Goal: Task Accomplishment & Management: Manage account settings

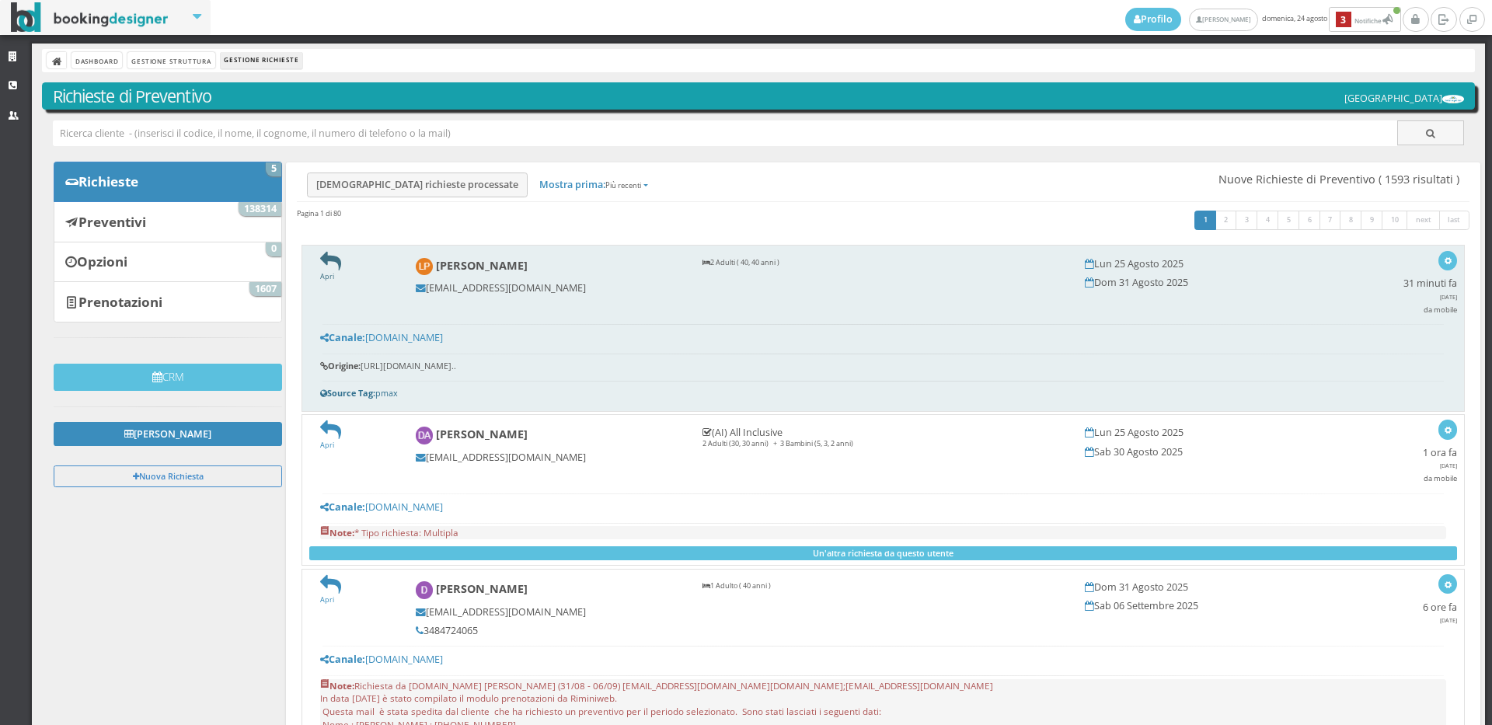
click at [332, 257] on icon at bounding box center [330, 261] width 21 height 21
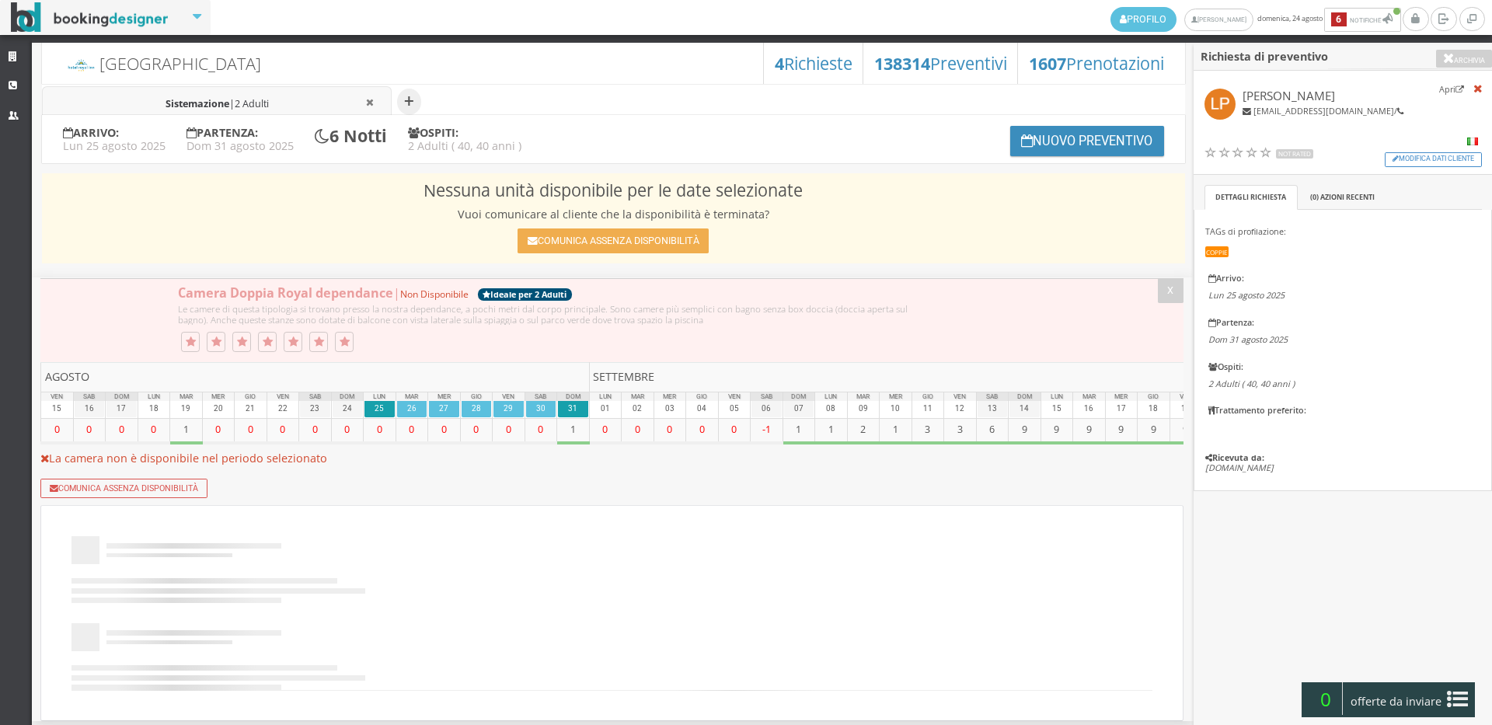
select select
click at [311, 108] on li "Sistemazione | 2 Adulti" at bounding box center [217, 102] width 350 height 32
select select
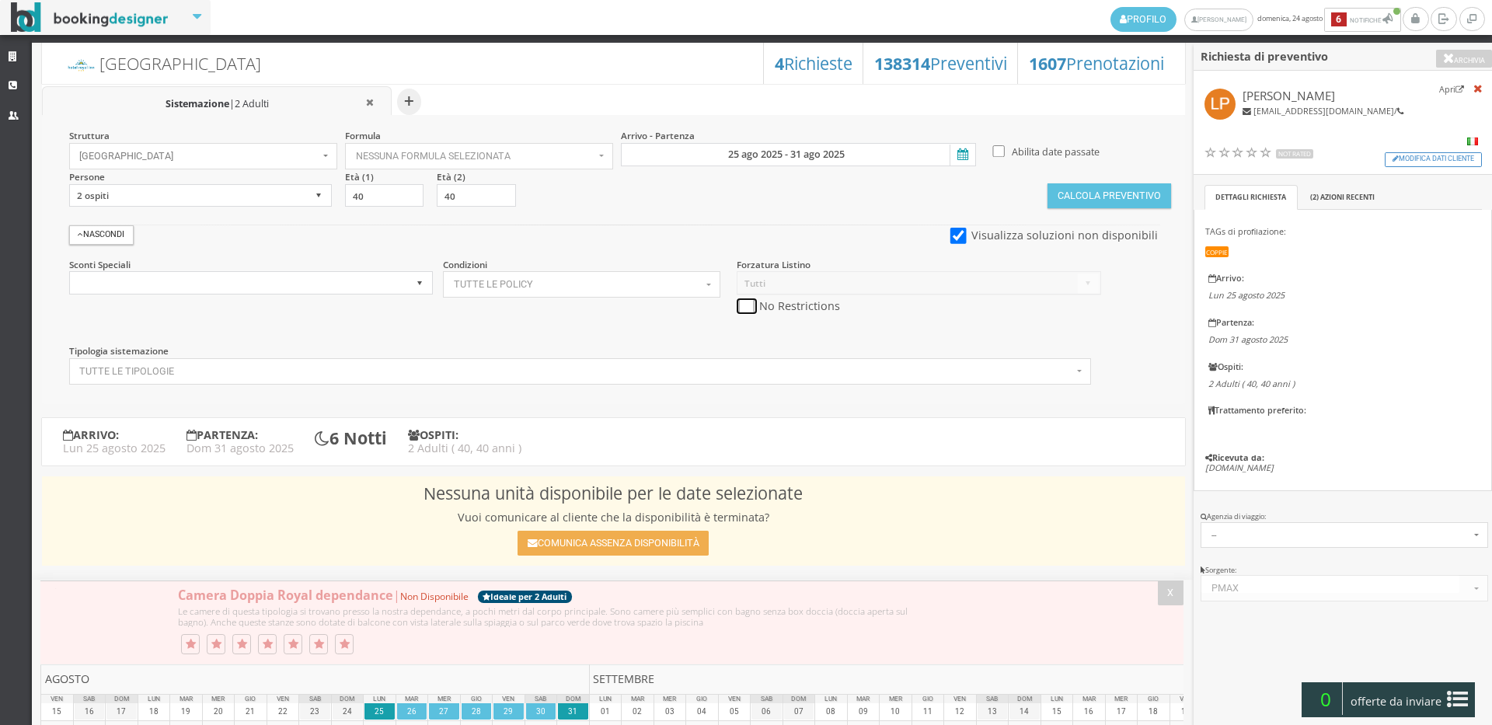
click at [747, 305] on input "checkbox" at bounding box center [745, 306] width 19 height 16
checkbox input "true"
click at [764, 164] on input "25 ago 2025 - 31 ago 2025" at bounding box center [798, 154] width 355 height 23
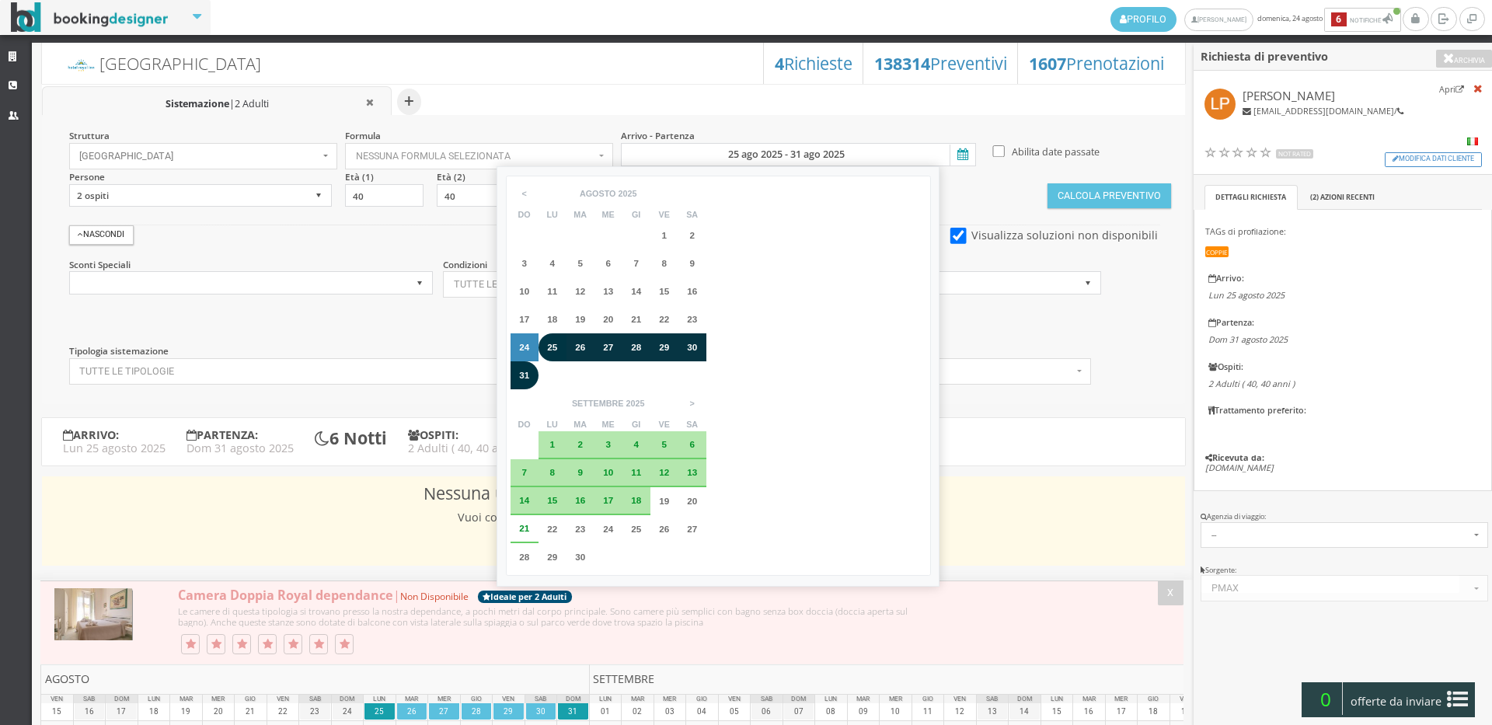
click at [642, 348] on div "28" at bounding box center [636, 347] width 17 height 9
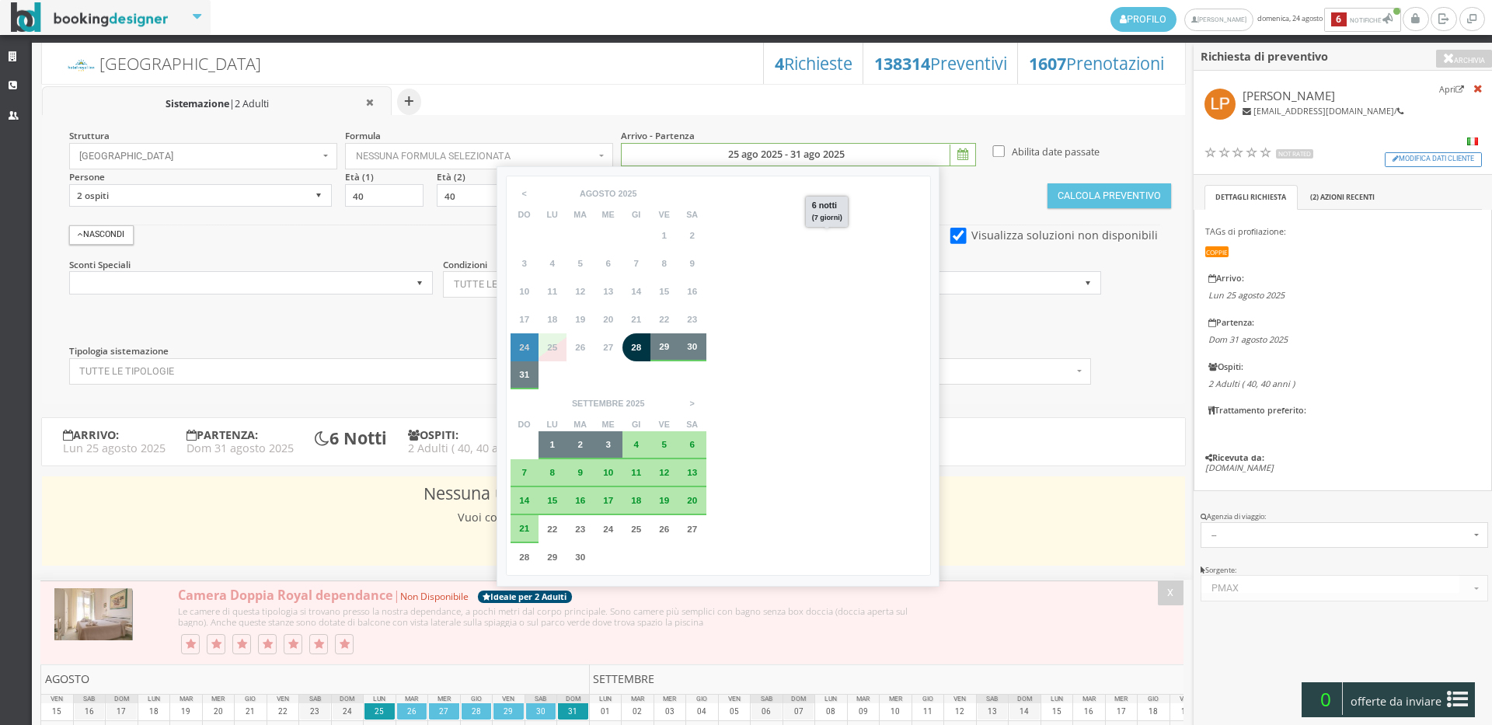
click at [611, 439] on span "3" at bounding box center [607, 444] width 5 height 10
type input "28 ago 2025 - 03 set 2025"
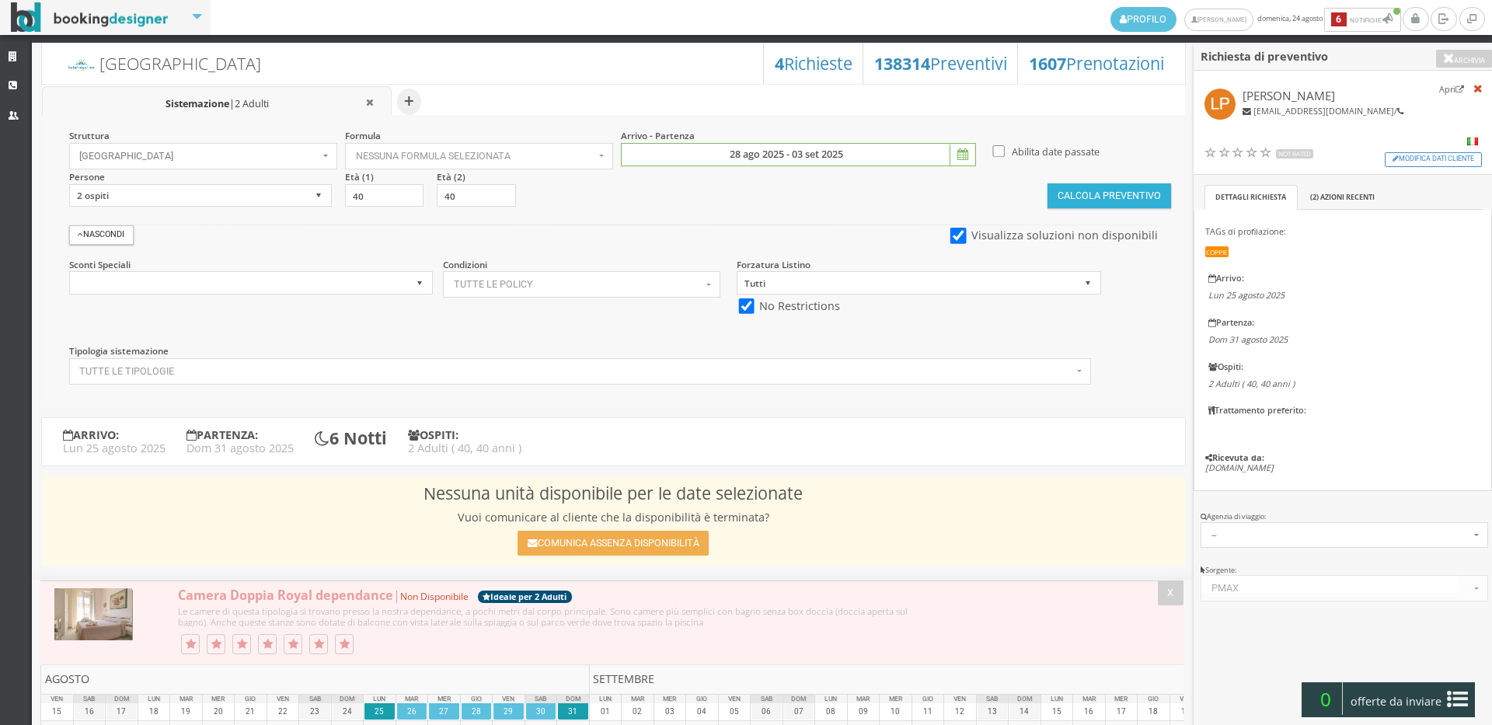
click at [1099, 188] on button "Calcola Preventivo" at bounding box center [1108, 195] width 123 height 25
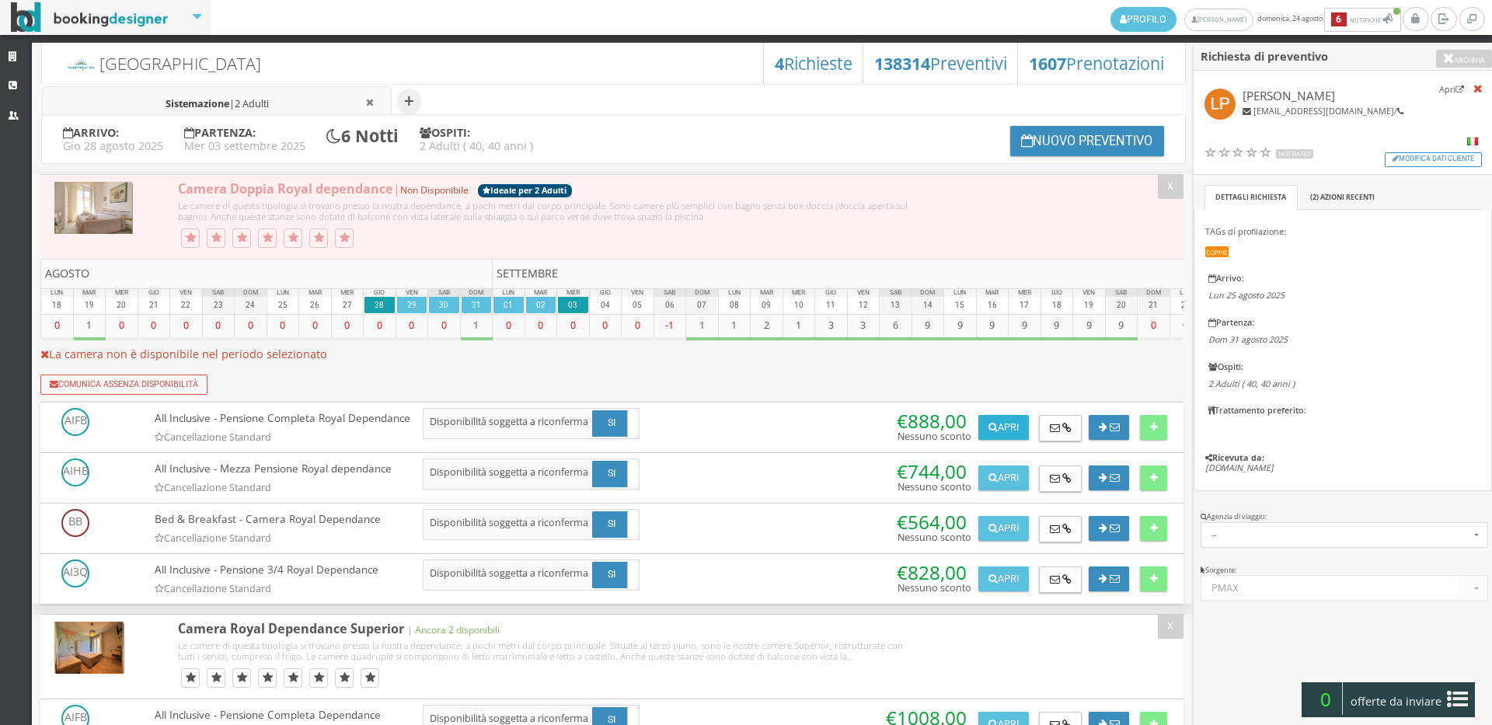
click at [1014, 428] on button "Apri" at bounding box center [1003, 427] width 50 height 25
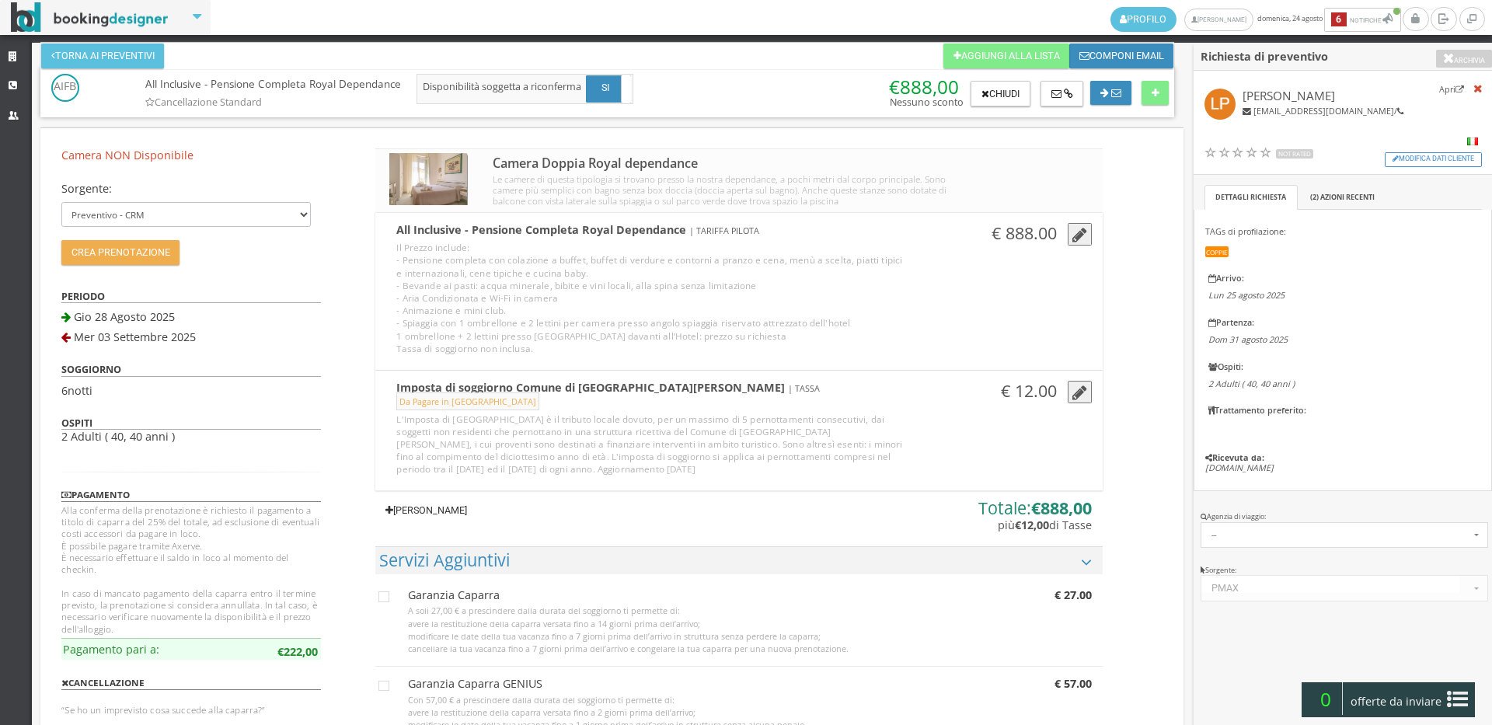
click at [467, 519] on link "[PERSON_NAME]" at bounding box center [425, 510] width 101 height 25
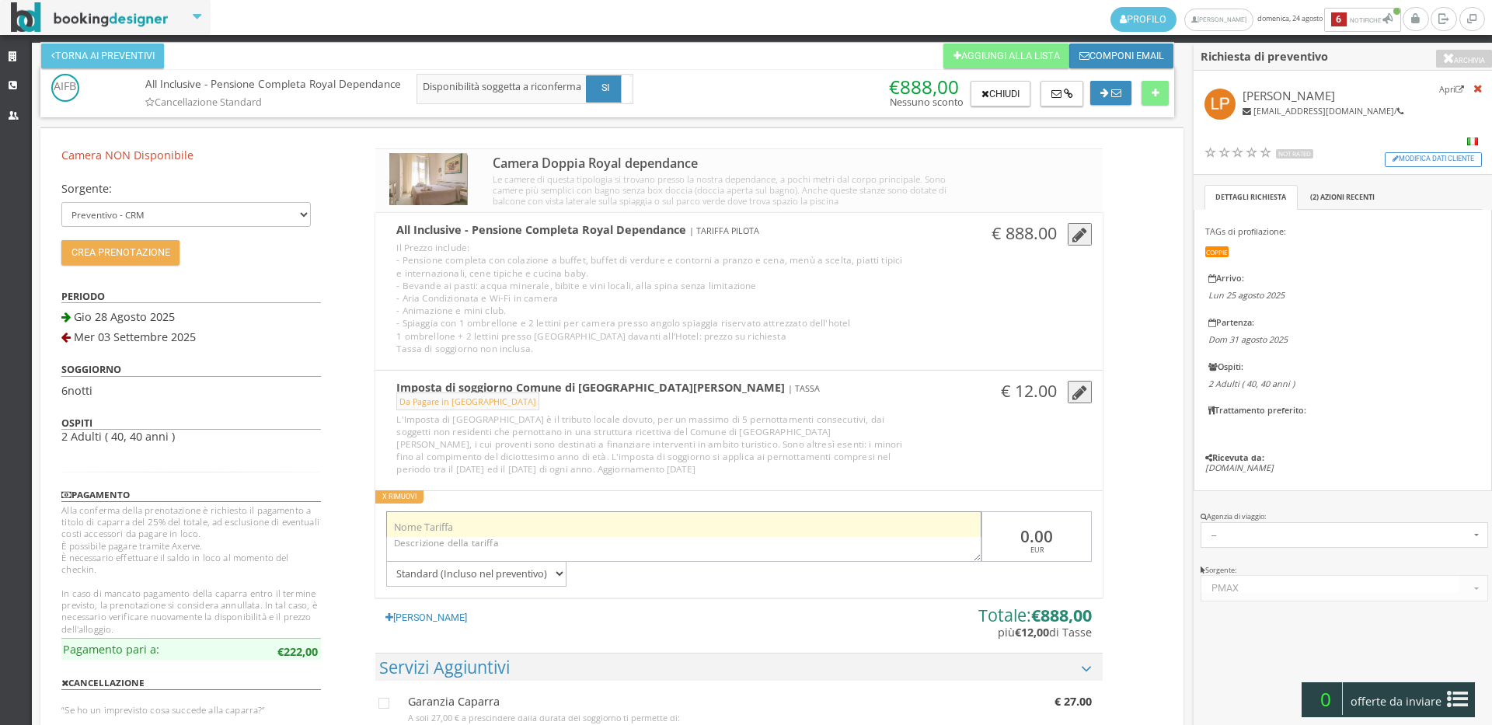
click at [471, 530] on input "text" at bounding box center [683, 524] width 595 height 26
click at [511, 519] on input "text" at bounding box center [683, 524] width 595 height 26
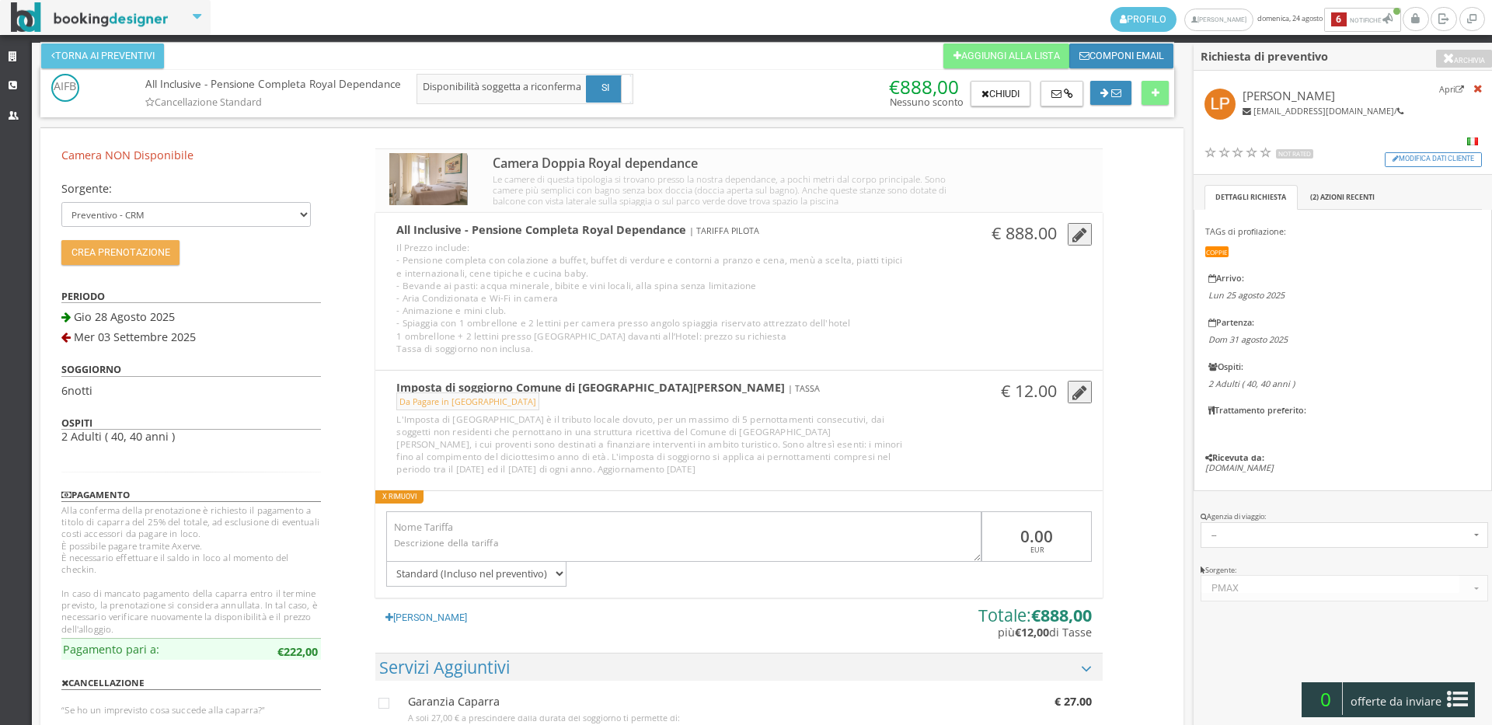
click at [400, 497] on button "X Rimuovi" at bounding box center [399, 496] width 48 height 13
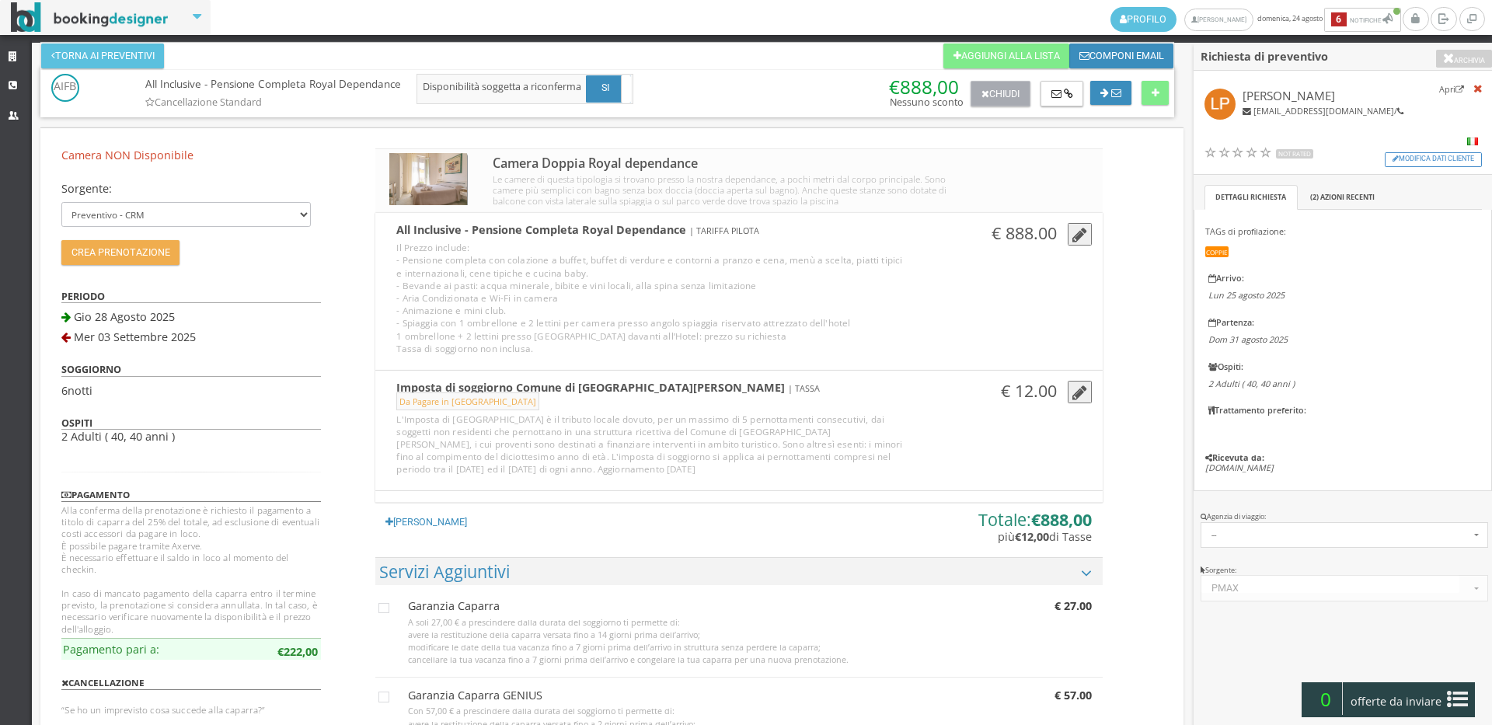
click at [987, 89] on button "Chiudi" at bounding box center [999, 94] width 59 height 26
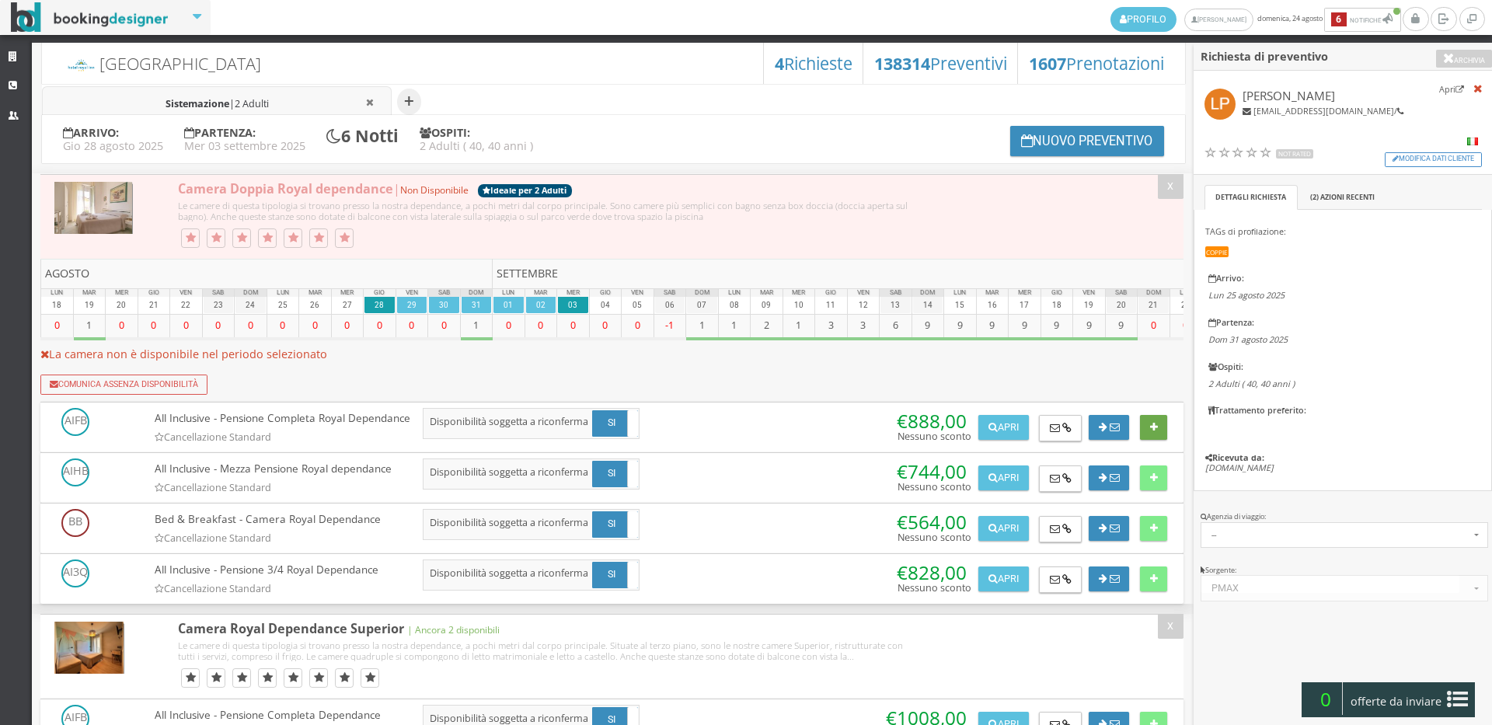
click at [1150, 430] on icon at bounding box center [1154, 428] width 8 height 10
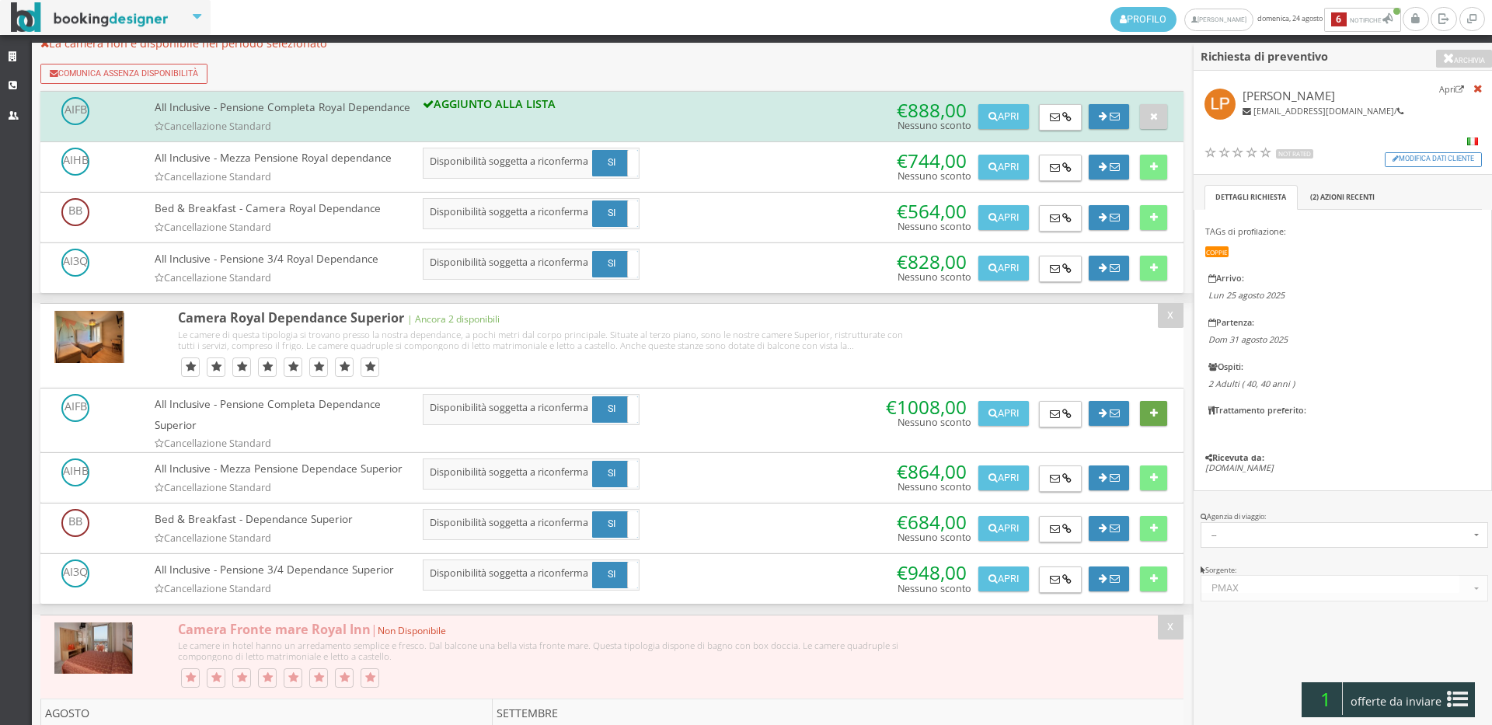
click at [1154, 426] on button at bounding box center [1153, 413] width 27 height 25
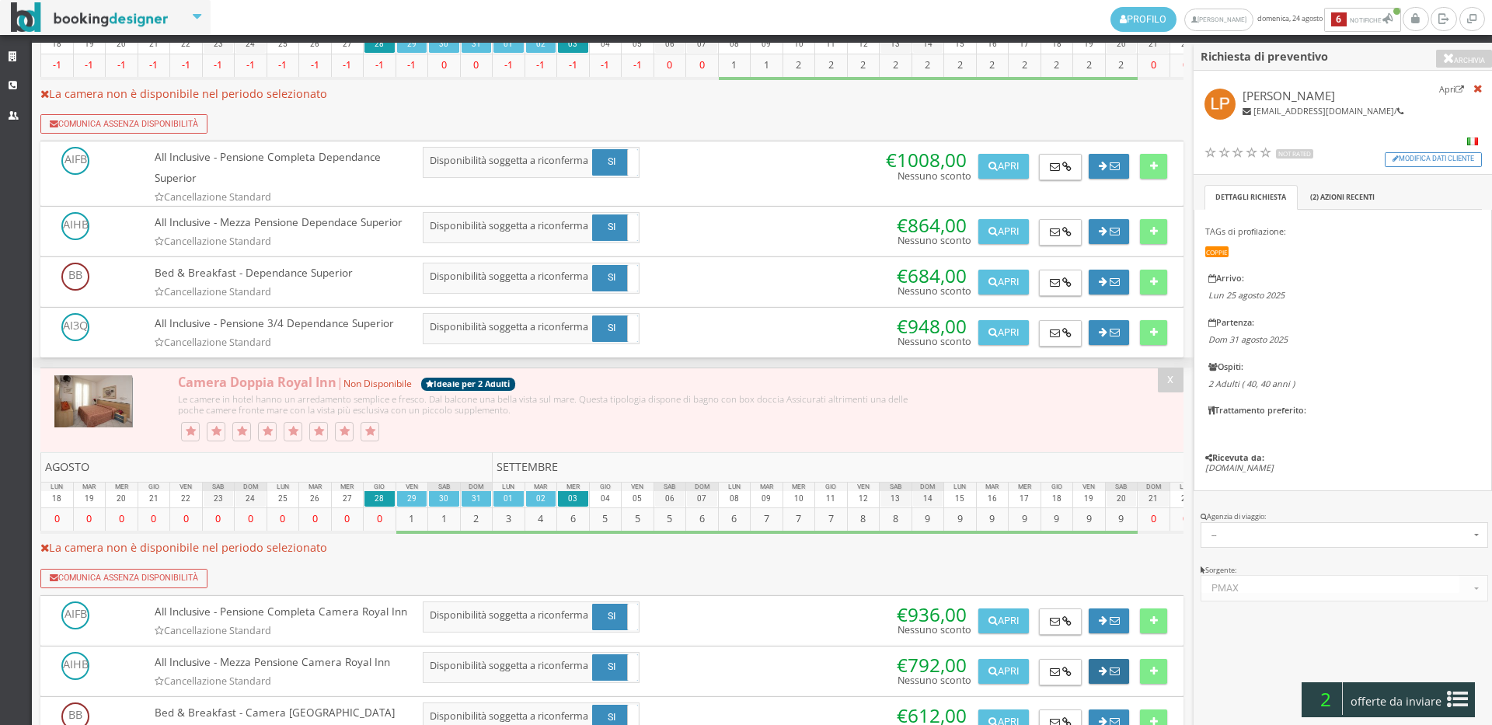
scroll to position [2934, 0]
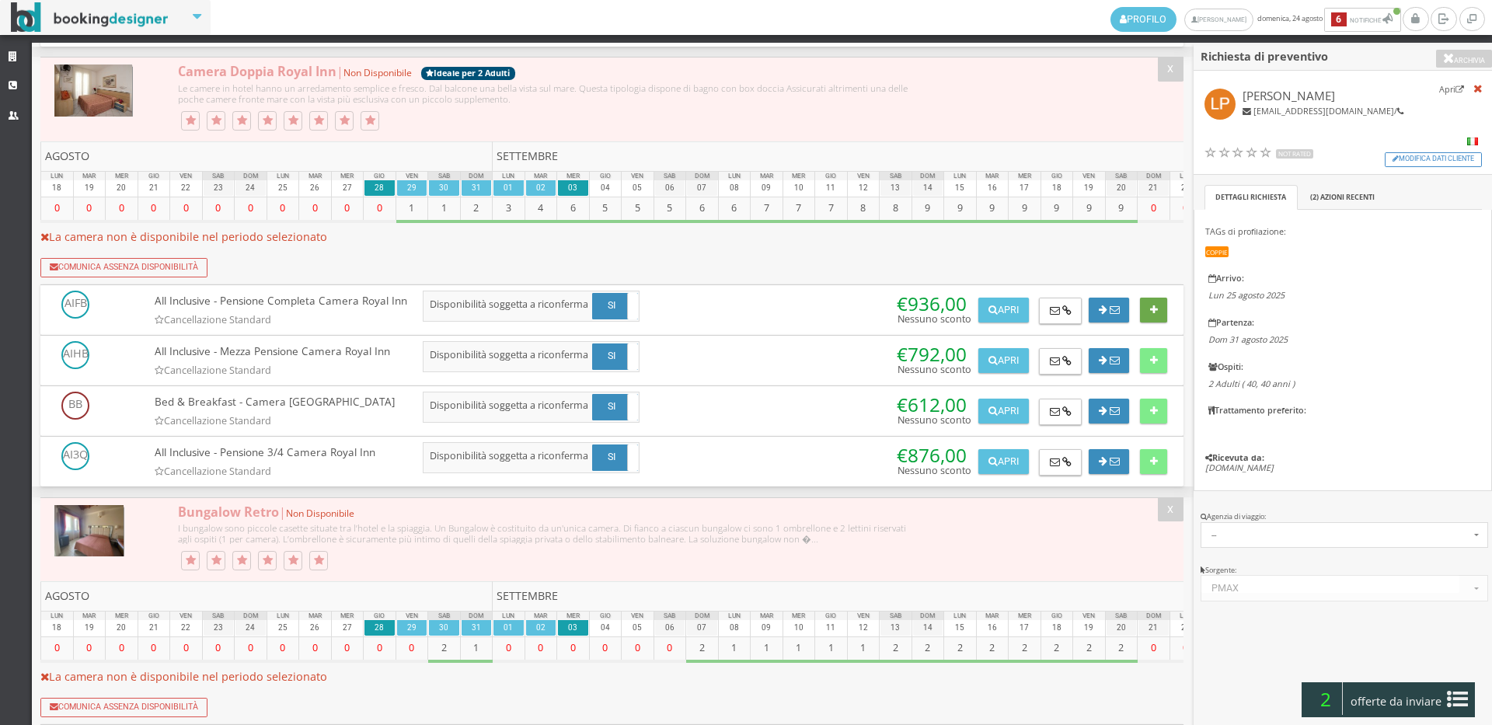
click at [1159, 322] on button at bounding box center [1153, 310] width 27 height 25
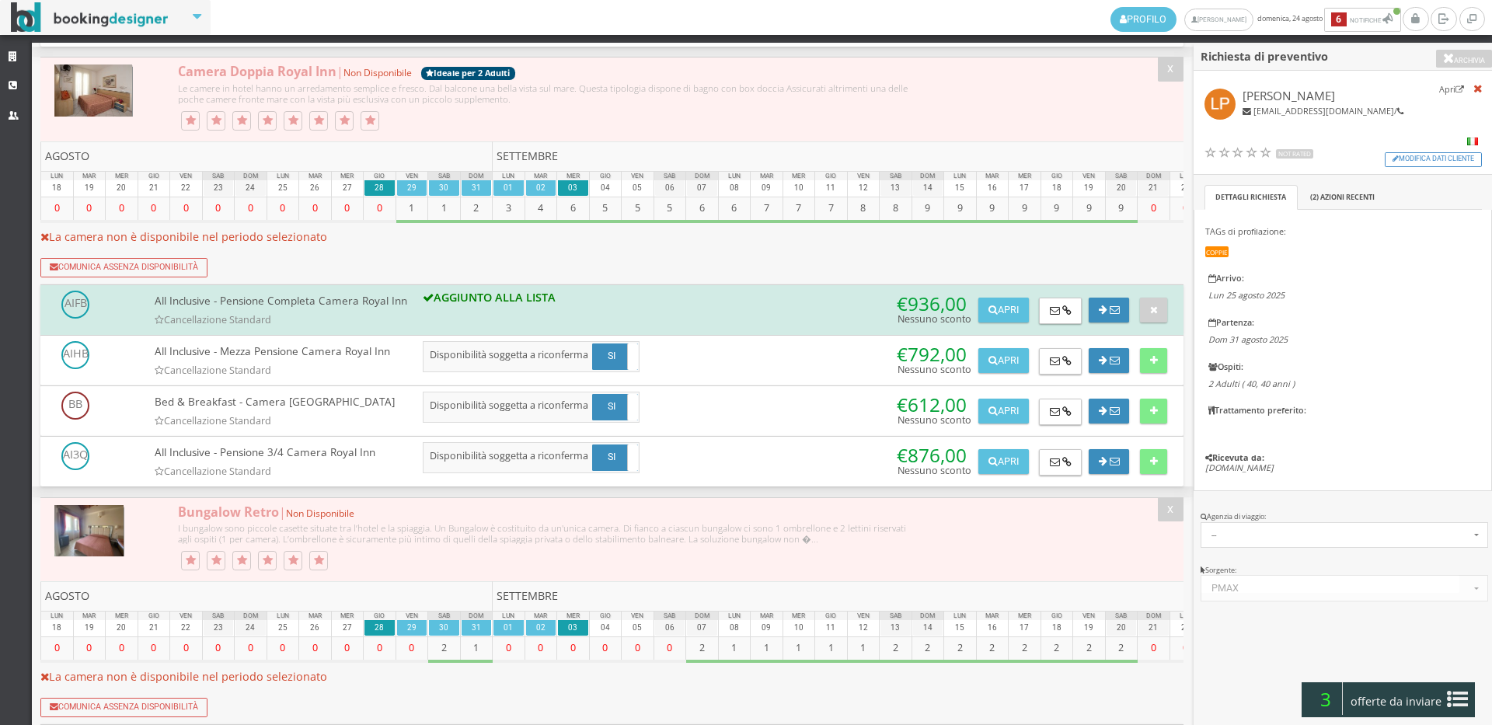
click at [1398, 697] on span "offerte da inviare" at bounding box center [1396, 701] width 101 height 25
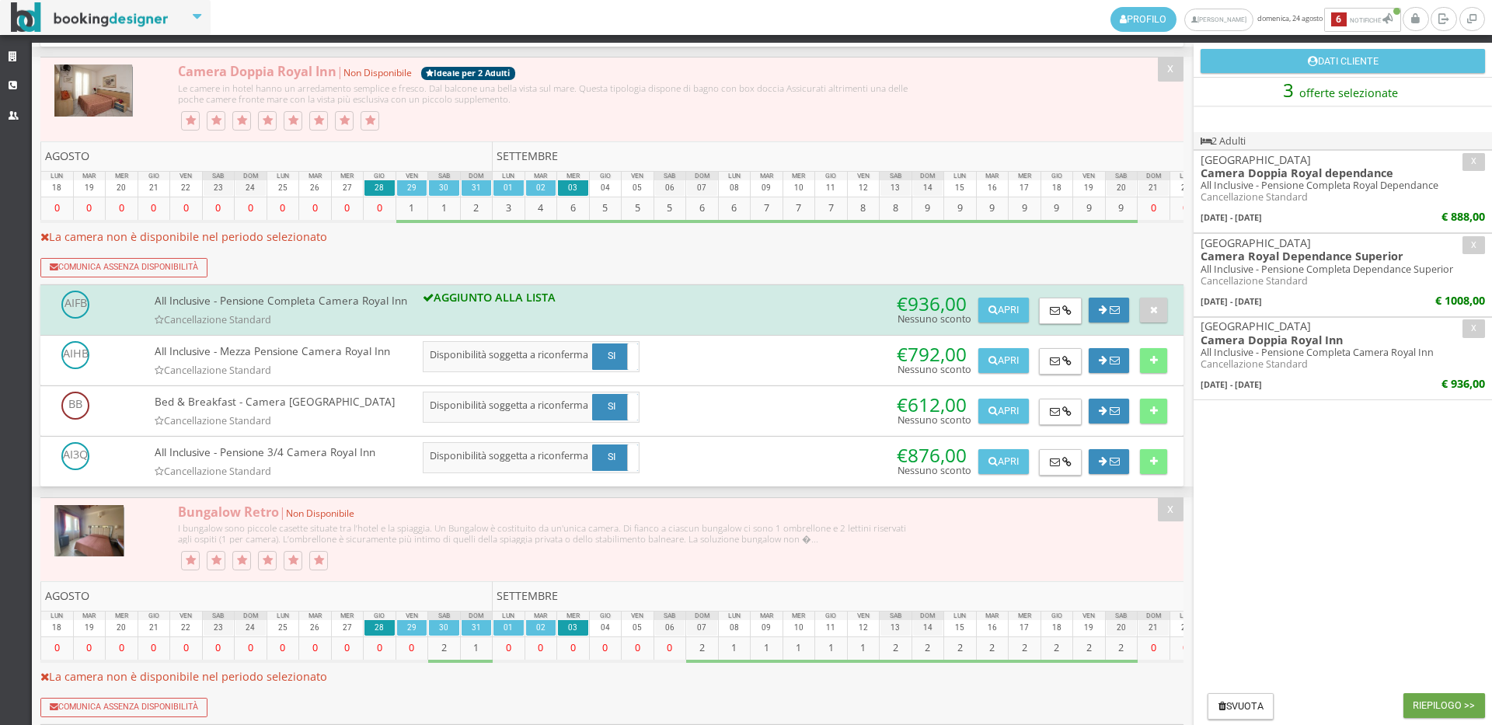
click at [1436, 697] on button "Riepilogo >>" at bounding box center [1444, 705] width 82 height 25
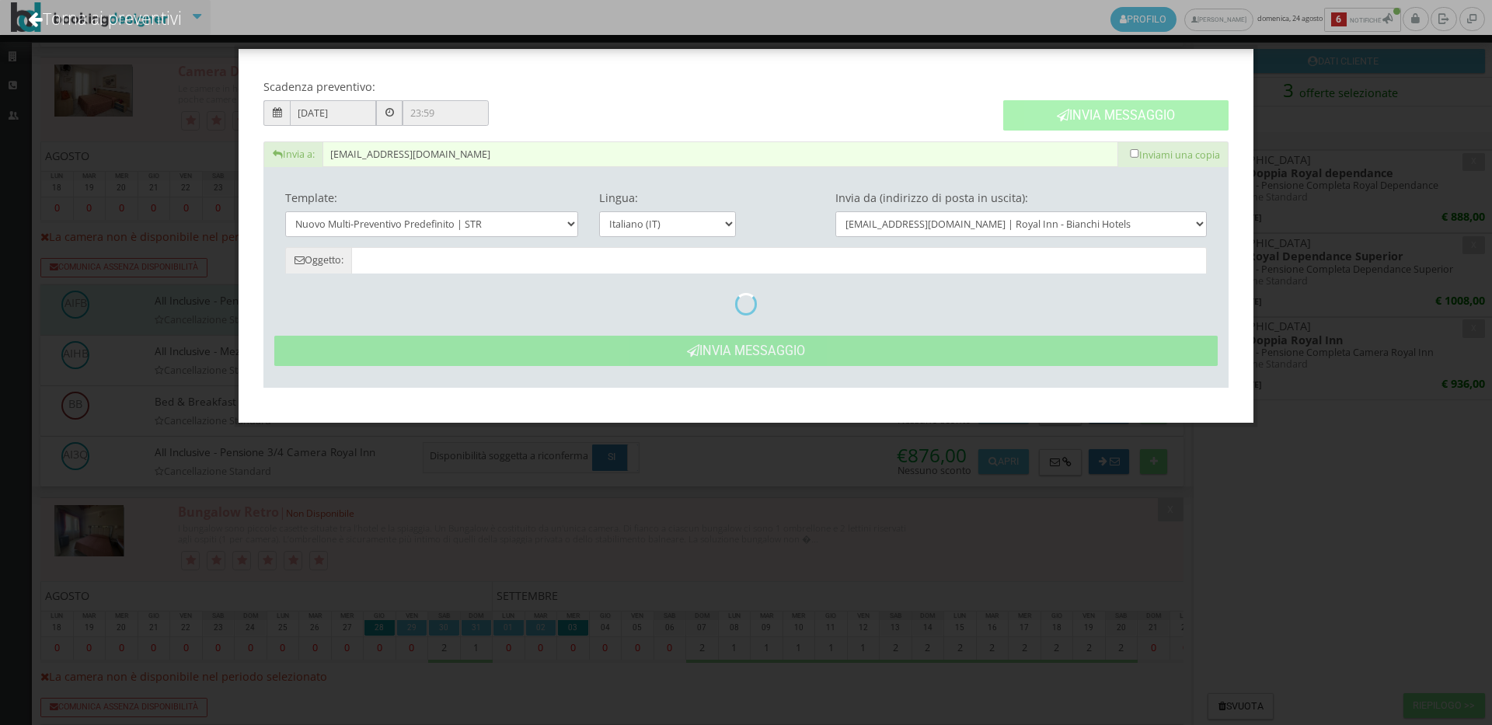
click at [1071, 113] on div "Invia Messaggio" at bounding box center [1115, 107] width 246 height 68
click at [1066, 114] on div "Invia Messaggio" at bounding box center [1115, 107] width 246 height 68
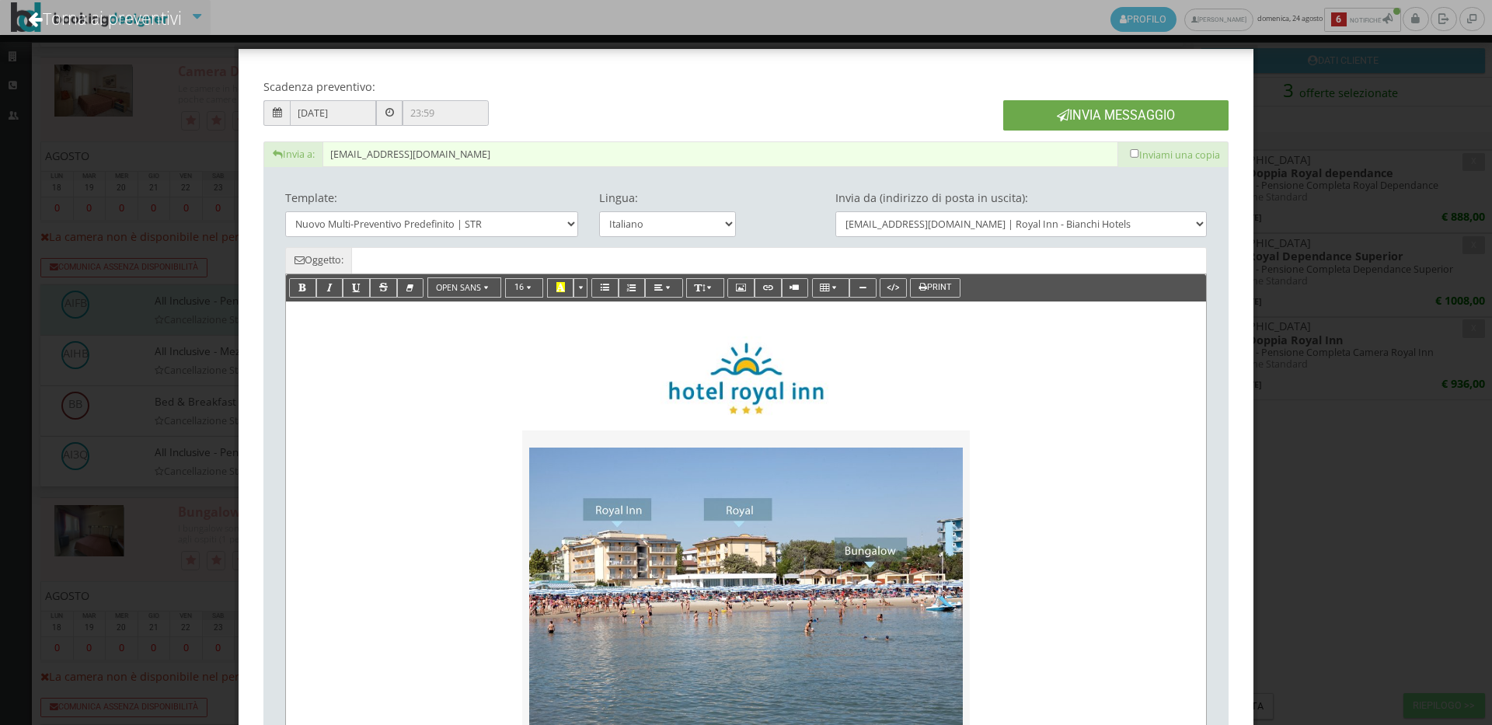
type input "Nuovo Preventivo - Luisa Paci dal 28/08/2025 al 03/09/2025"
click at [1057, 117] on icon at bounding box center [1063, 115] width 12 height 12
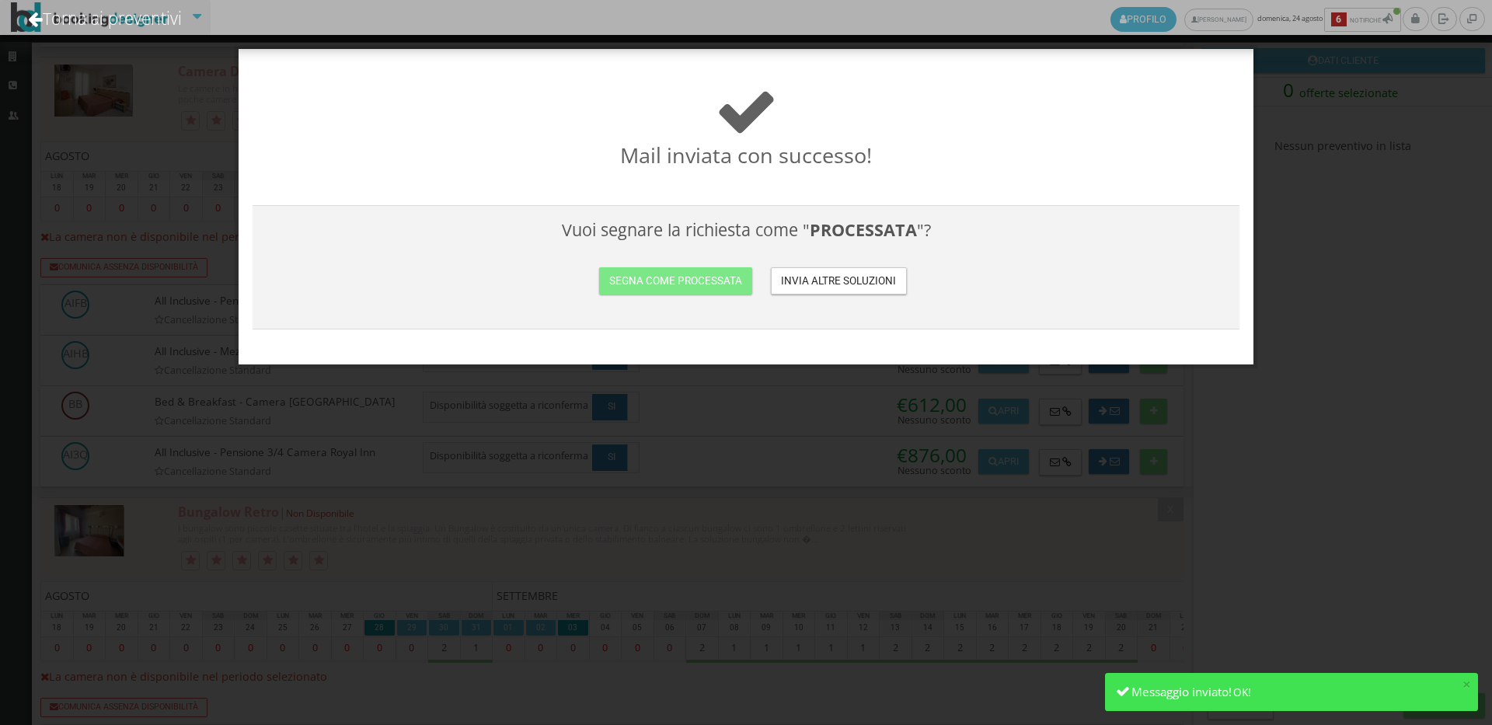
click at [726, 297] on h3 "Vuoi segnare la richiesta come " PROCESSATA "? Segna come processata Invia altr…" at bounding box center [745, 267] width 973 height 95
click at [720, 280] on button "Segna come processata" at bounding box center [675, 280] width 152 height 27
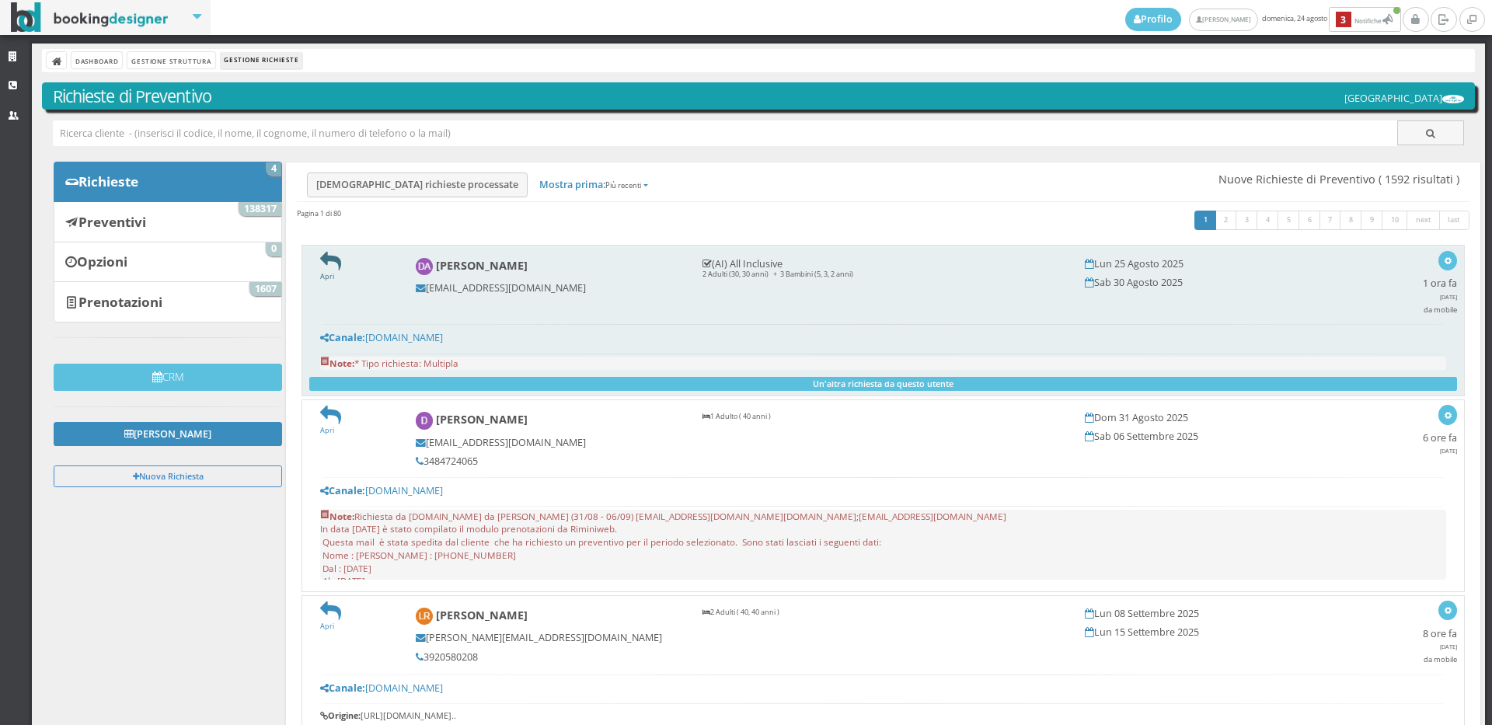
click at [326, 254] on icon at bounding box center [330, 261] width 21 height 21
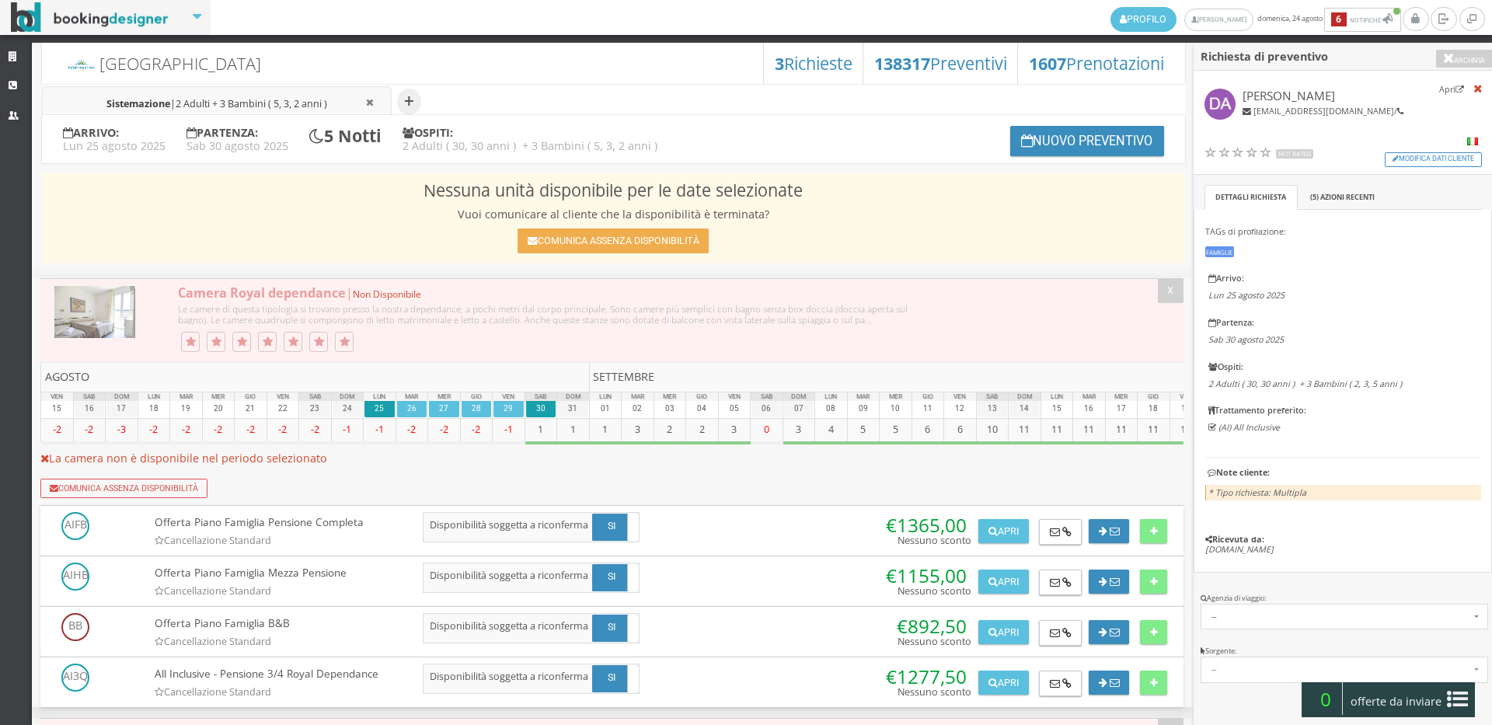
click at [217, 89] on li "Sistemazione | 2 Adulti + 3 Bambini ( 5, 3, 2 anni )" at bounding box center [217, 102] width 350 height 32
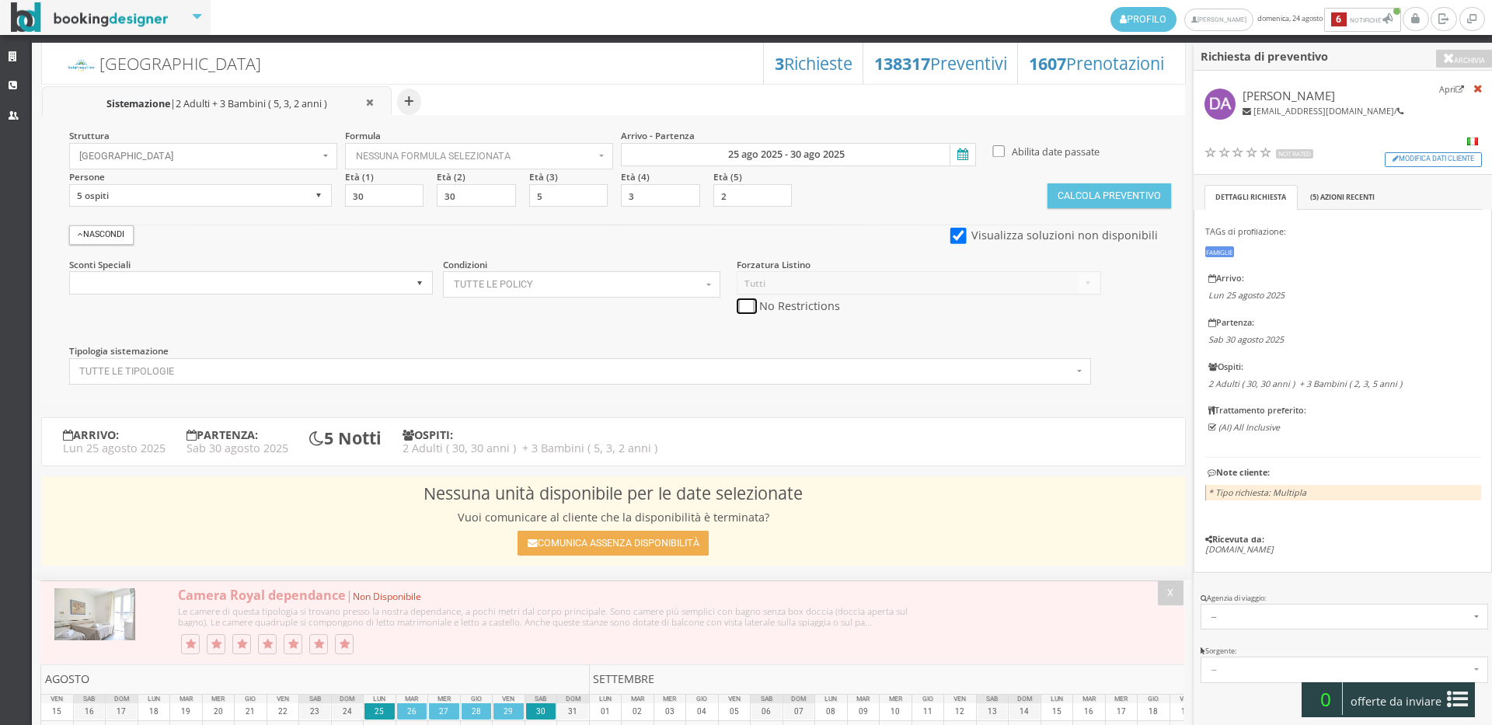
click at [749, 305] on input "checkbox" at bounding box center [745, 306] width 19 height 16
checkbox input "true"
click at [757, 155] on input "25 ago 2025 - 30 ago 2025" at bounding box center [798, 154] width 355 height 23
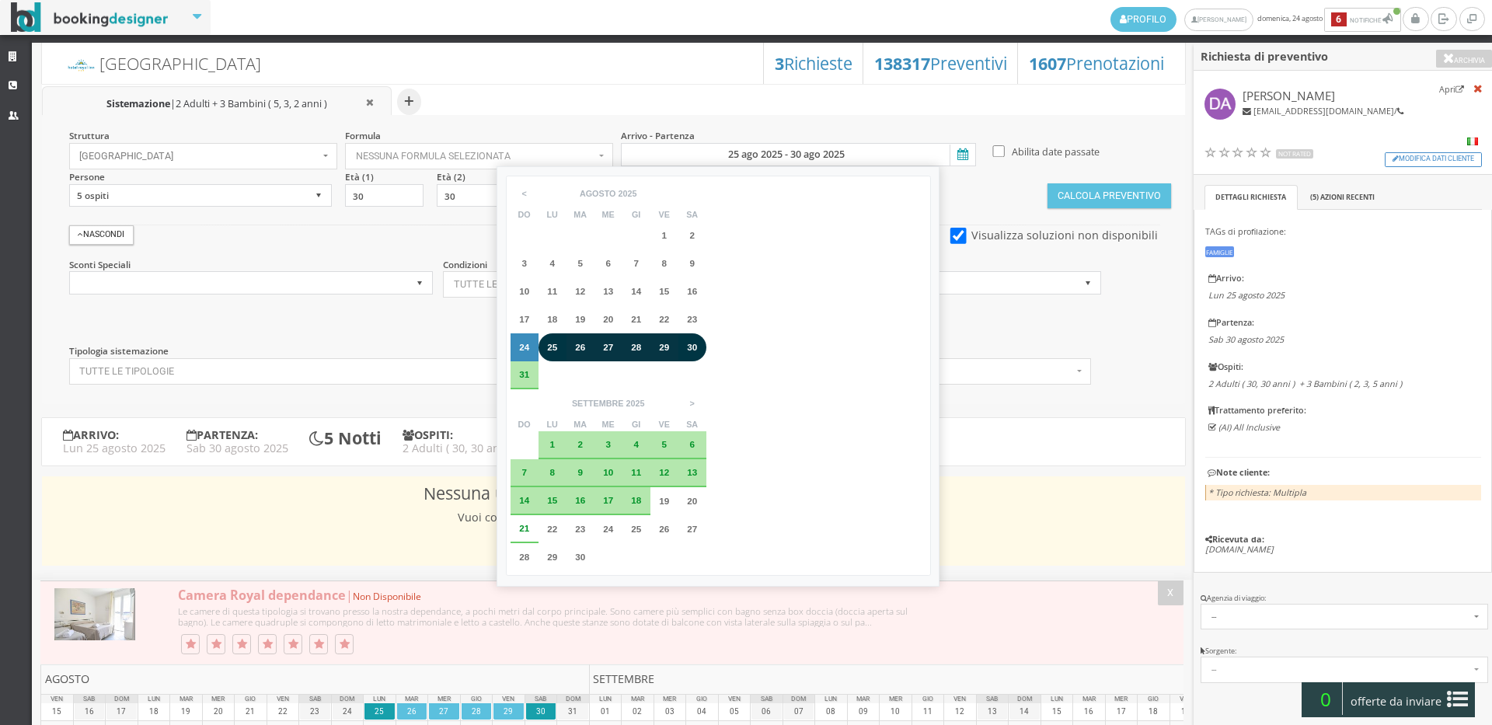
click at [629, 348] on div "28" at bounding box center [636, 347] width 17 height 9
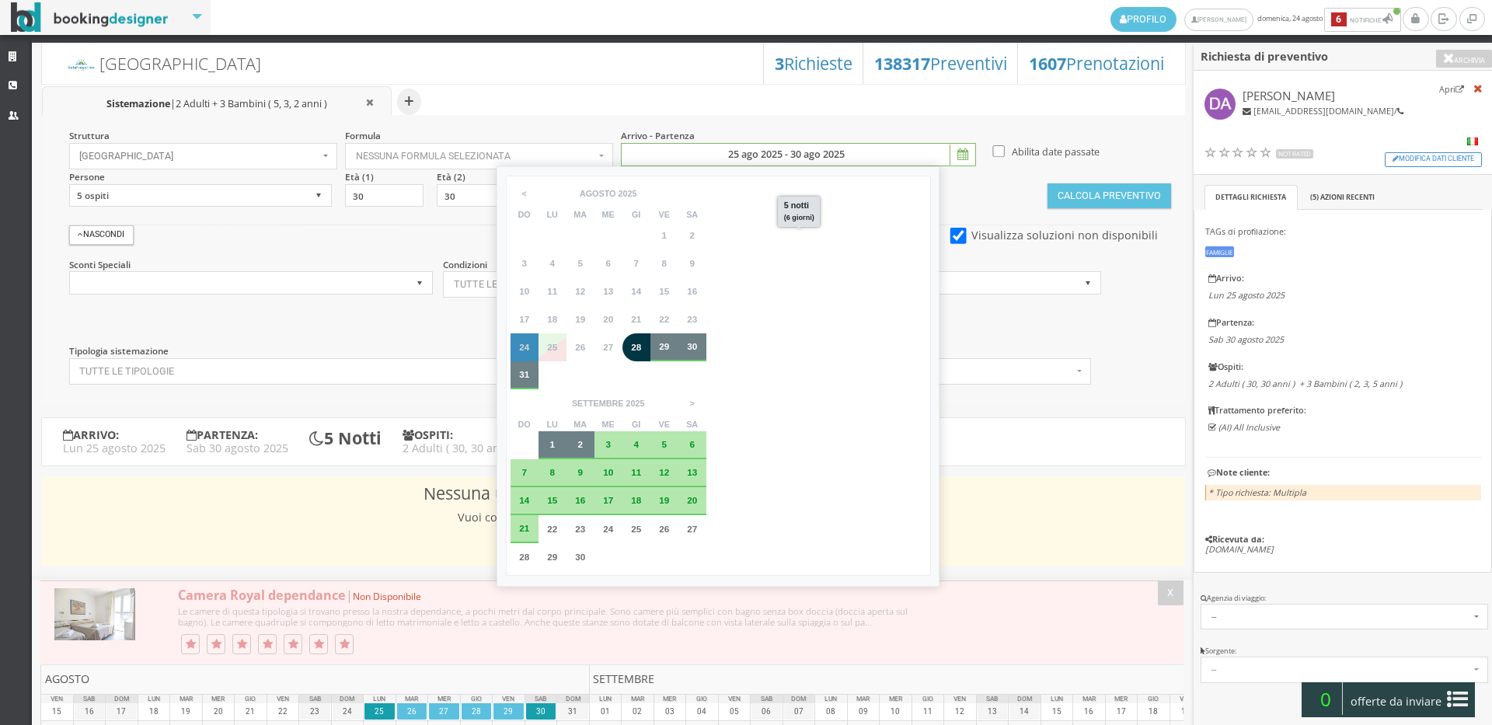
click at [583, 439] on span "2" at bounding box center [579, 444] width 5 height 10
type input "28 ago 2025 - 02 set 2025"
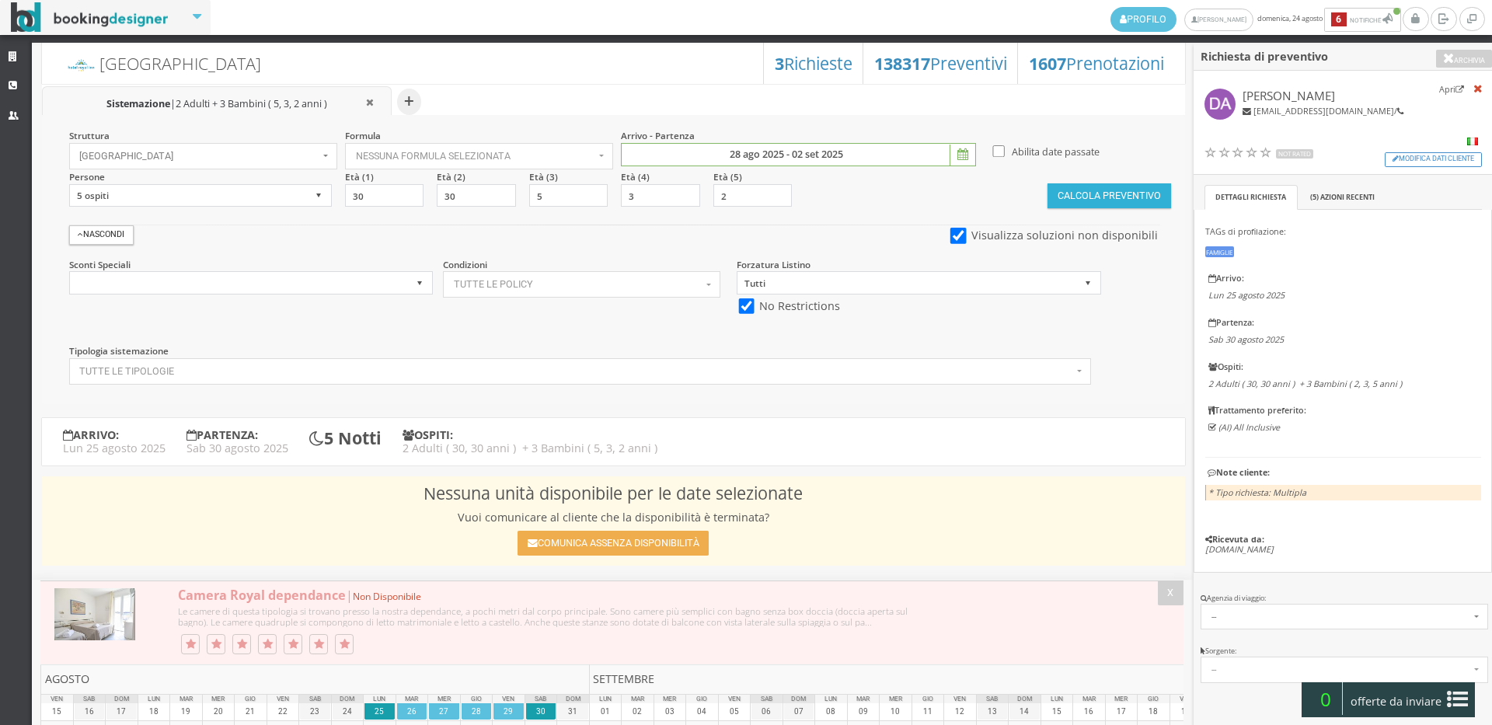
click at [1109, 200] on button "Calcola Preventivo" at bounding box center [1108, 195] width 123 height 25
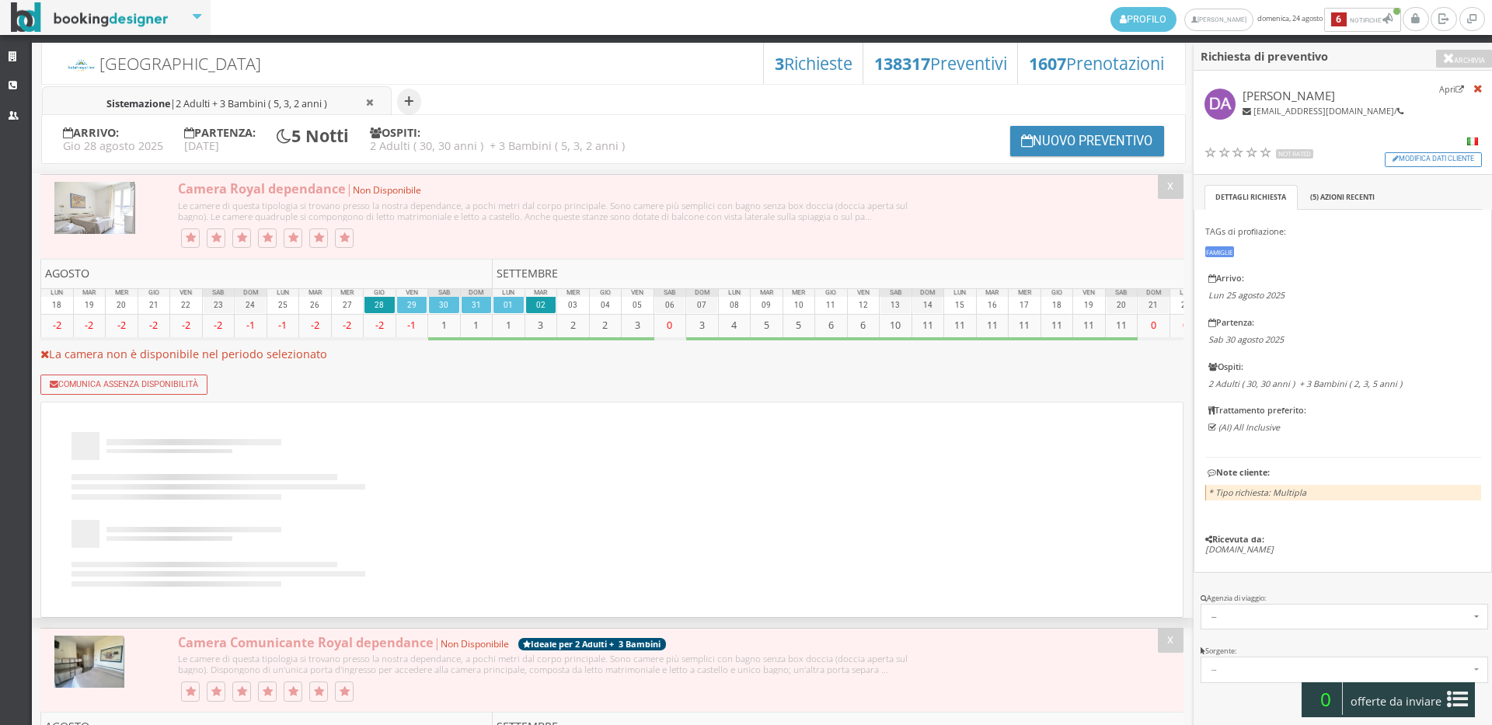
scroll to position [86, 0]
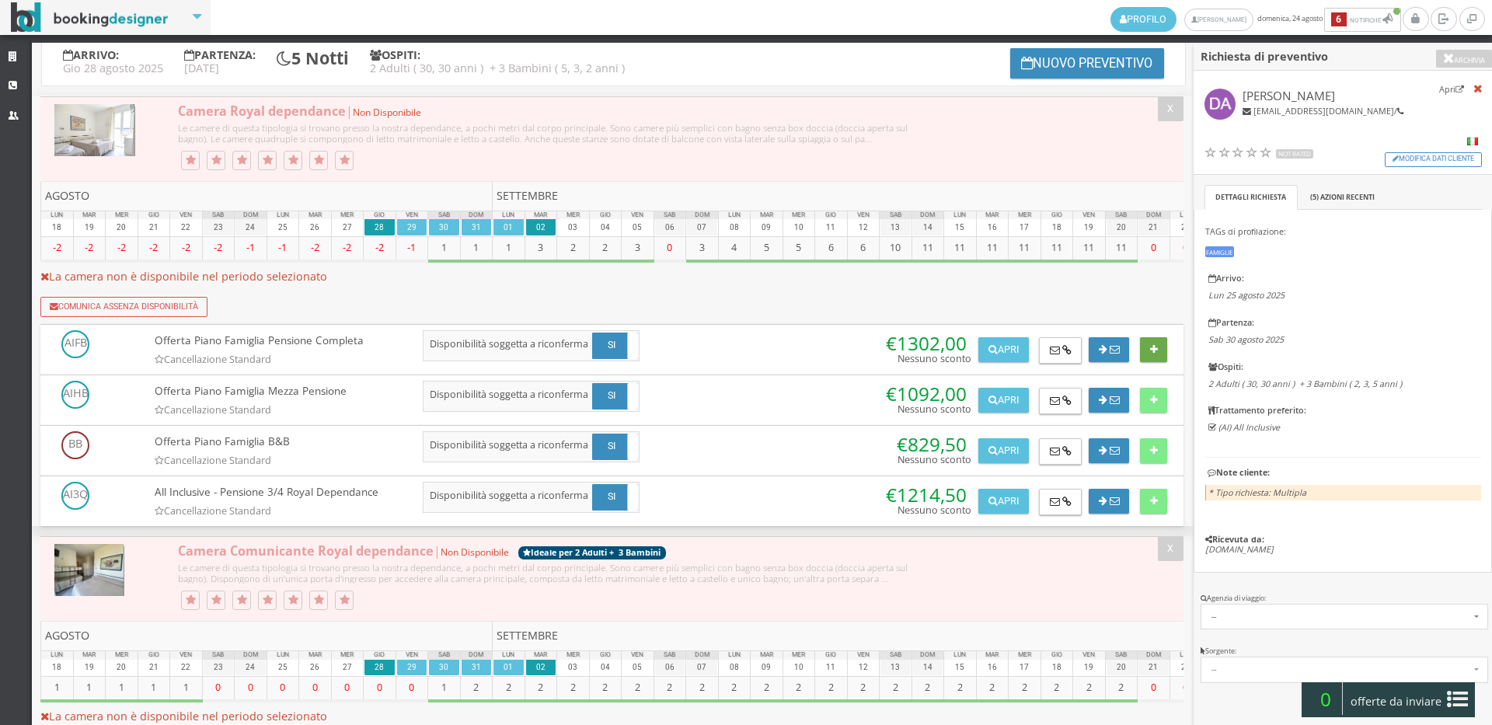
drag, startPoint x: 1155, startPoint y: 359, endPoint x: 982, endPoint y: 437, distance: 190.2
click at [1154, 360] on button at bounding box center [1153, 349] width 27 height 25
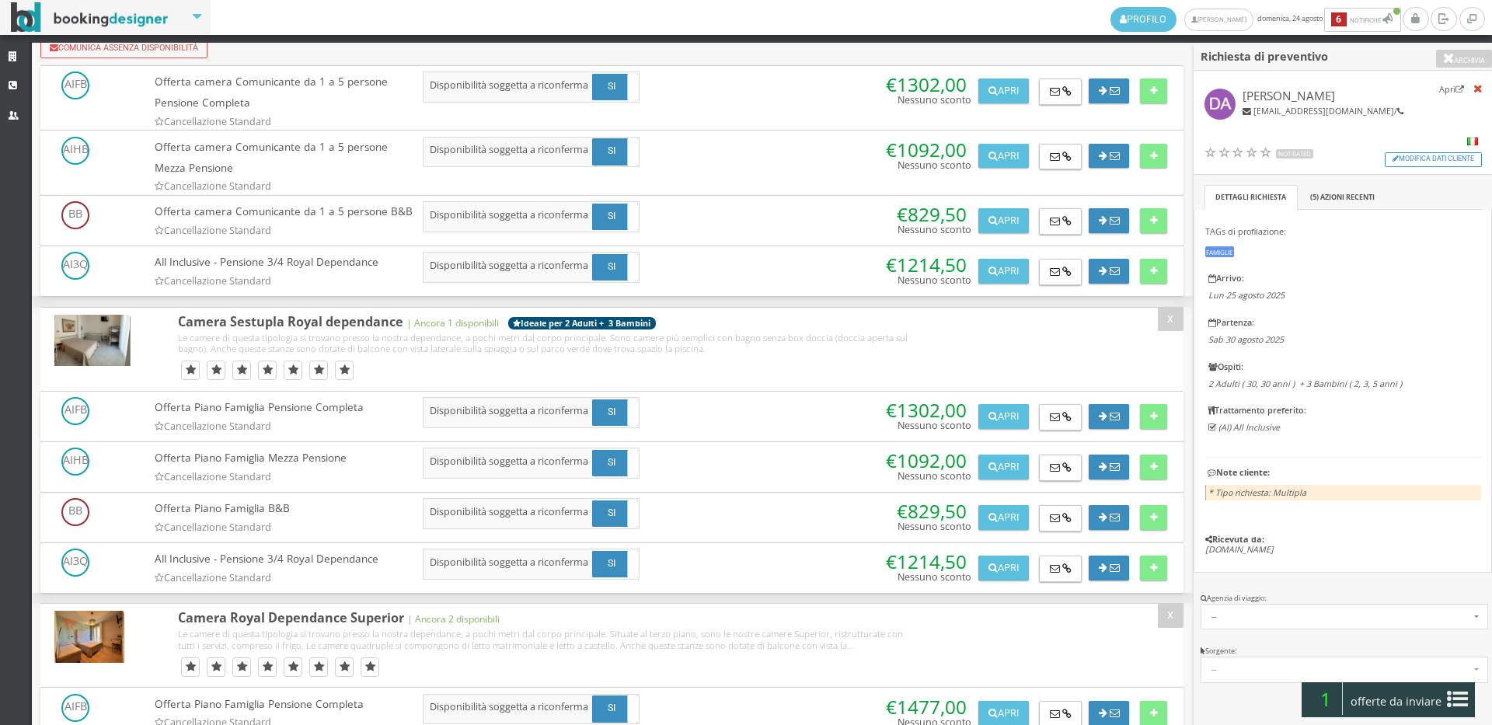
scroll to position [1208, 0]
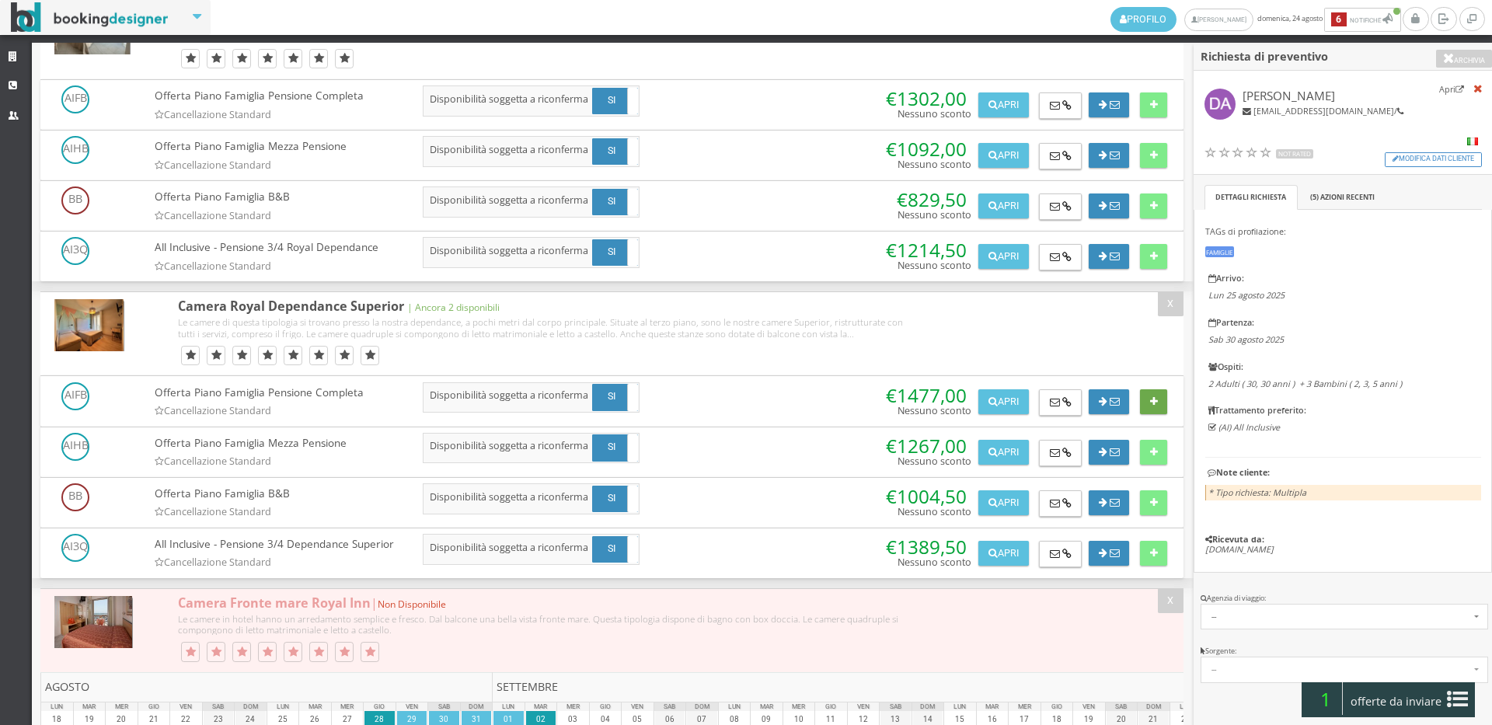
click at [1151, 407] on icon at bounding box center [1154, 402] width 8 height 10
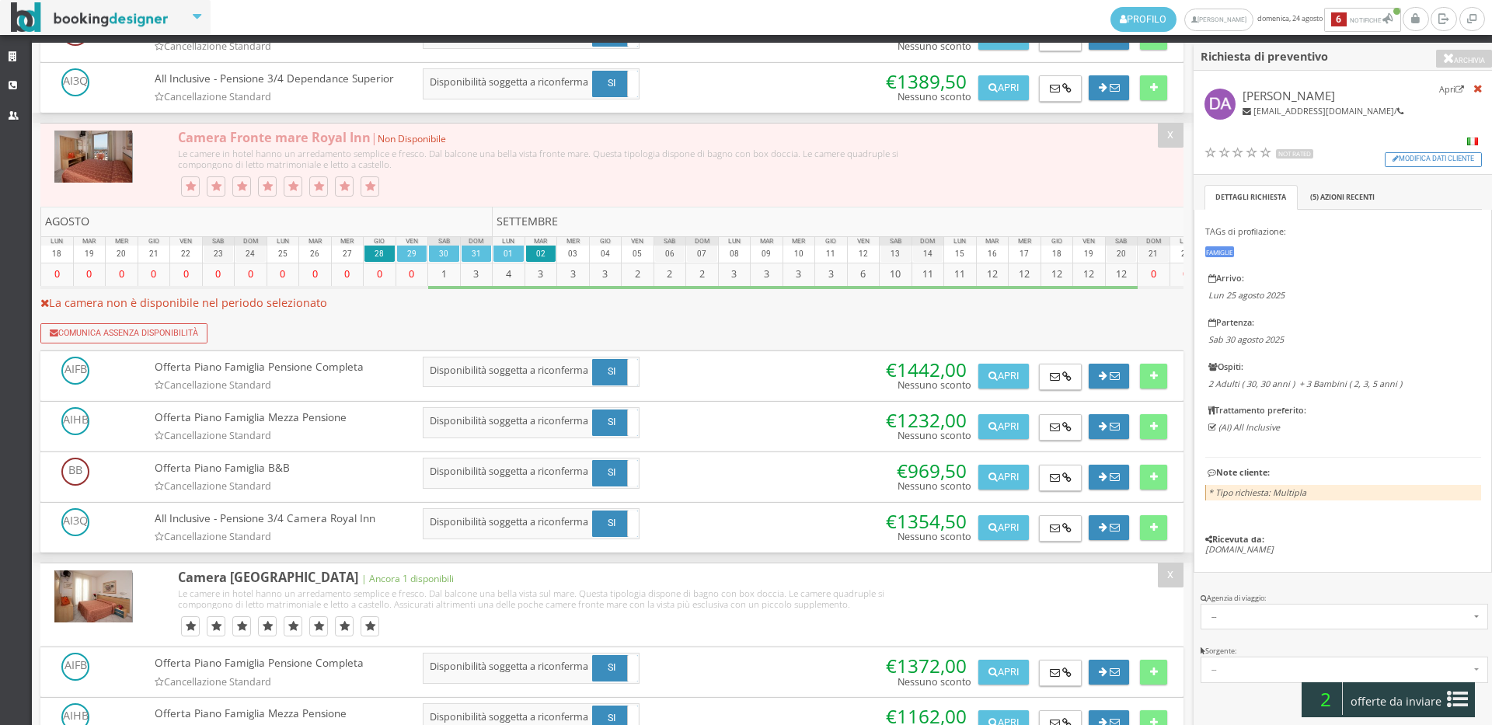
scroll to position [2157, 0]
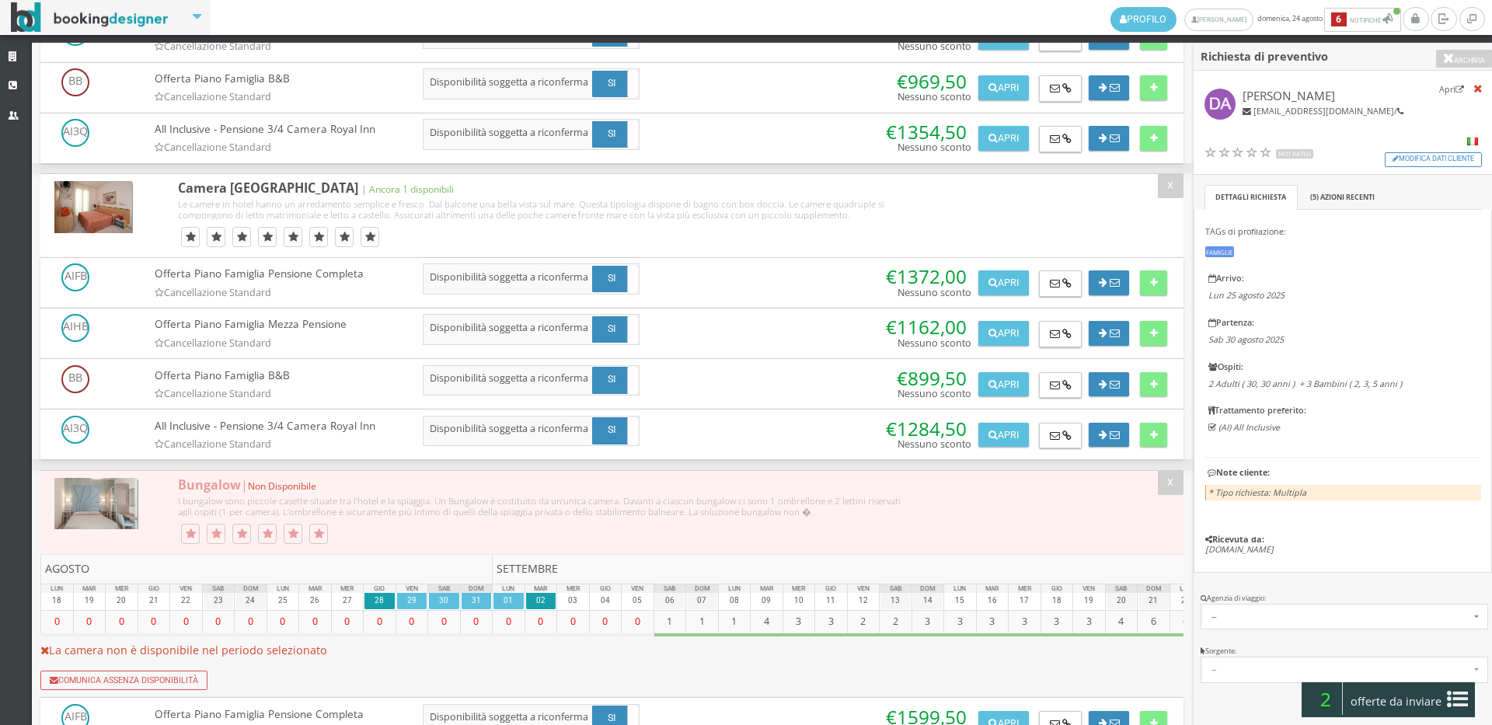
click at [1154, 305] on div "Offerta Piano Famiglia Pensione Completa Cancellazione Standard AGGIUNTO ALLA L…" at bounding box center [608, 283] width 1137 height 41
click at [1158, 295] on button at bounding box center [1153, 282] width 27 height 25
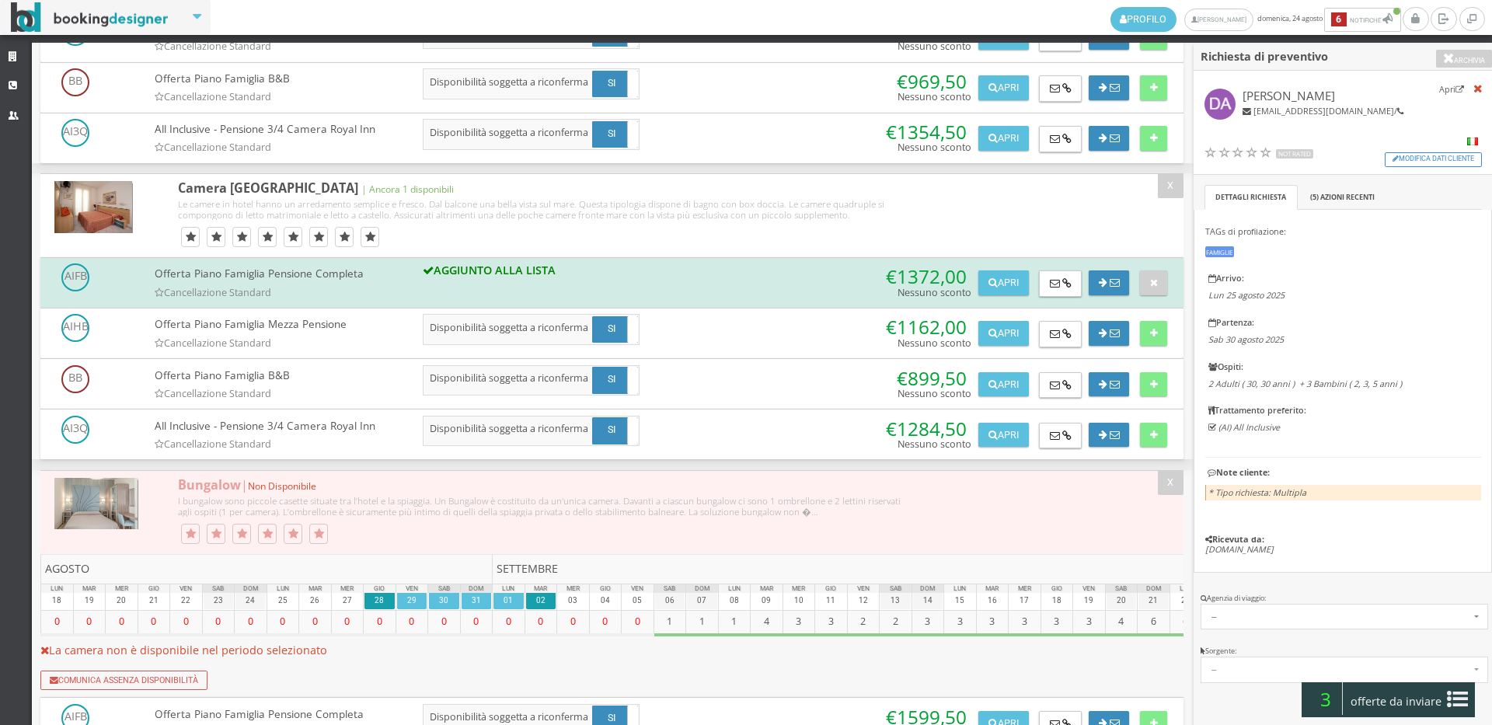
click at [1398, 712] on span "offerte da inviare" at bounding box center [1396, 701] width 101 height 25
click at [0, 0] on button "Riepilogo >>" at bounding box center [0, 0] width 0 height 0
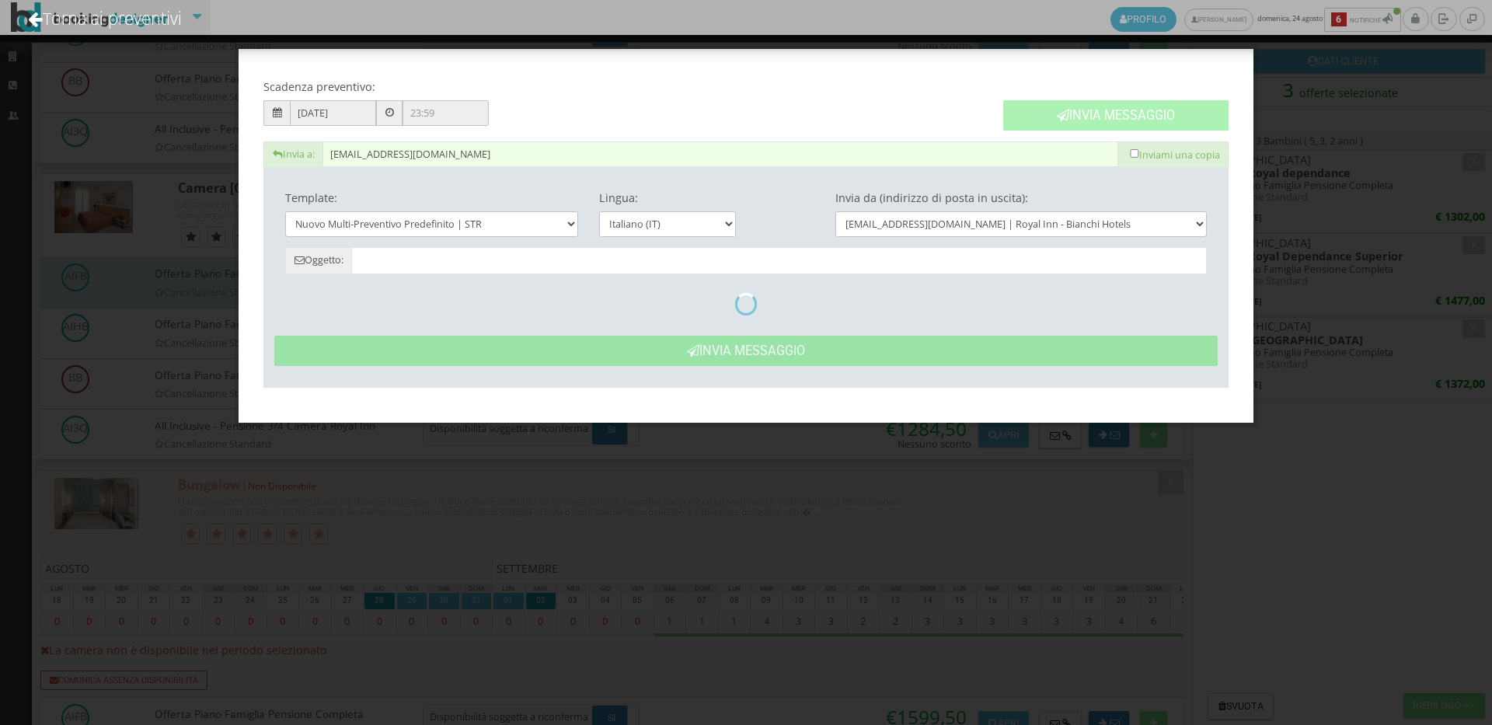
click at [1131, 105] on button "Invia Messaggio" at bounding box center [1115, 115] width 225 height 30
type input "Nuovo Preventivo - Daniele Andreotta dal 28/08/2025 al 02/09/2025"
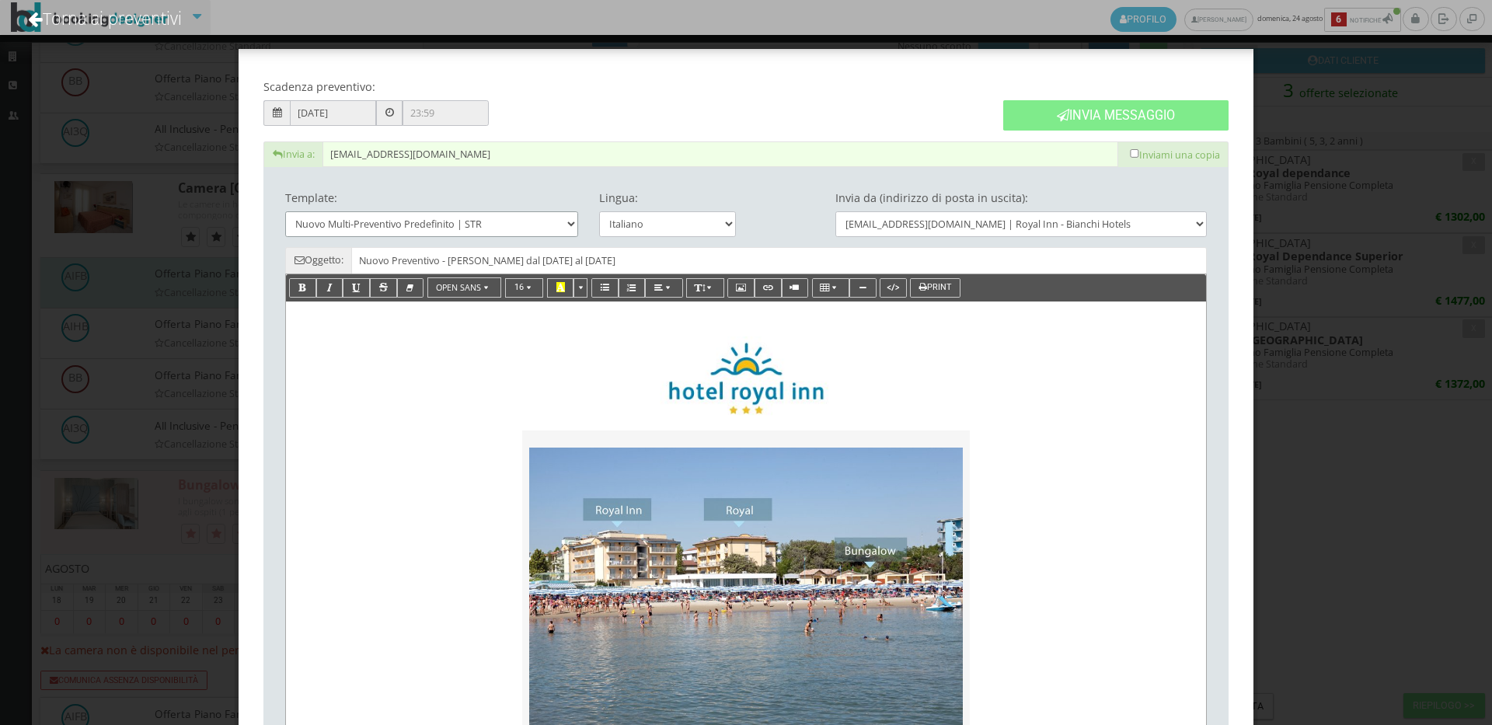
click at [441, 214] on select "Nuovo Multi-Preventivo Predefinito | STR Date Alternative - Nuovo Multi-Prevent…" at bounding box center [432, 224] width 294 height 26
select select "3964"
click at [285, 211] on select "Nuovo Multi-Preventivo Predefinito | STR Date Alternative - Nuovo Multi-Prevent…" at bounding box center [432, 224] width 294 height 26
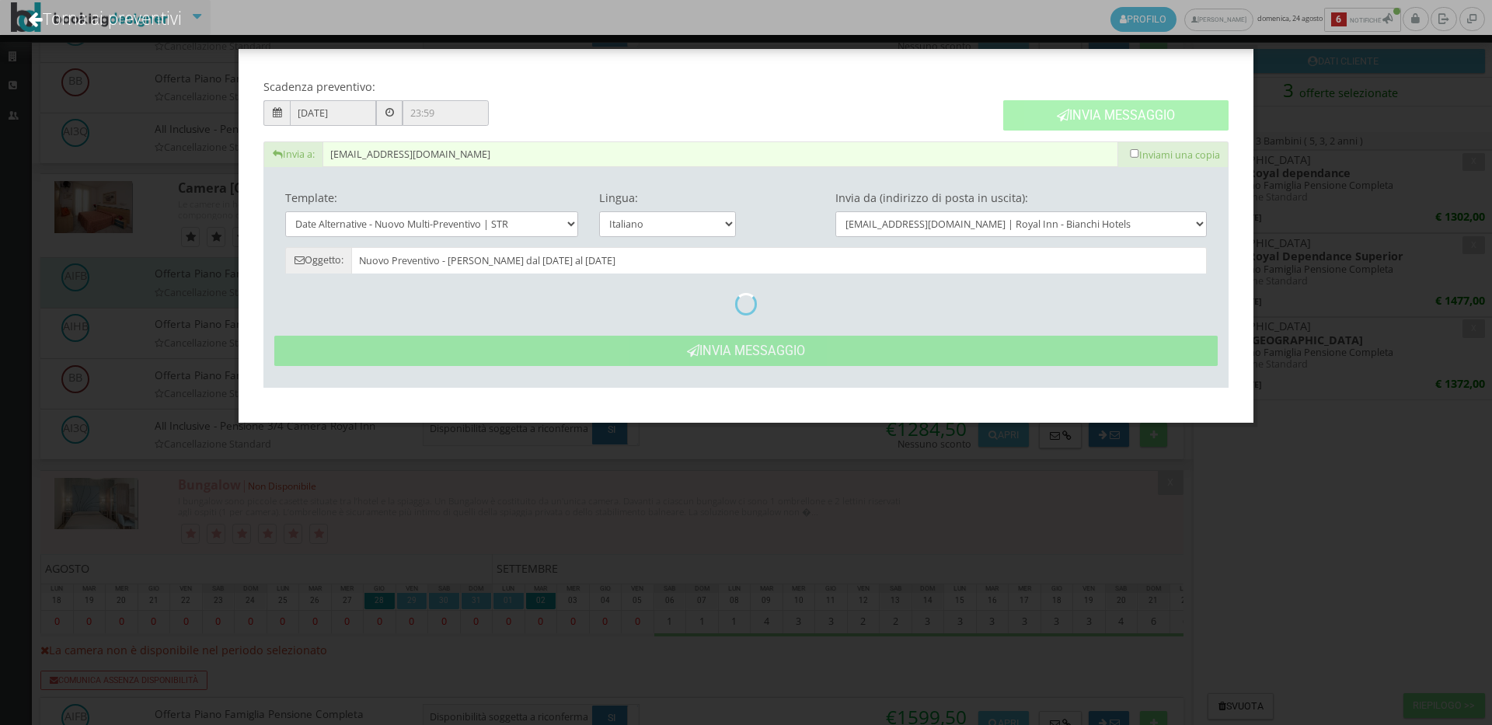
click at [1070, 106] on button "Invia Messaggio" at bounding box center [1115, 115] width 225 height 30
type input "Hotel Royal Inn: Preventivo - Daniele Andreotta"
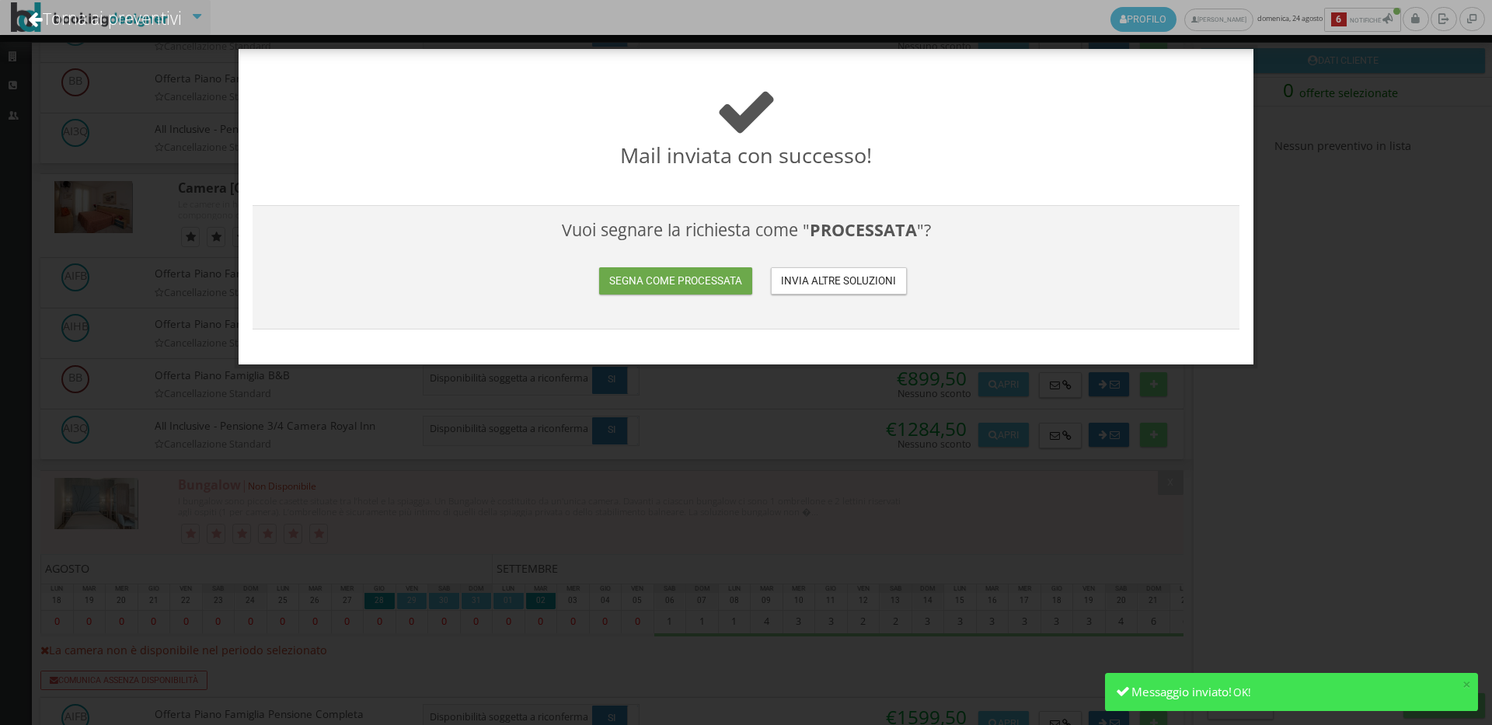
click at [721, 280] on button "Segna come processata" at bounding box center [675, 280] width 152 height 27
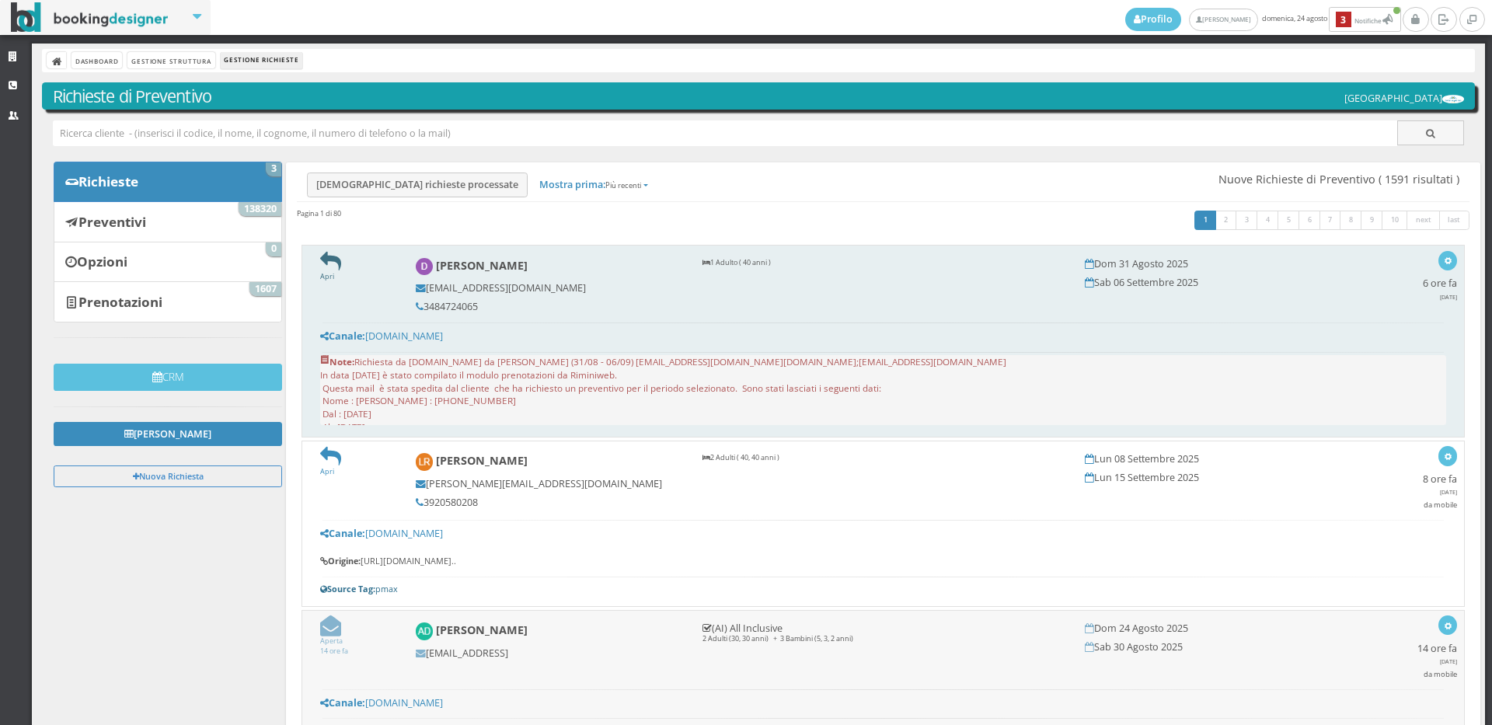
click at [336, 263] on icon at bounding box center [330, 261] width 21 height 21
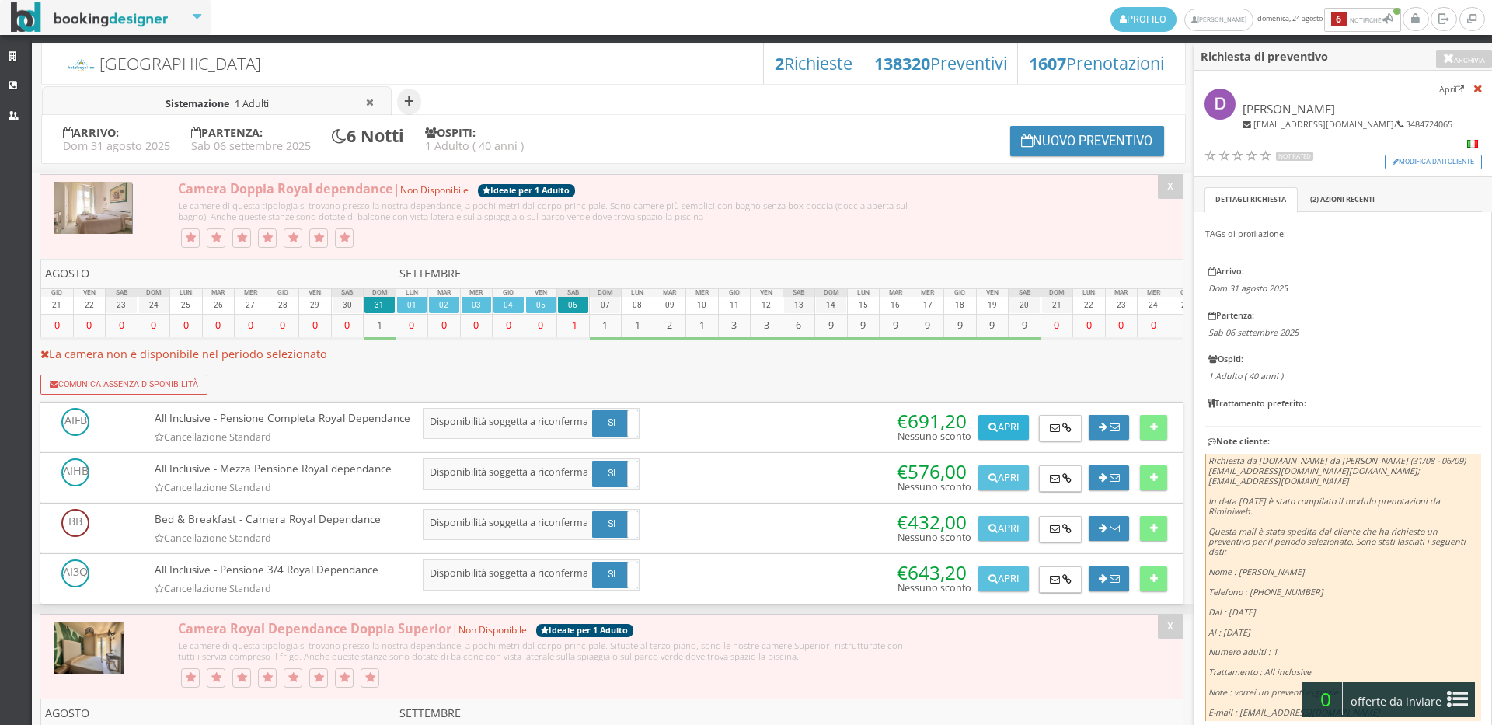
click at [1013, 420] on button "Apri" at bounding box center [1003, 427] width 50 height 25
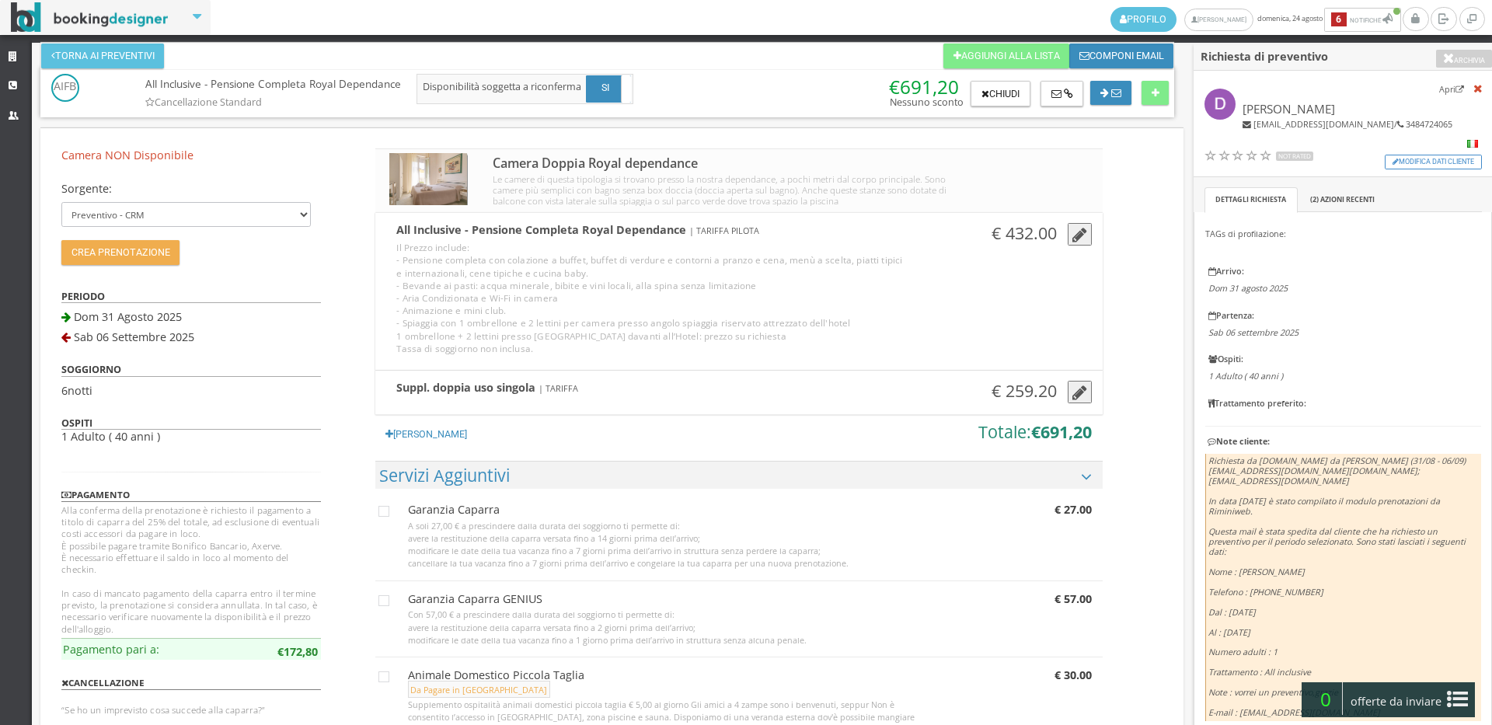
click at [1072, 398] on icon "button" at bounding box center [1079, 393] width 15 height 17
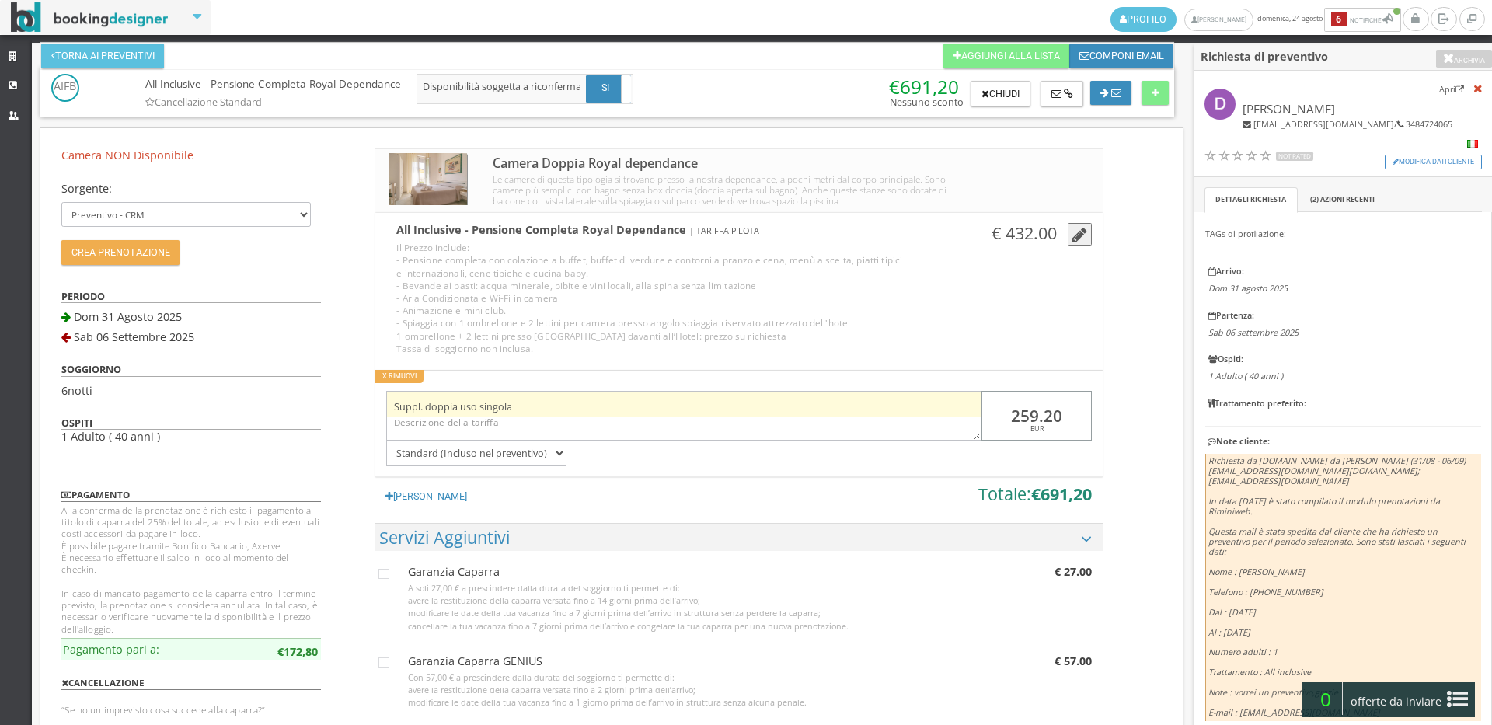
drag, startPoint x: 1064, startPoint y: 409, endPoint x: 960, endPoint y: 409, distance: 103.3
click at [960, 409] on div "Suppl. doppia uso singola 259.20 EUR Standard (Incluso nel preventivo) Da pagar…" at bounding box center [738, 423] width 726 height 85
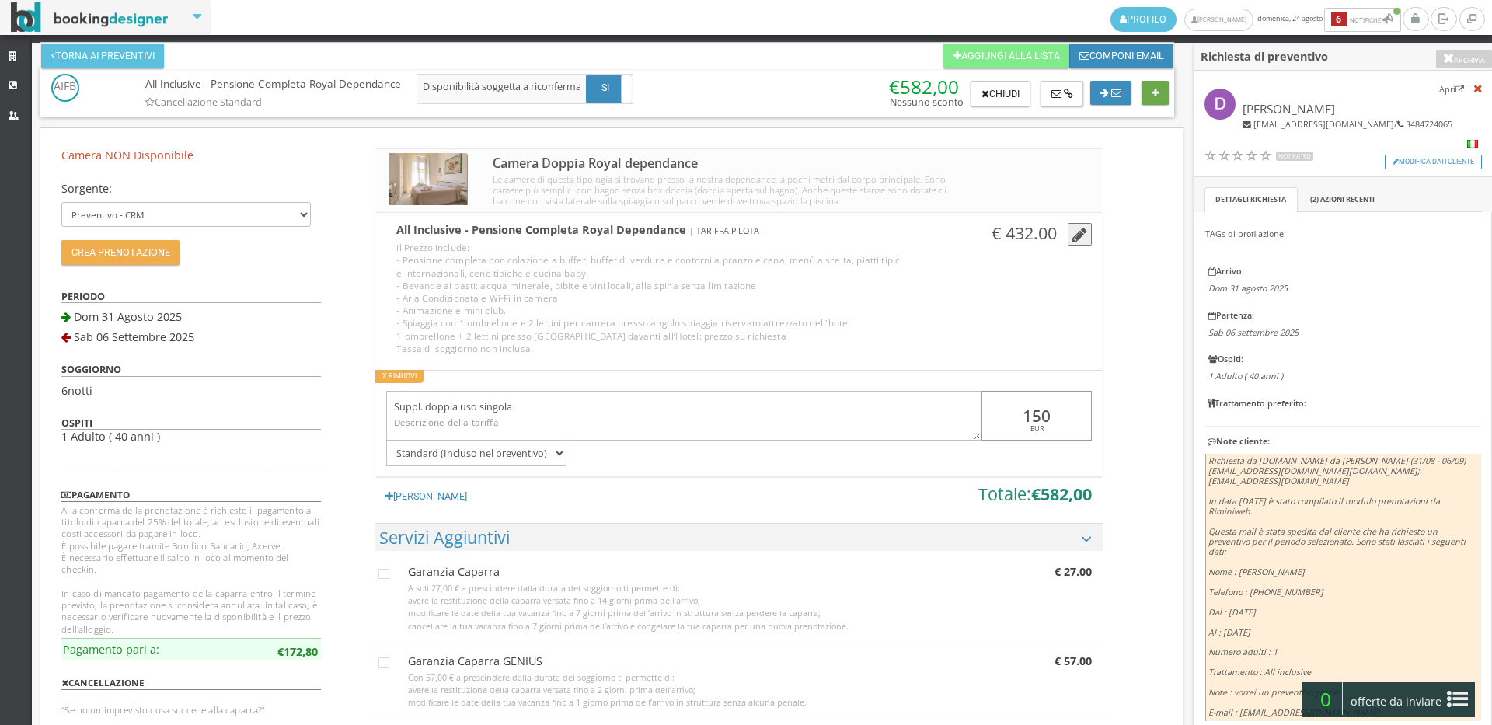
type input "150"
click at [1154, 96] on icon at bounding box center [1155, 94] width 8 height 10
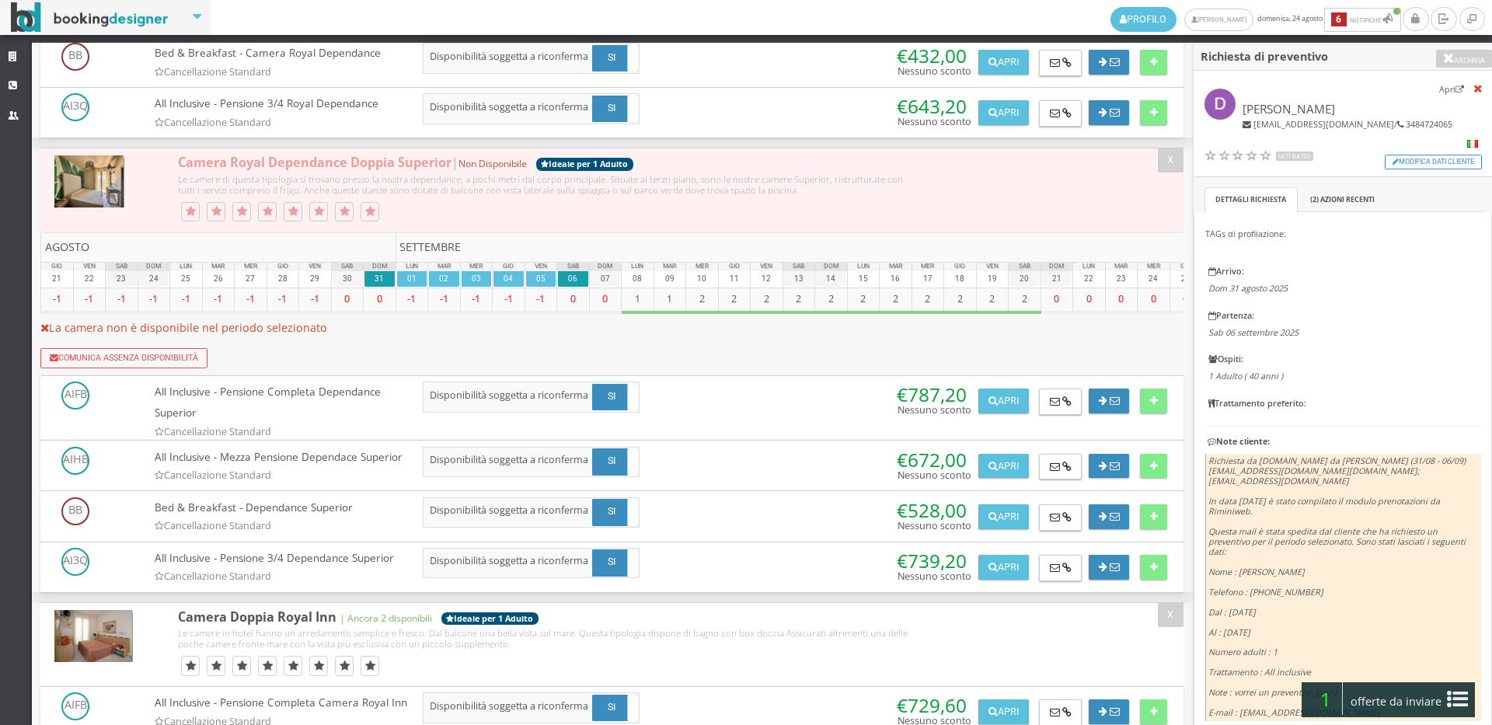
scroll to position [774, 0]
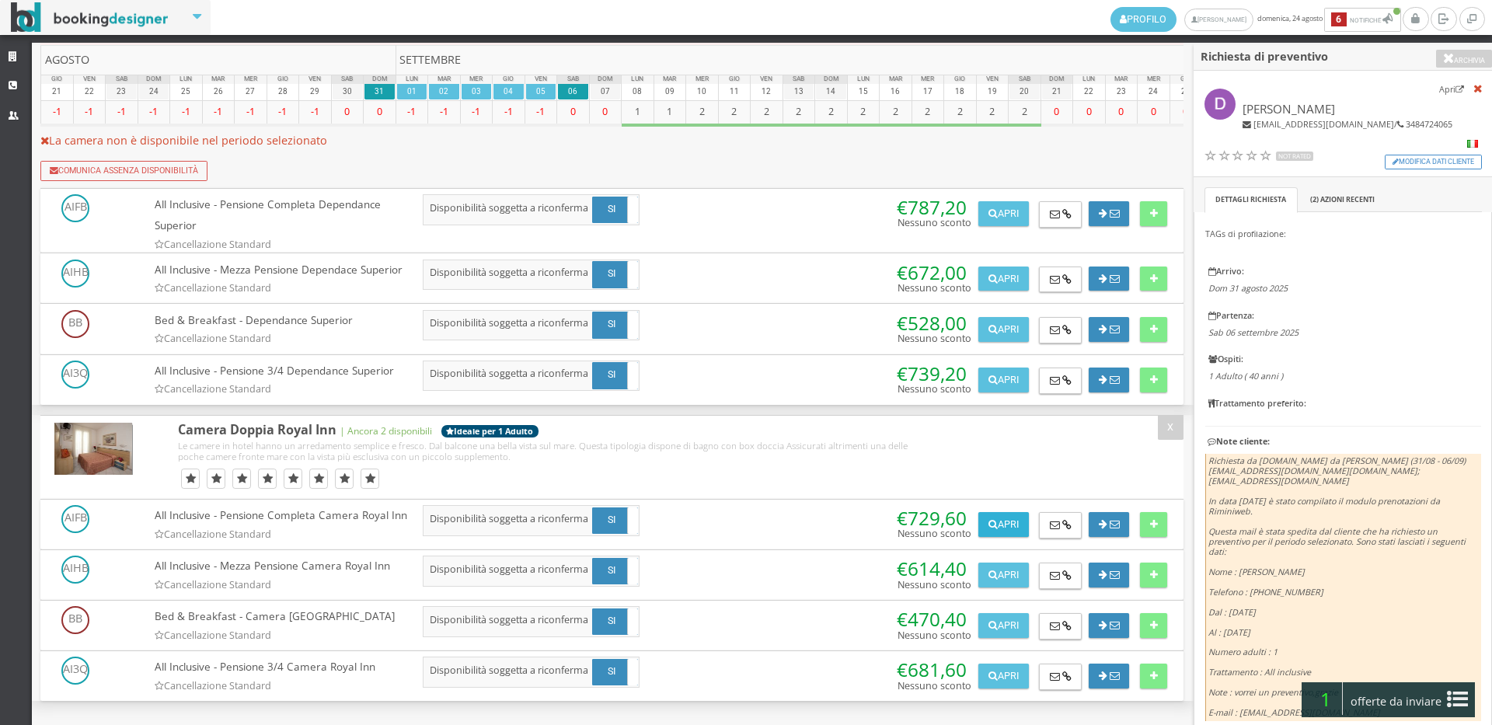
click at [1013, 512] on button "Apri" at bounding box center [1003, 524] width 50 height 25
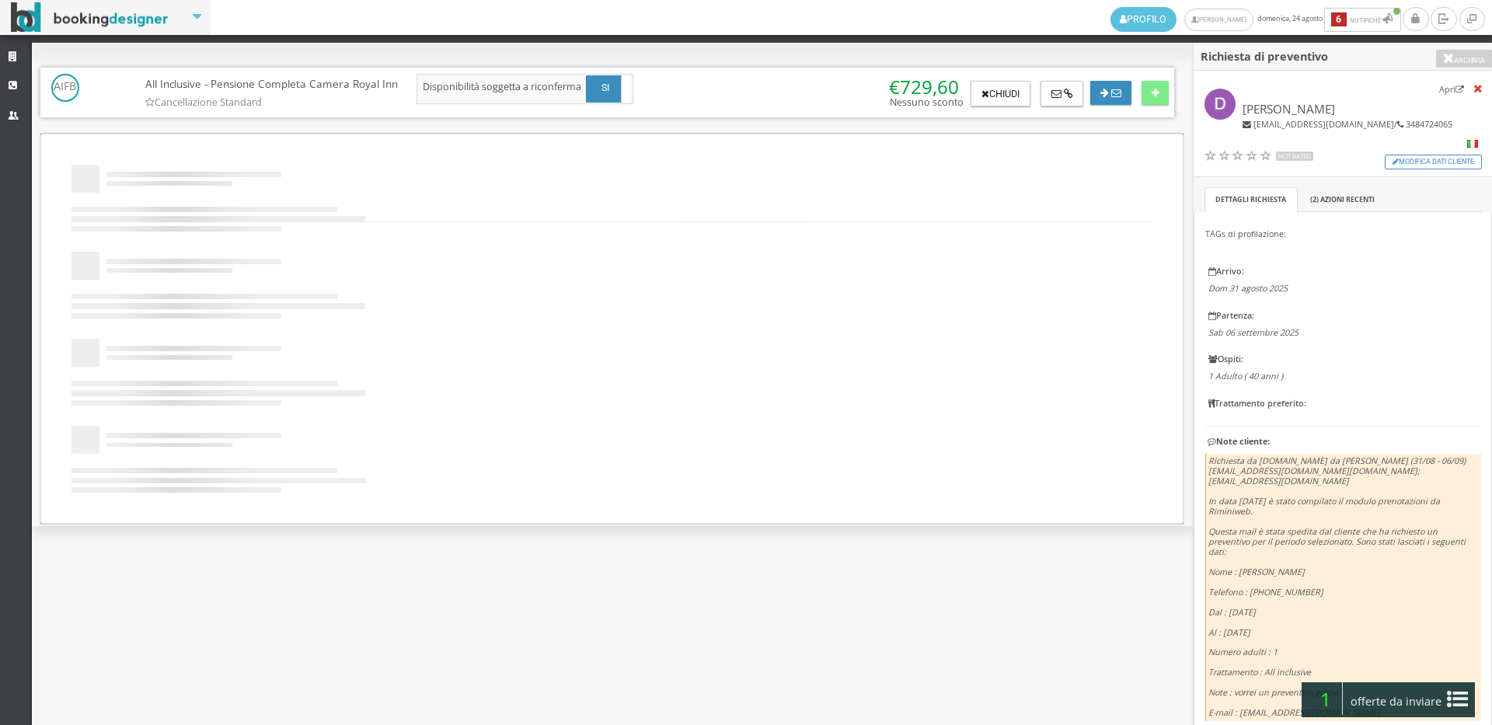
scroll to position [0, 0]
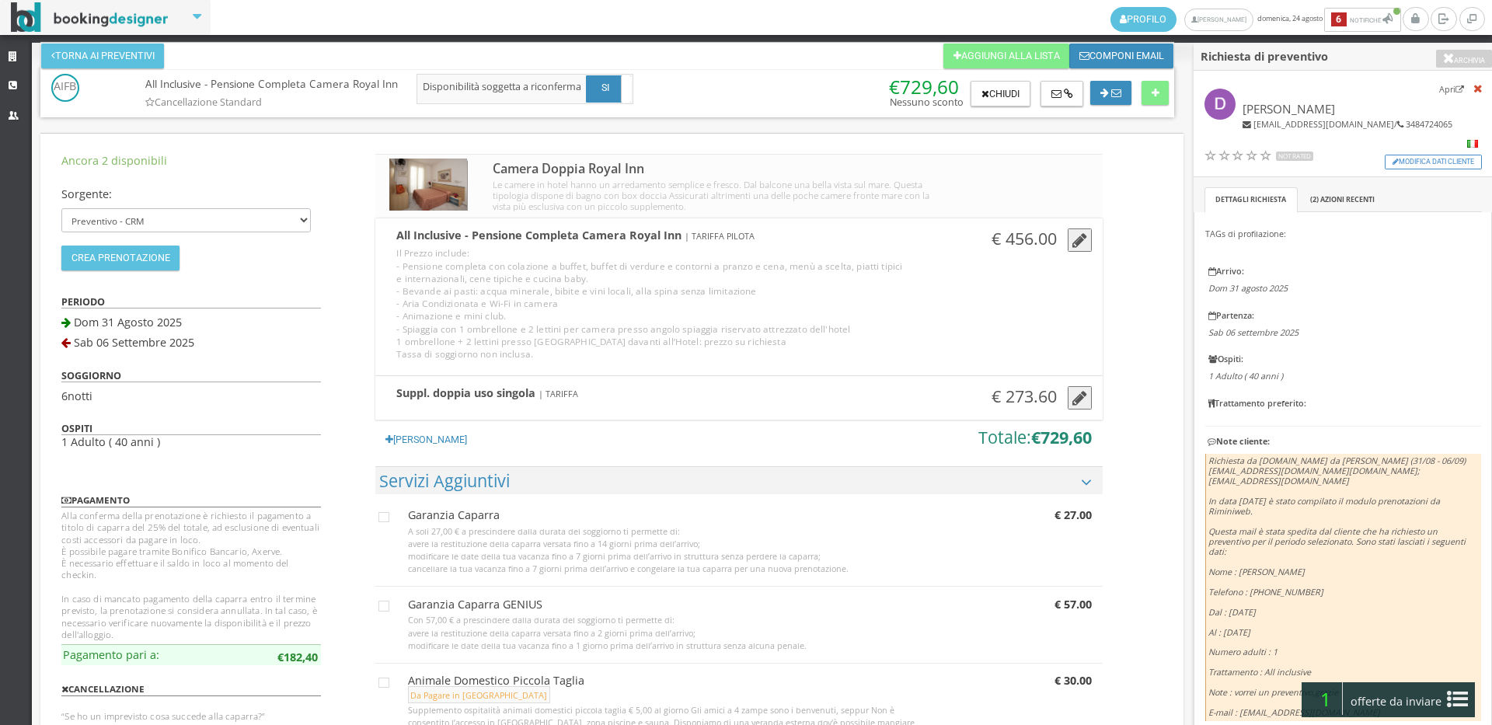
click at [1072, 393] on icon "button" at bounding box center [1079, 398] width 15 height 17
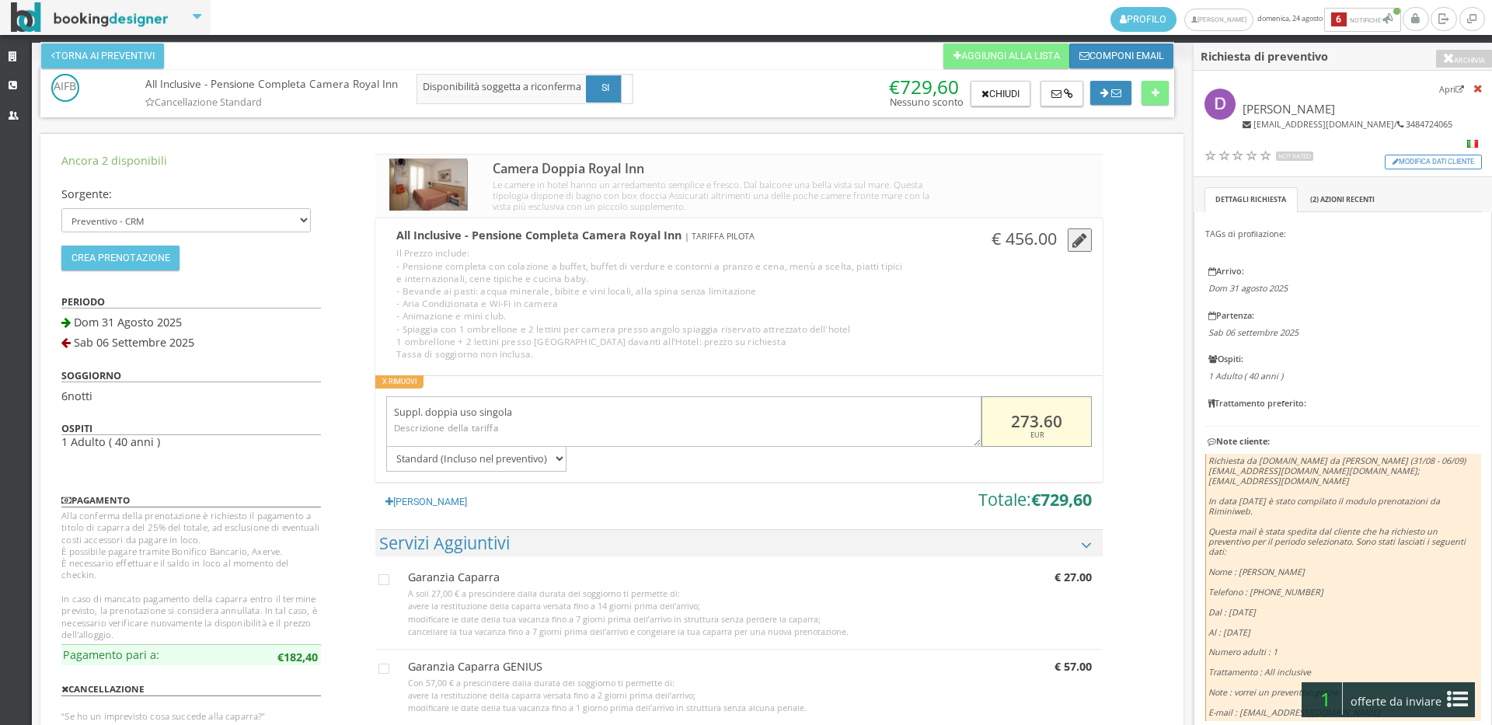
drag, startPoint x: 1063, startPoint y: 408, endPoint x: 981, endPoint y: 407, distance: 81.6
click at [981, 407] on input "273.60" at bounding box center [1036, 421] width 110 height 50
type input "150"
click at [1153, 95] on icon at bounding box center [1155, 94] width 8 height 10
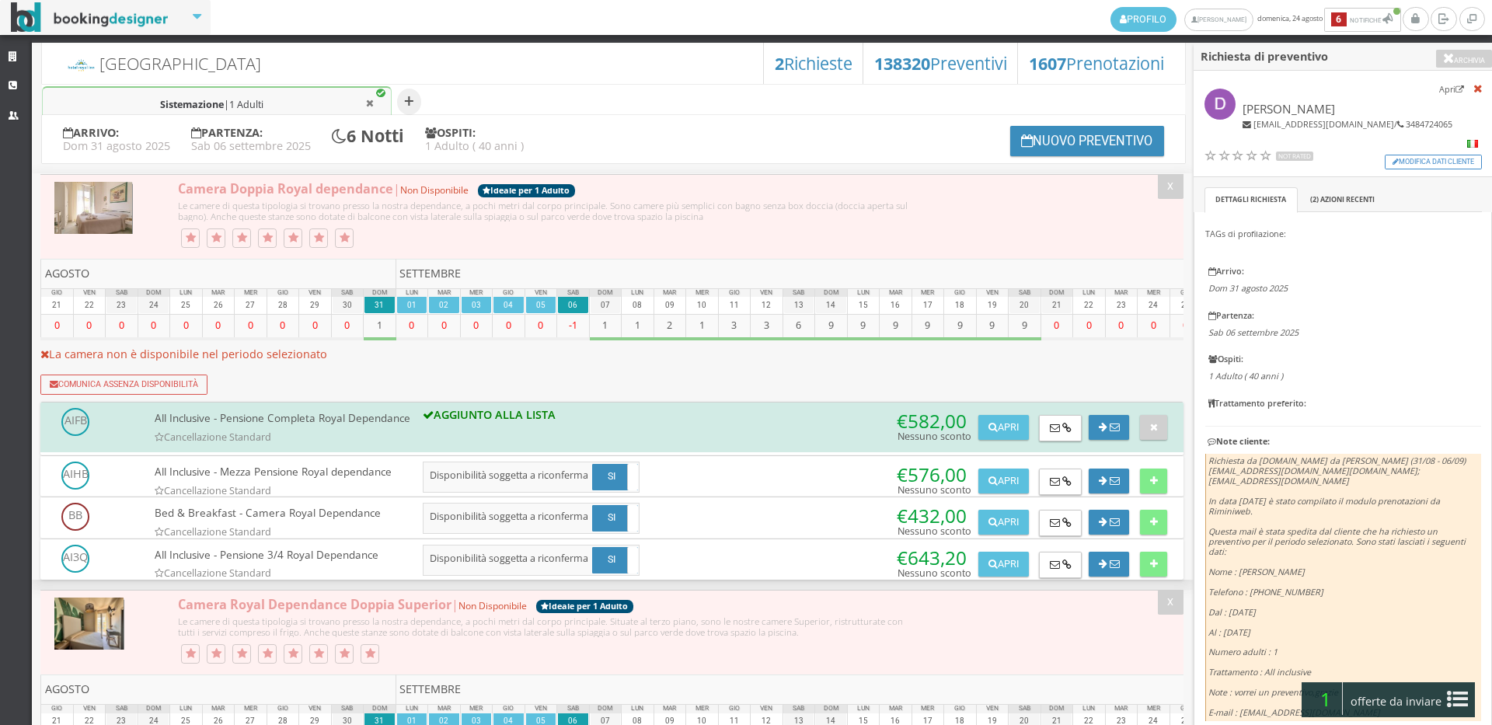
click at [1346, 699] on span "offerte da inviare" at bounding box center [1396, 701] width 101 height 25
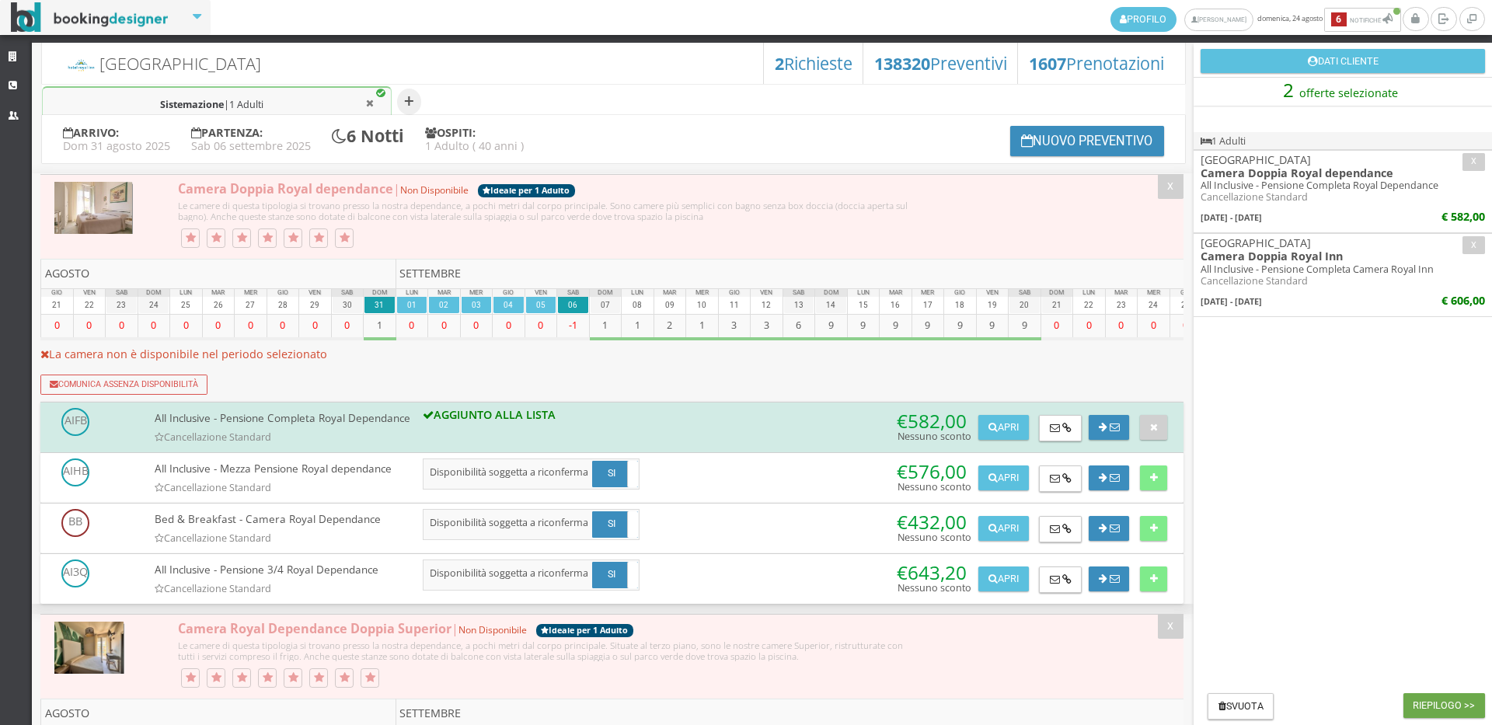
click at [1419, 708] on button "Riepilogo >>" at bounding box center [1444, 705] width 82 height 25
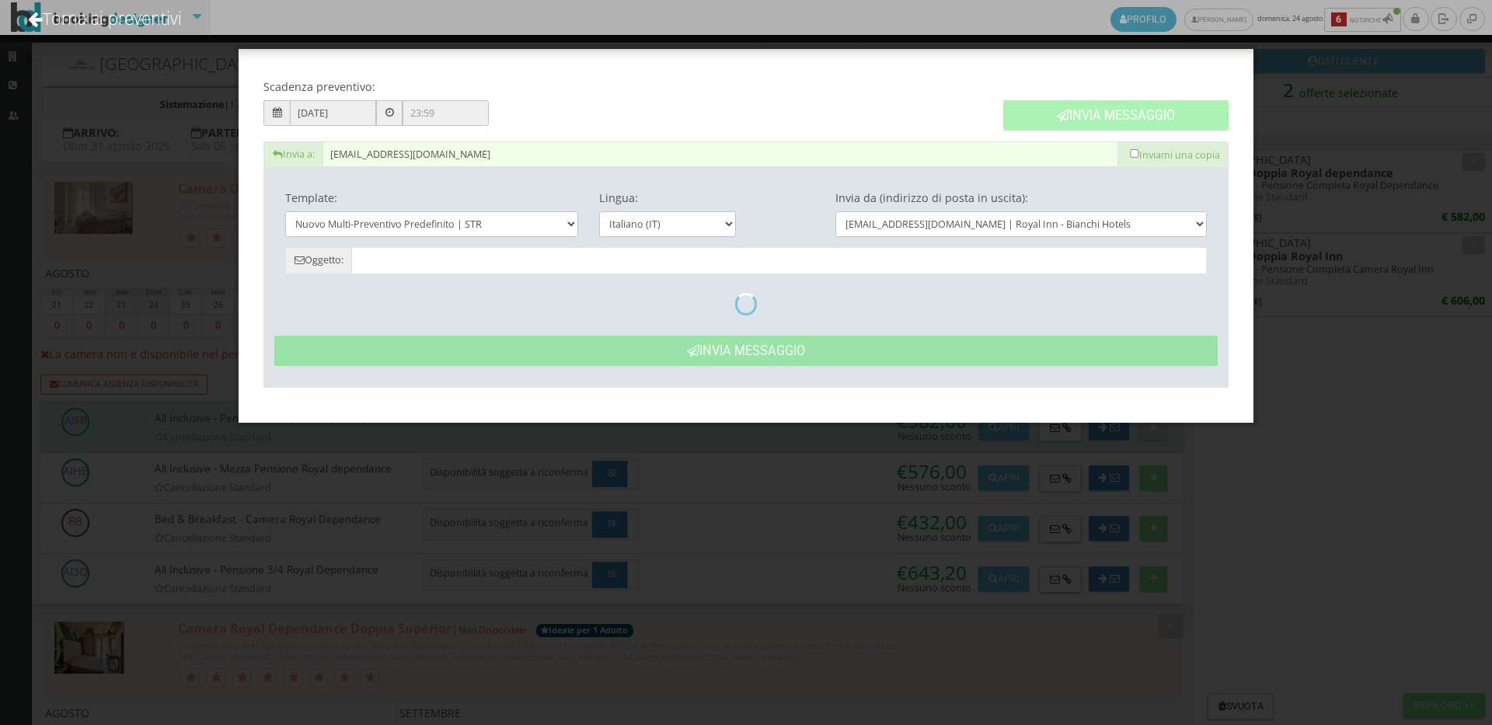
type input "Nuovo Preventivo - Domenico dal 31/08/2025 al 06/09/2025"
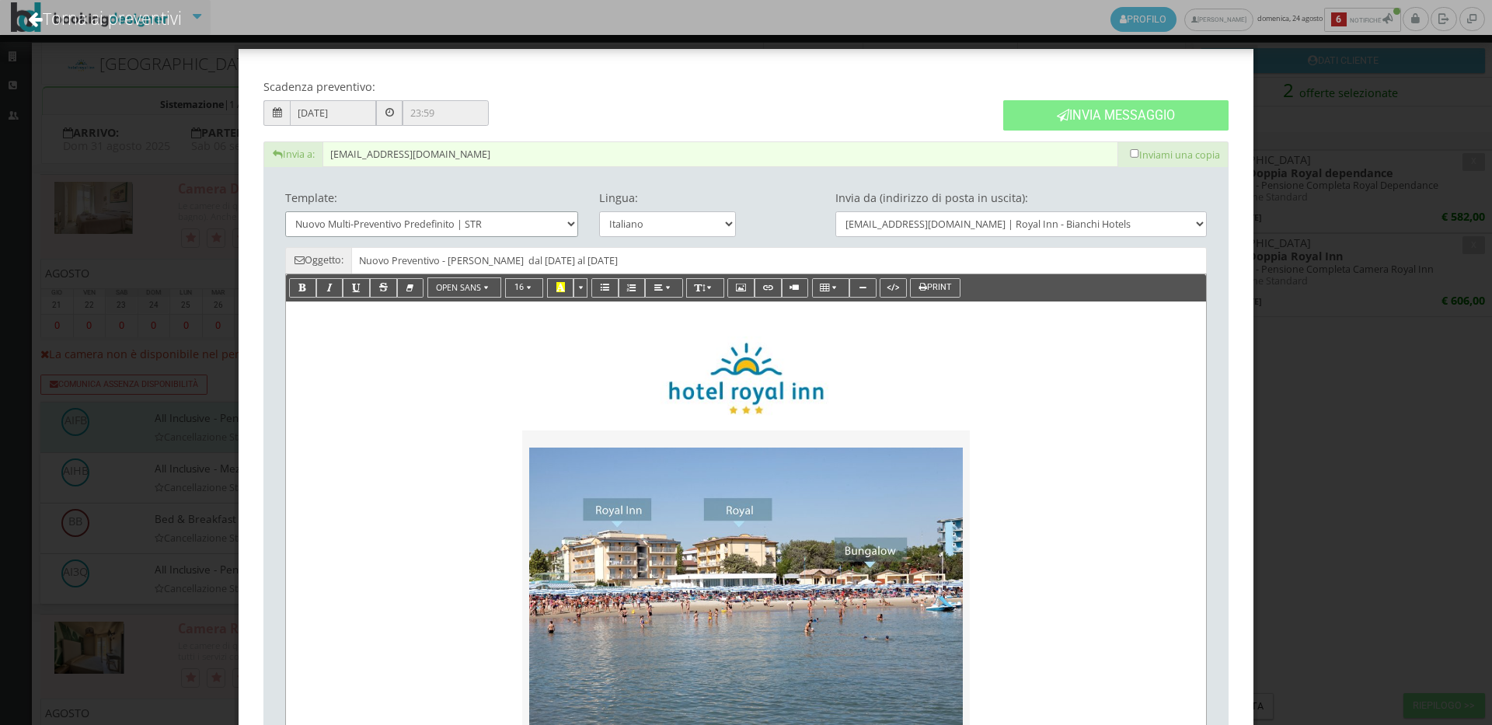
click at [474, 230] on select "Nuovo Multi-Preventivo Predefinito | STR Date Alternative - Nuovo Multi-Prevent…" at bounding box center [432, 224] width 294 height 26
select select "3964"
click at [285, 211] on select "Nuovo Multi-Preventivo Predefinito | STR Date Alternative - Nuovo Multi-Prevent…" at bounding box center [432, 224] width 294 height 26
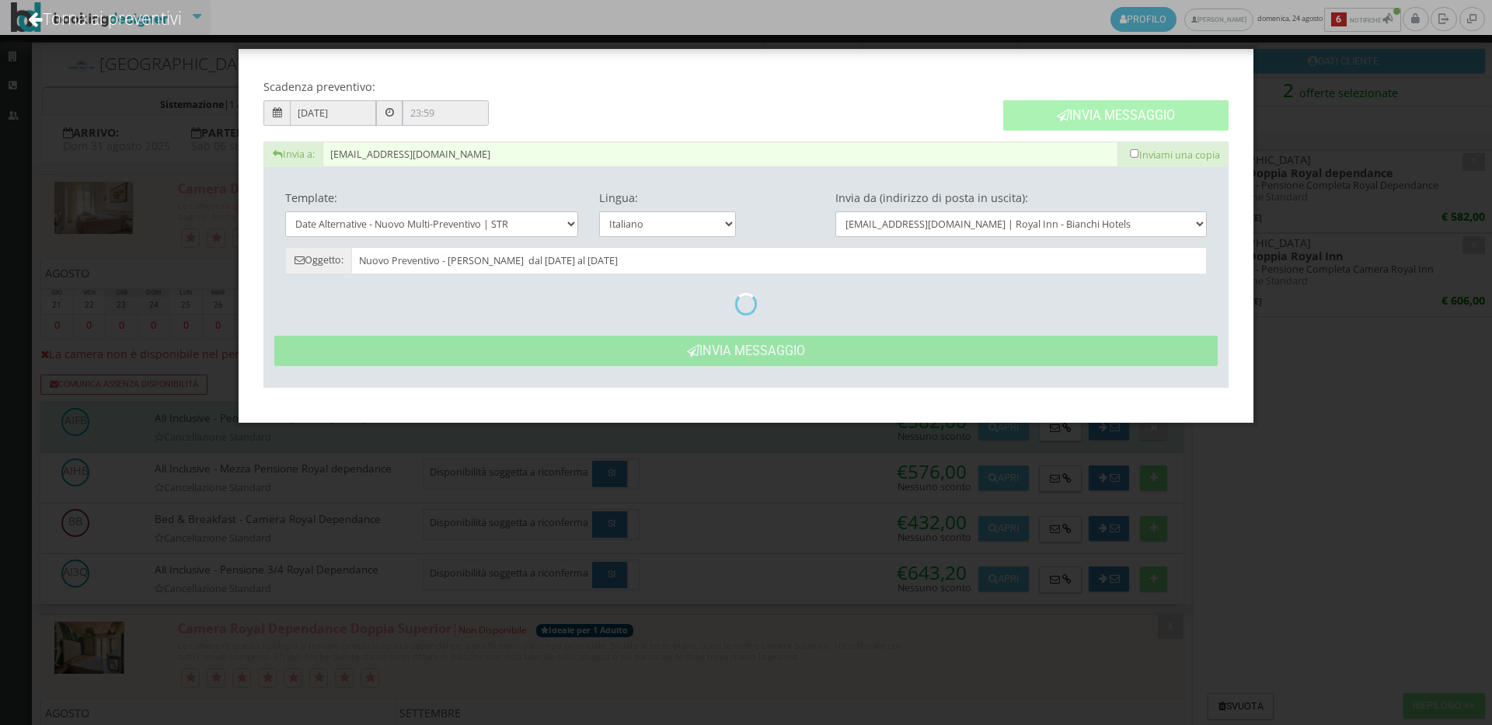
click at [1145, 115] on div "Invia Messaggio" at bounding box center [1115, 107] width 246 height 68
click at [1099, 109] on div "Invia Messaggio" at bounding box center [1115, 107] width 246 height 68
type input "Hotel Royal Inn: Preventivo - Domenico"
click at [1064, 117] on icon at bounding box center [1063, 115] width 12 height 12
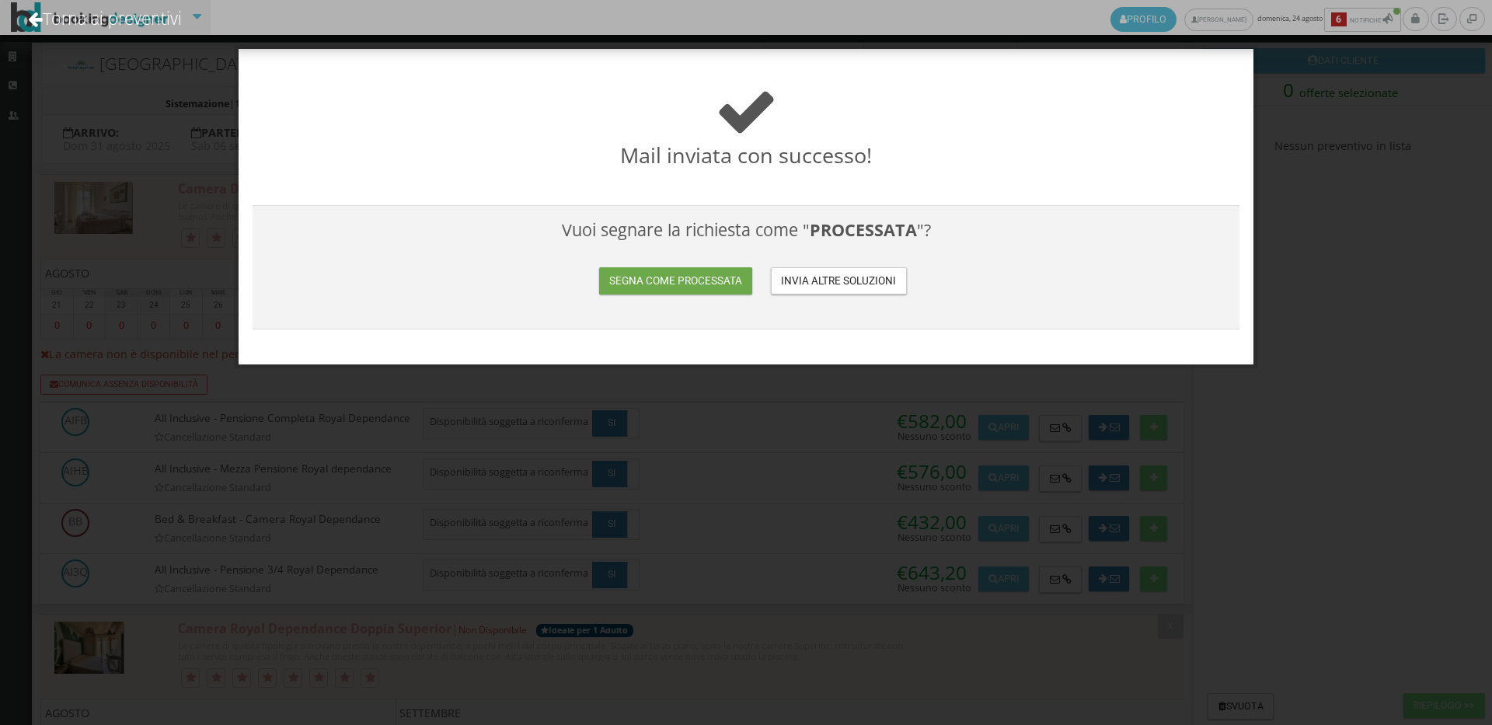
click at [635, 267] on button "Segna come processata" at bounding box center [675, 280] width 152 height 27
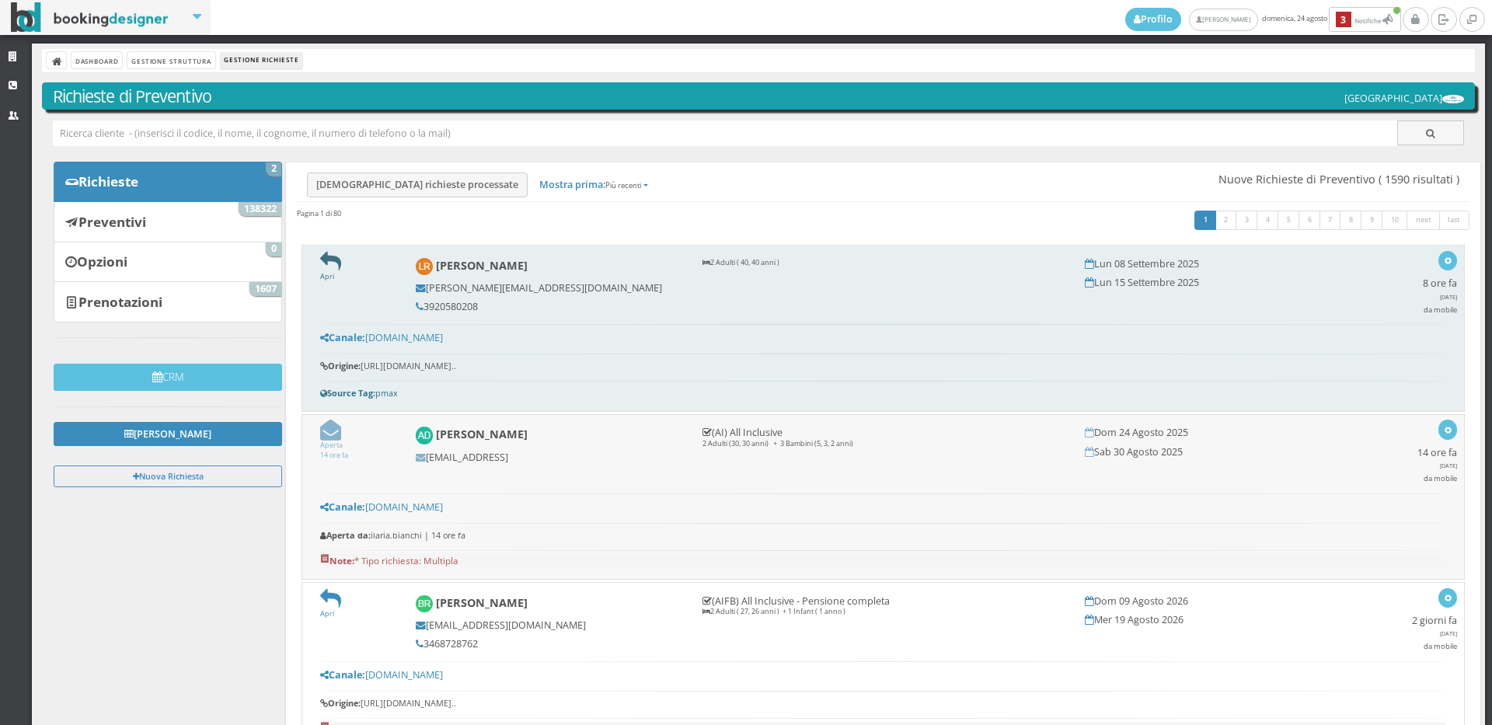
click at [336, 254] on icon at bounding box center [330, 261] width 21 height 21
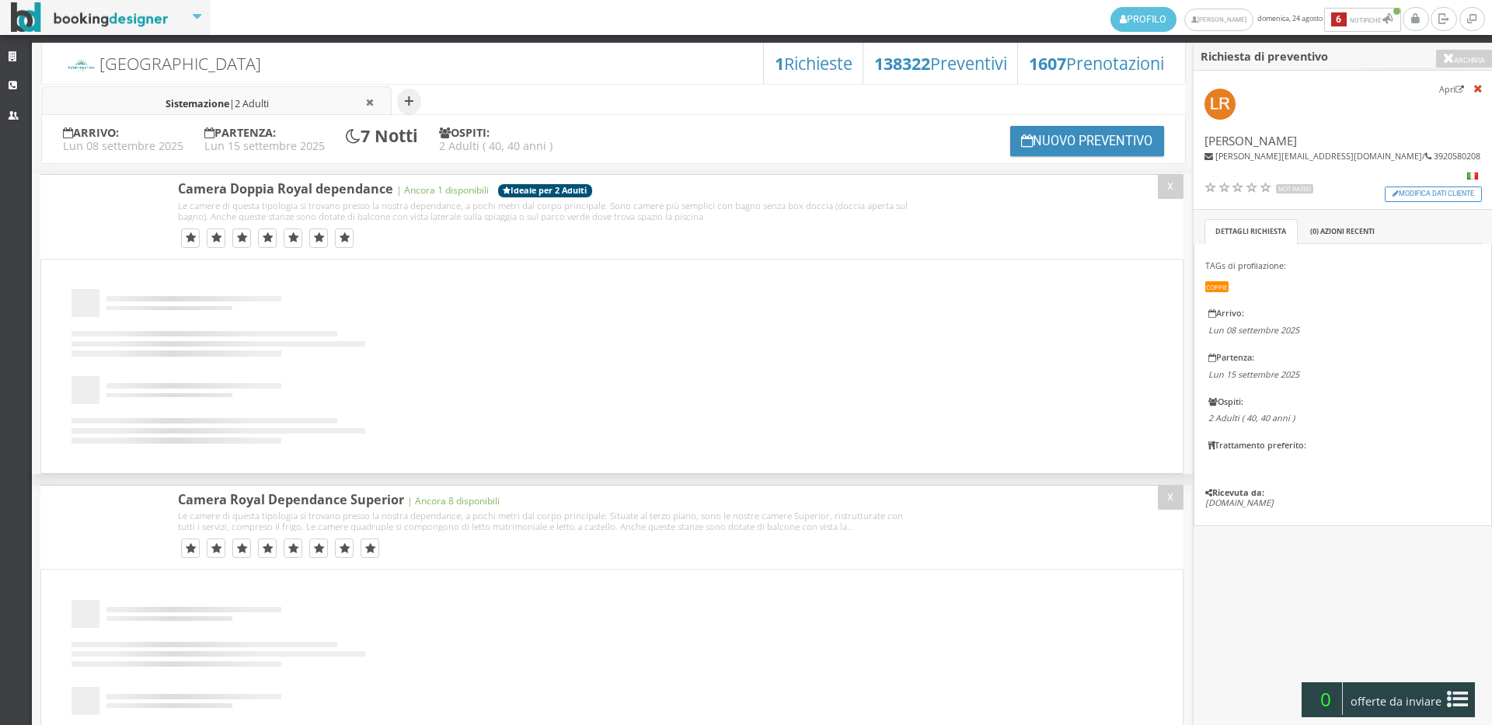
select select
click at [288, 102] on li "Sistemazione | 2 Adulti" at bounding box center [217, 102] width 350 height 32
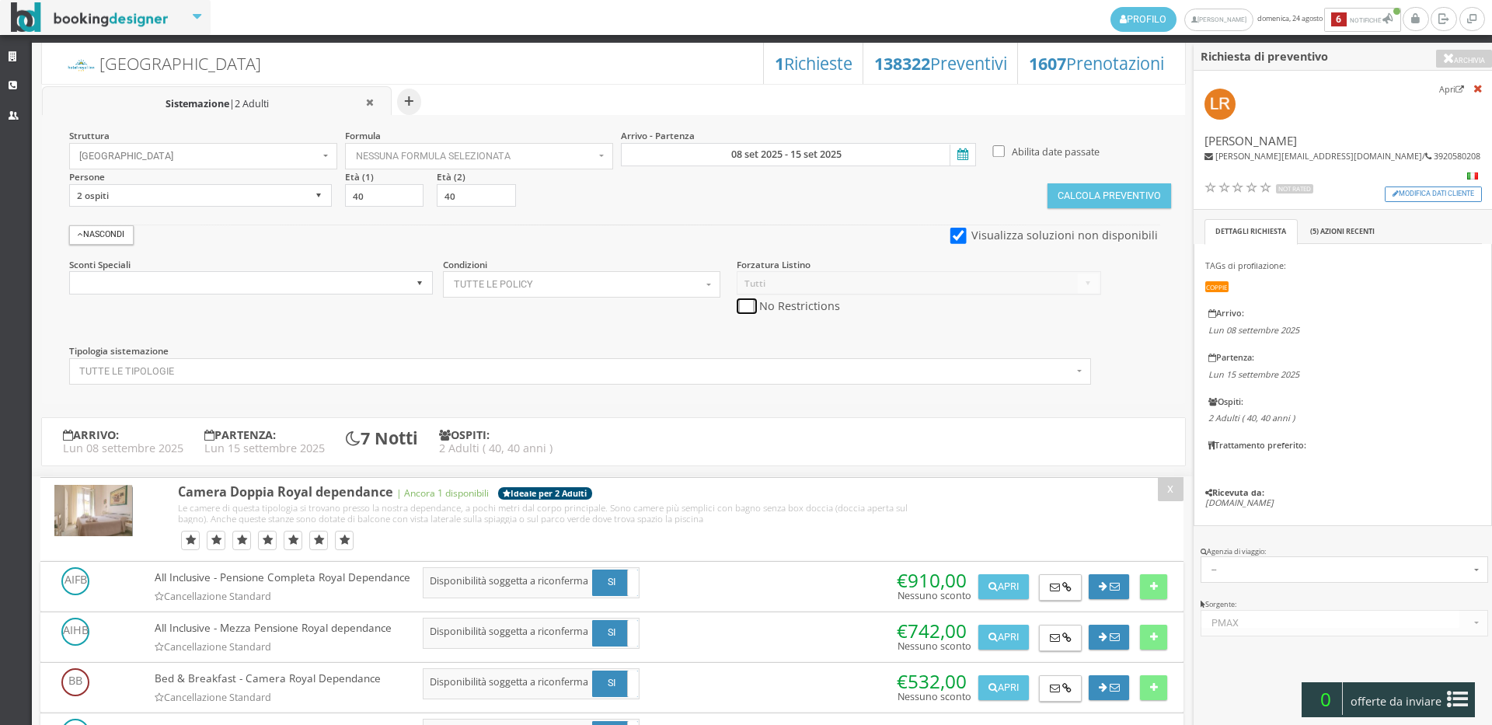
click at [740, 300] on input "checkbox" at bounding box center [745, 306] width 19 height 16
checkbox input "true"
click at [754, 139] on section "Arrivo - Partenza 08 set 2025 - 15 set 2025" at bounding box center [802, 147] width 368 height 37
click at [754, 142] on section "Arrivo - Partenza 08 set 2025 - 15 set 2025" at bounding box center [802, 147] width 368 height 37
click at [754, 144] on input "08 set 2025 - 15 set 2025" at bounding box center [798, 154] width 355 height 23
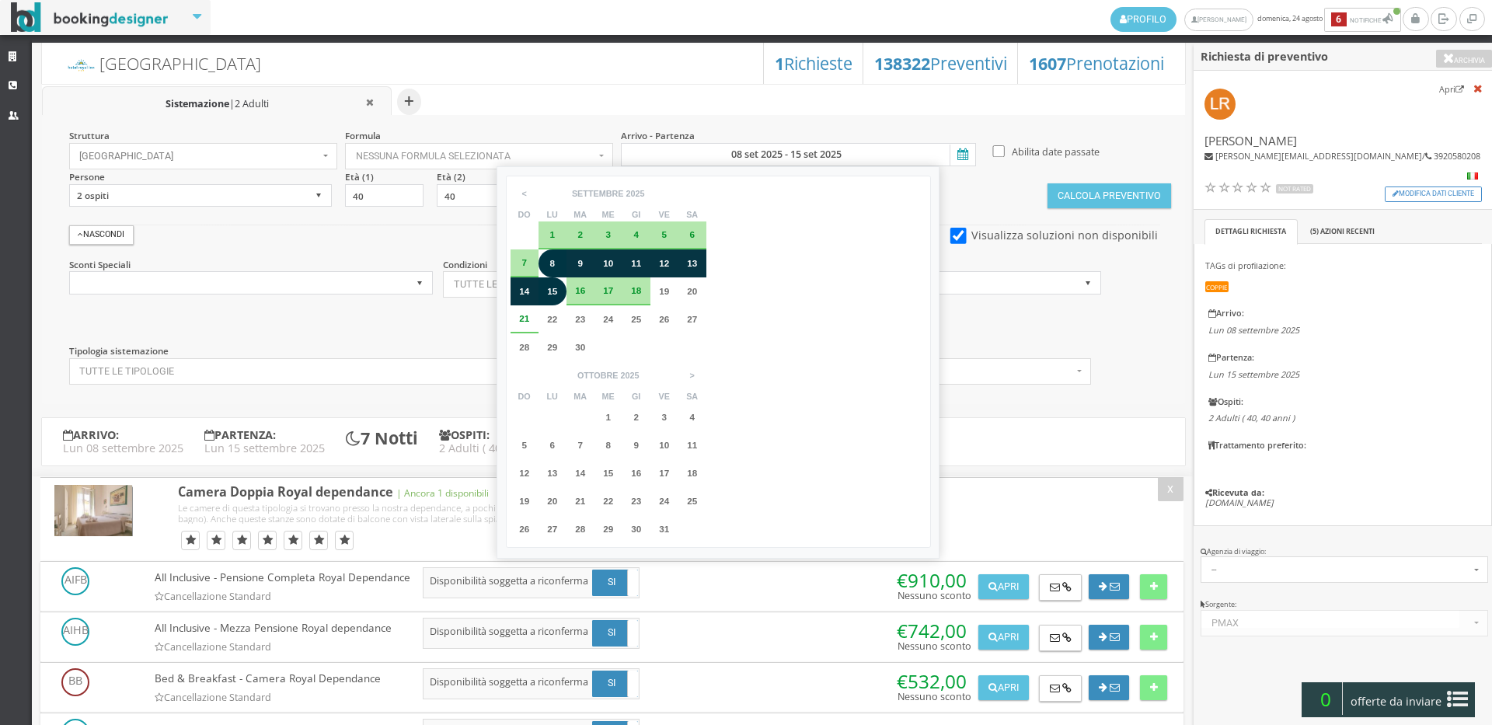
click at [533, 263] on div "7" at bounding box center [524, 263] width 28 height 28
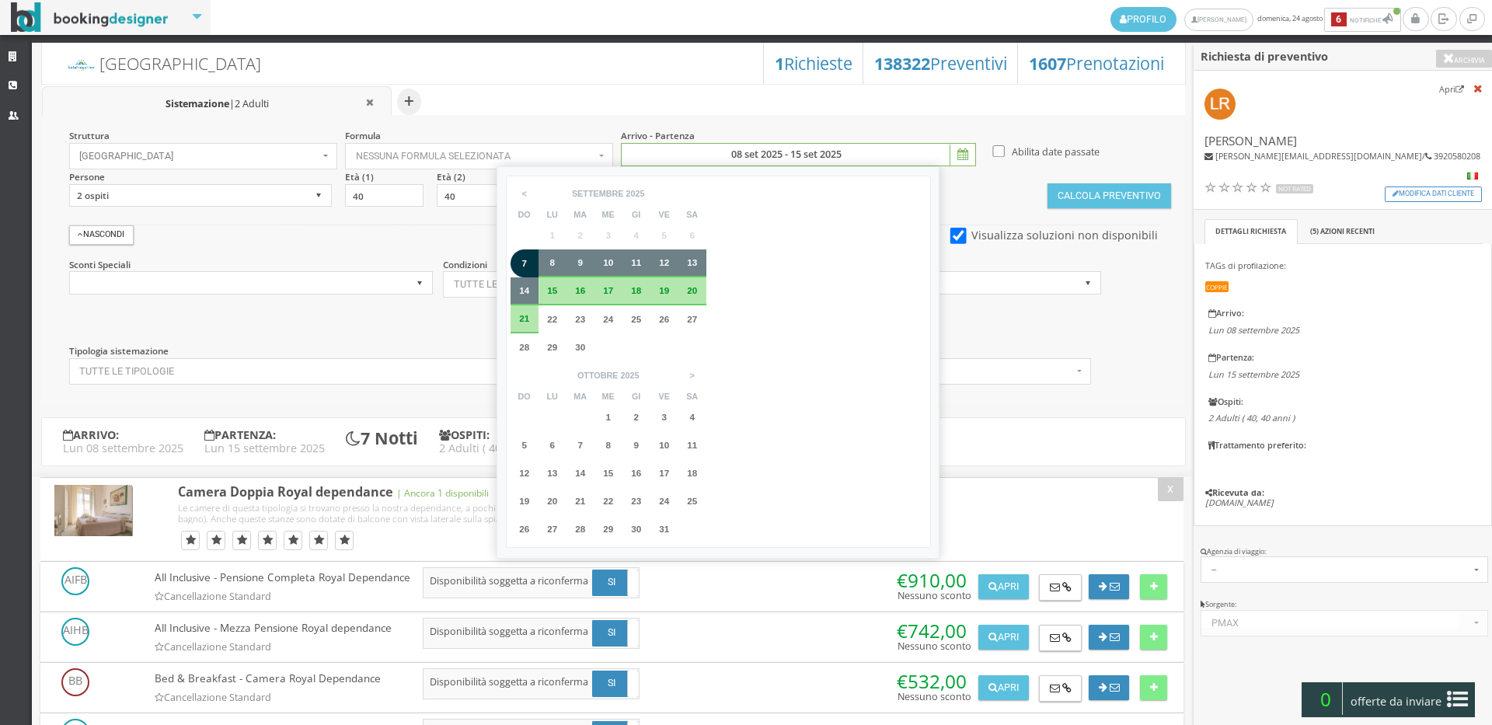
click at [527, 297] on div "14" at bounding box center [524, 291] width 28 height 28
type input "07 set 2025 - 14 set 2025"
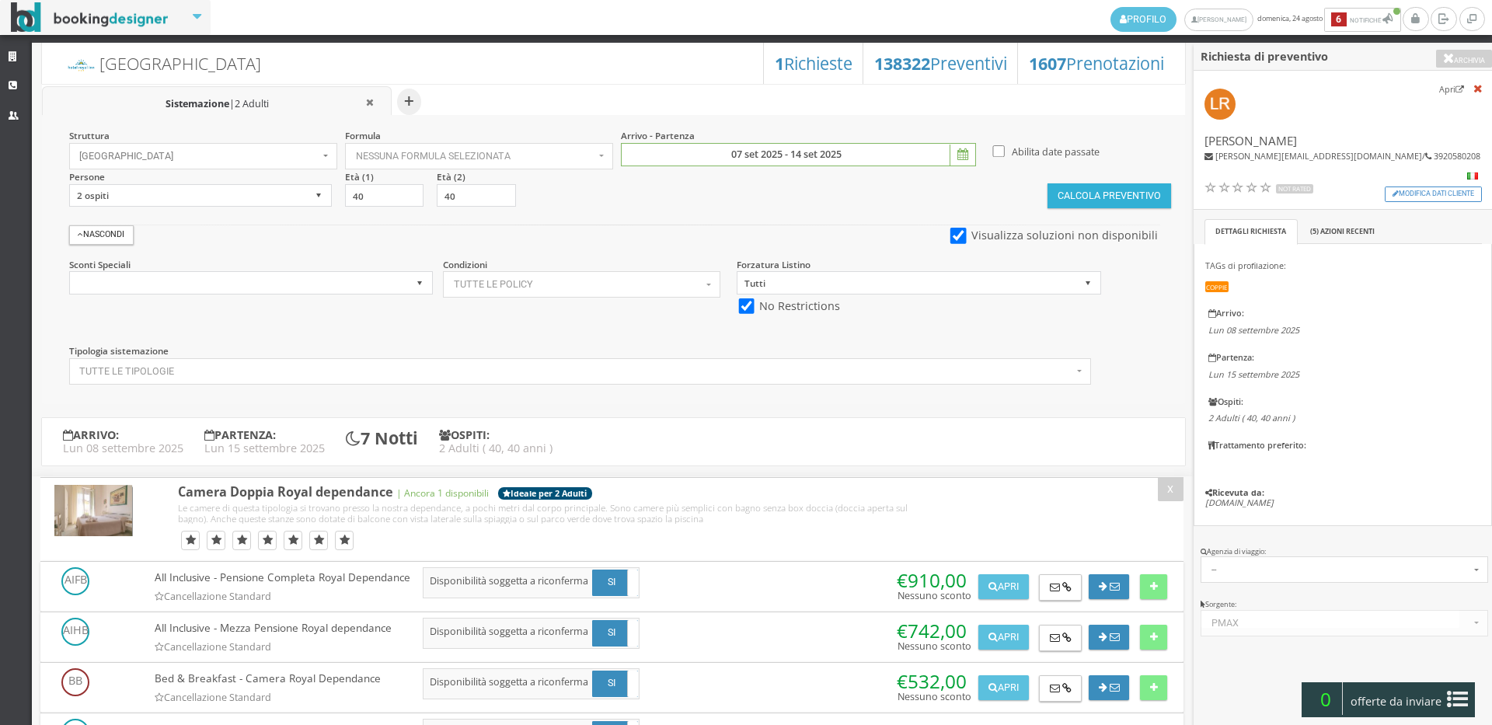
click at [1076, 201] on button "Calcola Preventivo" at bounding box center [1108, 195] width 123 height 25
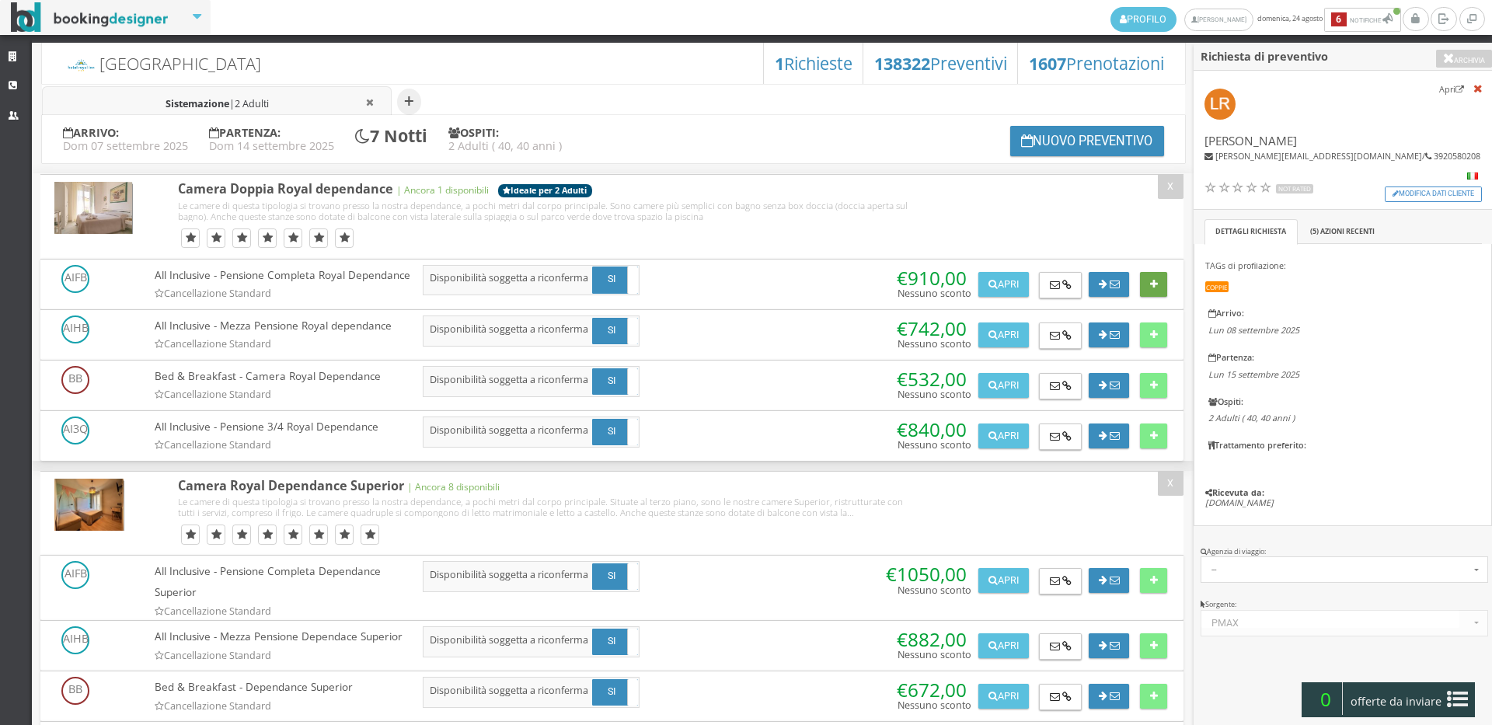
click at [1144, 288] on button at bounding box center [1153, 284] width 27 height 25
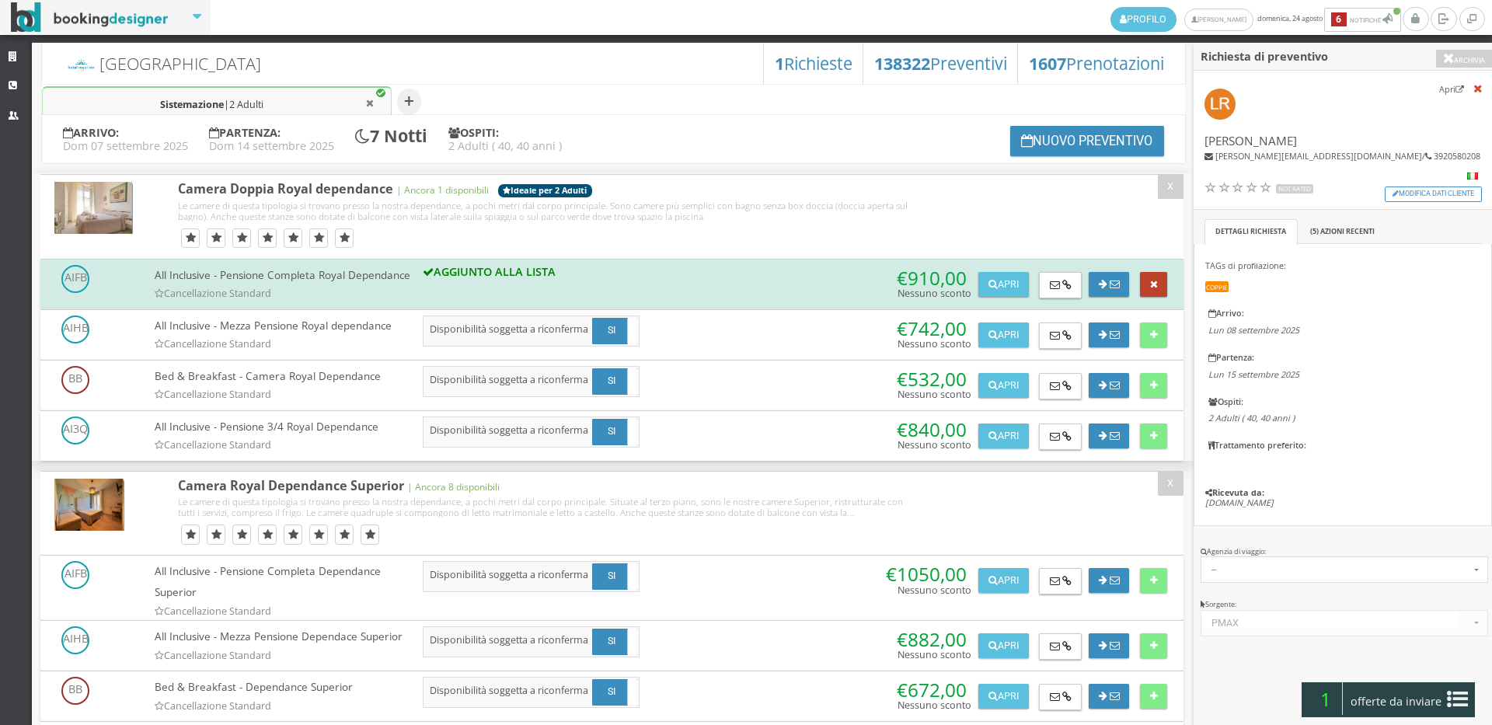
click at [1144, 288] on button at bounding box center [1153, 284] width 27 height 25
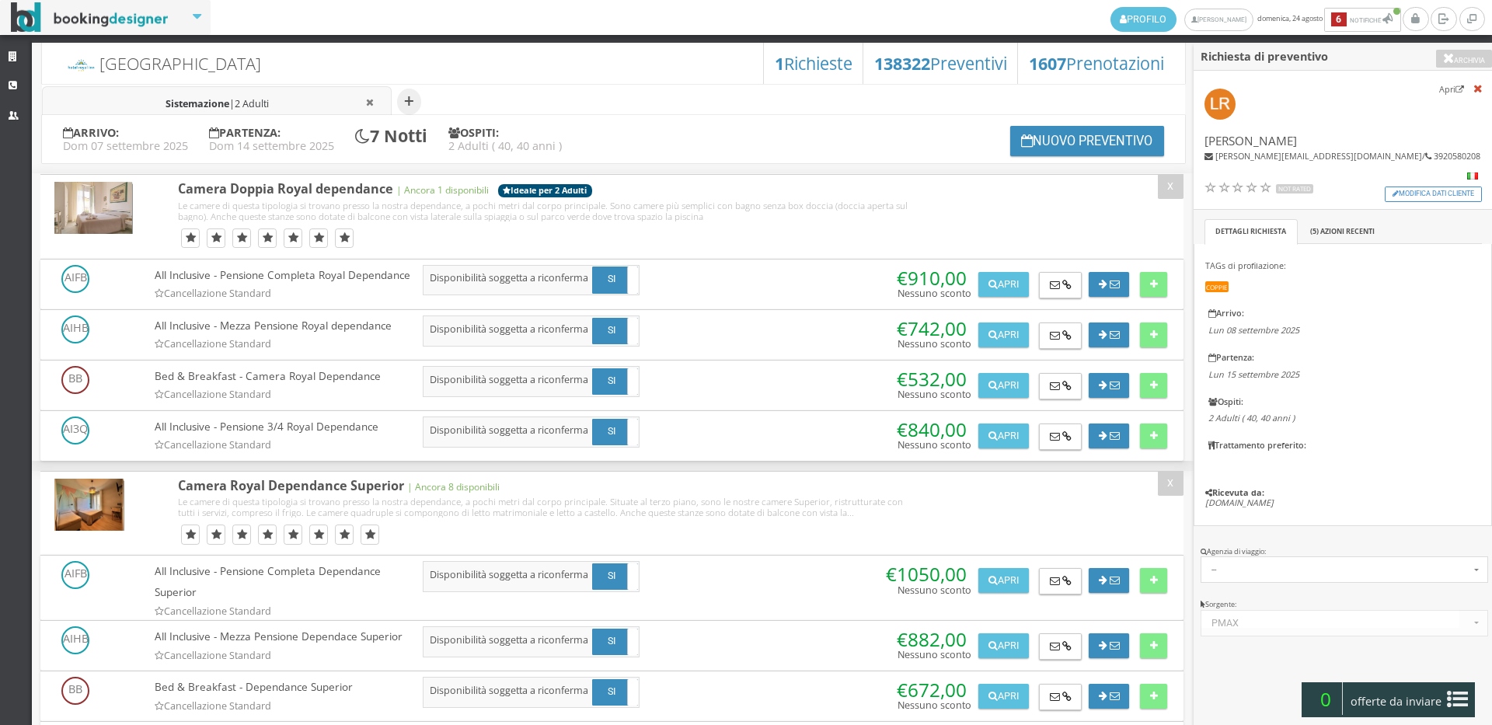
click at [295, 107] on li "Sistemazione | 2 Adulti" at bounding box center [217, 102] width 350 height 32
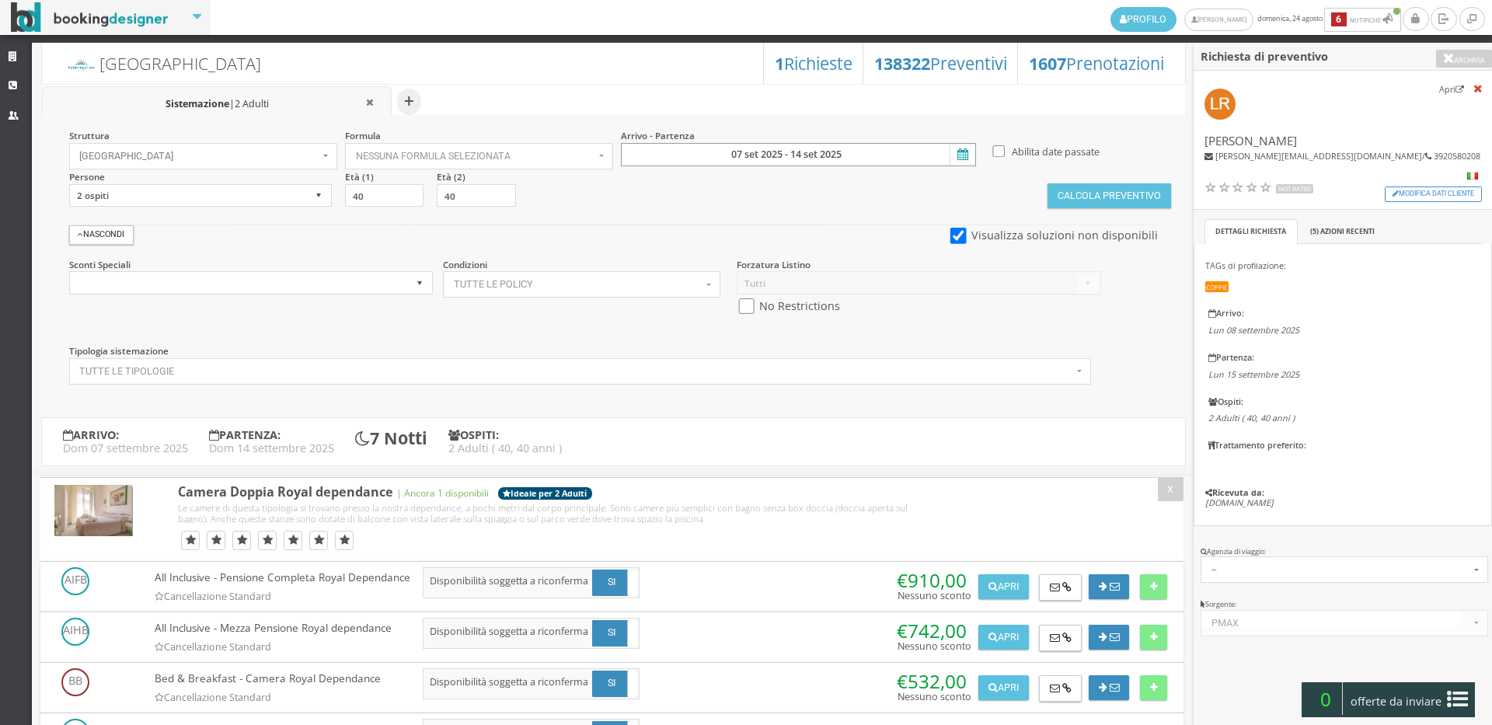
click at [806, 147] on input "07 set 2025 - 14 set 2025" at bounding box center [798, 154] width 355 height 23
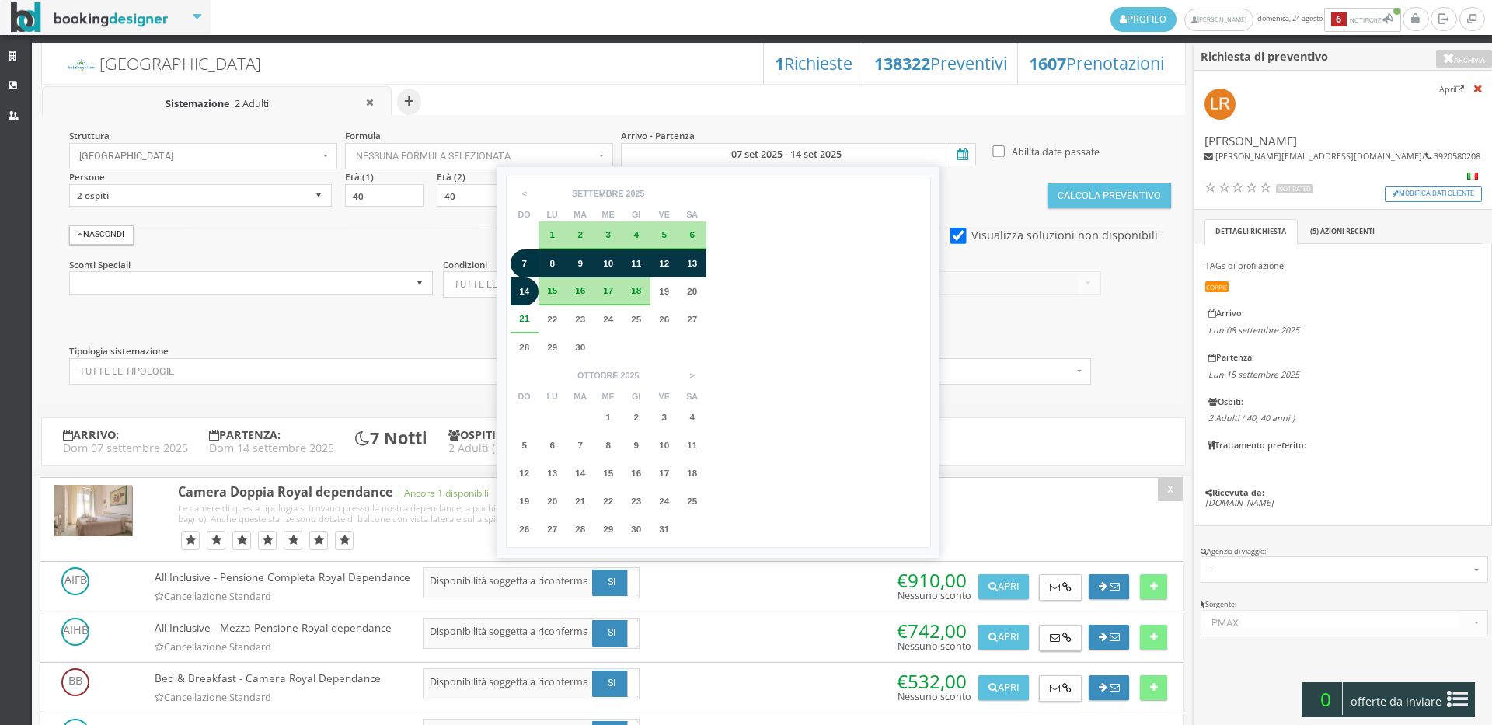
click at [696, 227] on div "6" at bounding box center [692, 235] width 28 height 28
type input "06 set 2025 - 13 set 2025"
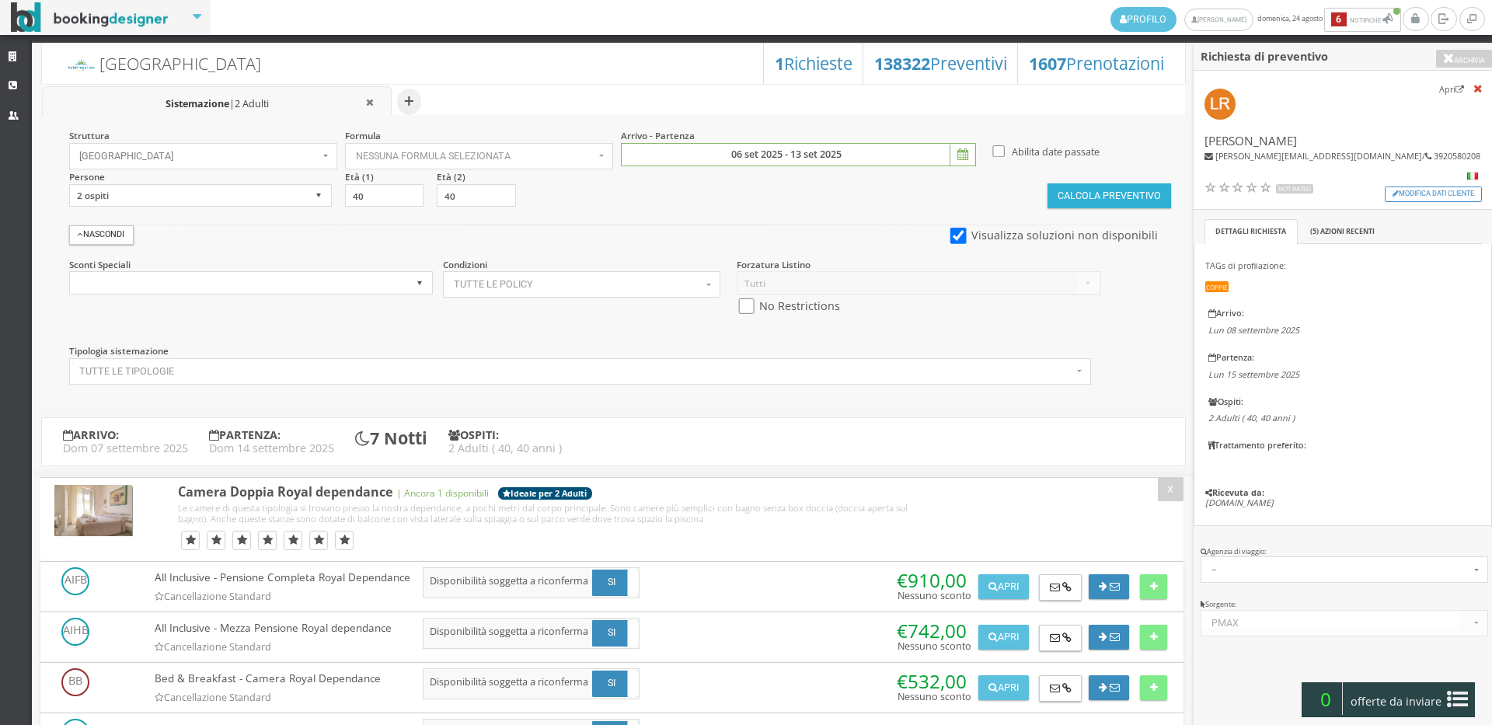
click at [1050, 194] on button "Calcola Preventivo" at bounding box center [1108, 195] width 123 height 25
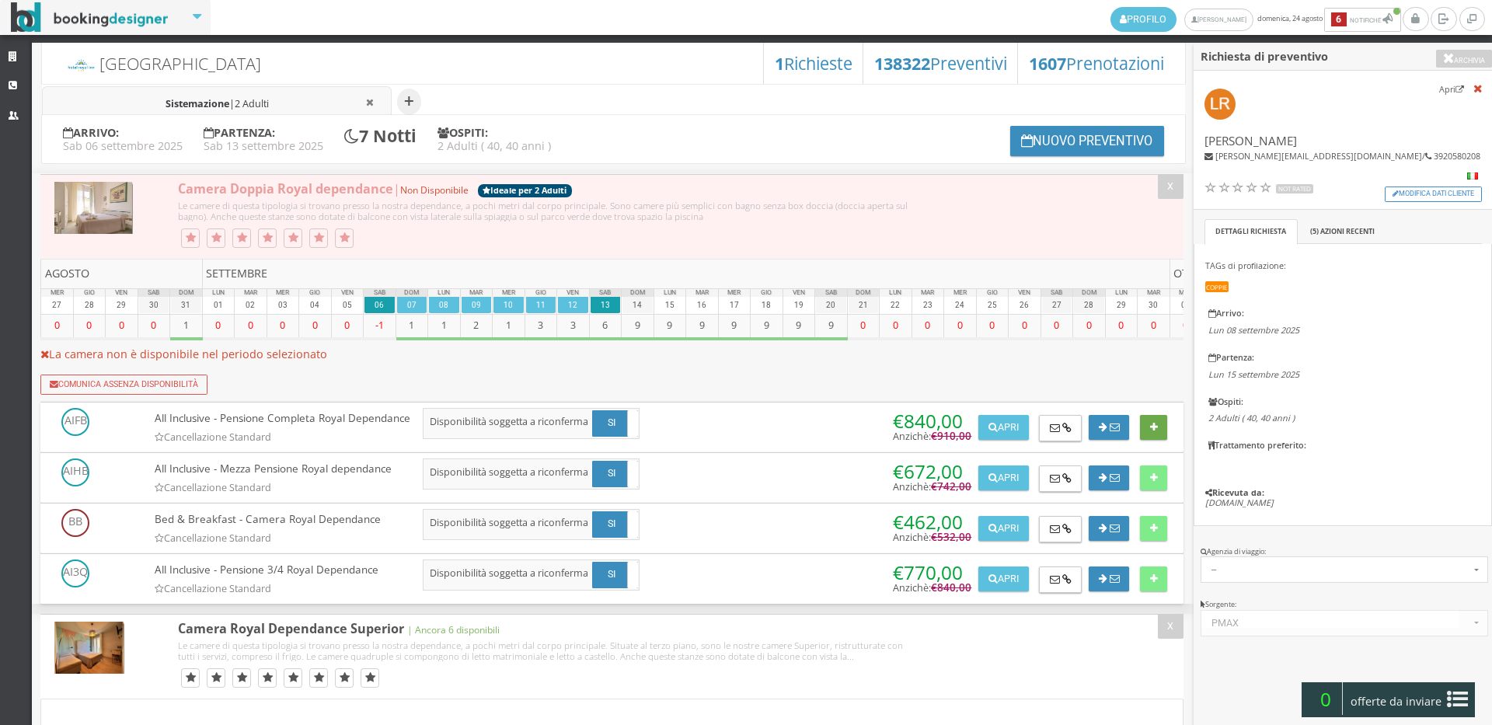
click at [1152, 429] on icon at bounding box center [1154, 428] width 8 height 10
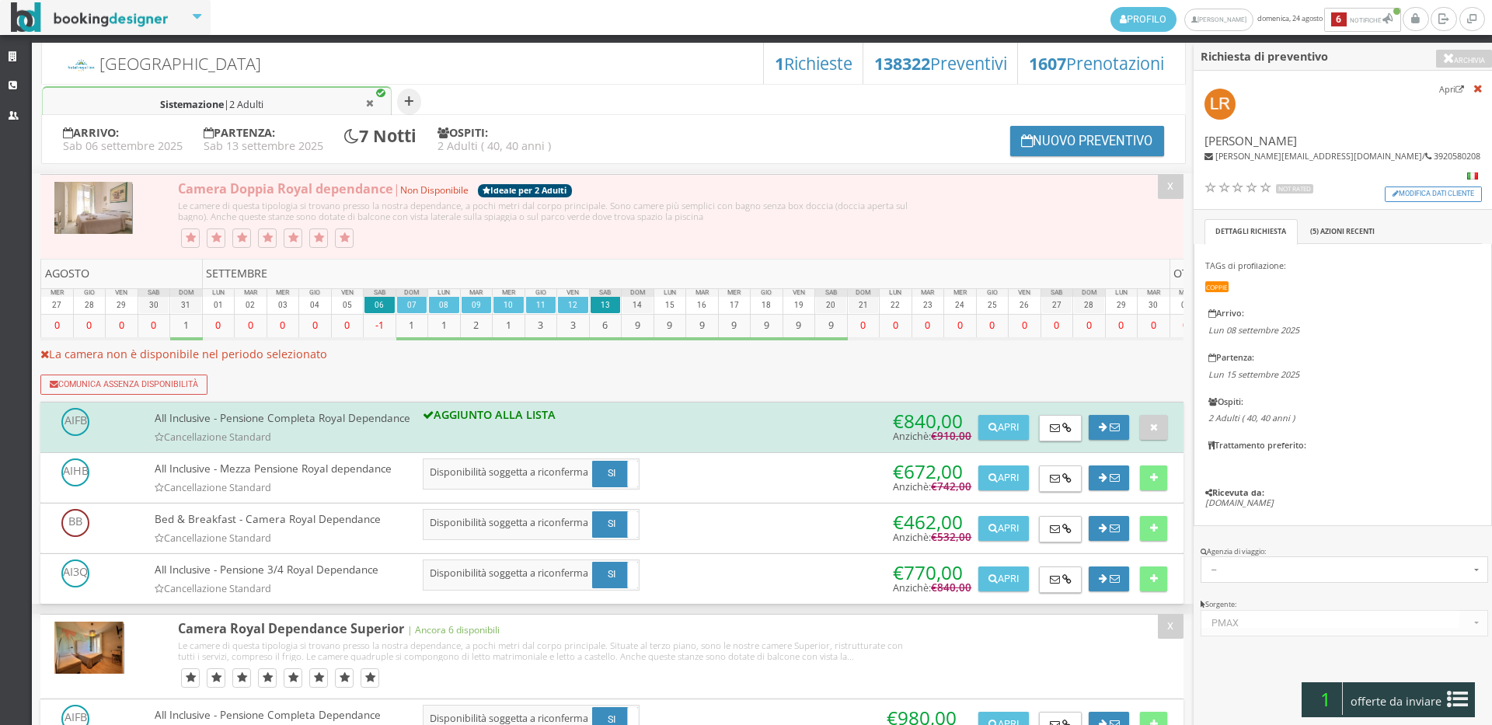
scroll to position [517, 0]
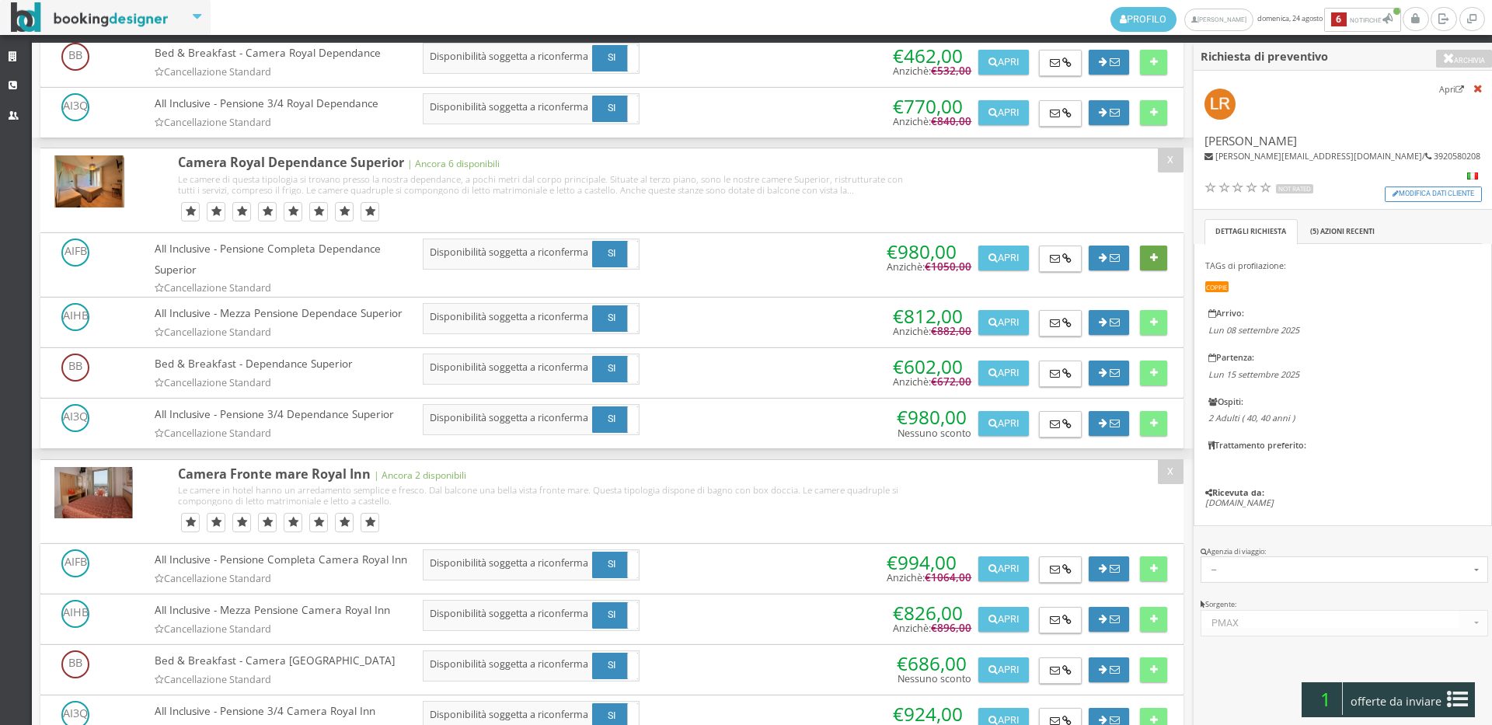
click at [1151, 263] on icon at bounding box center [1154, 258] width 8 height 10
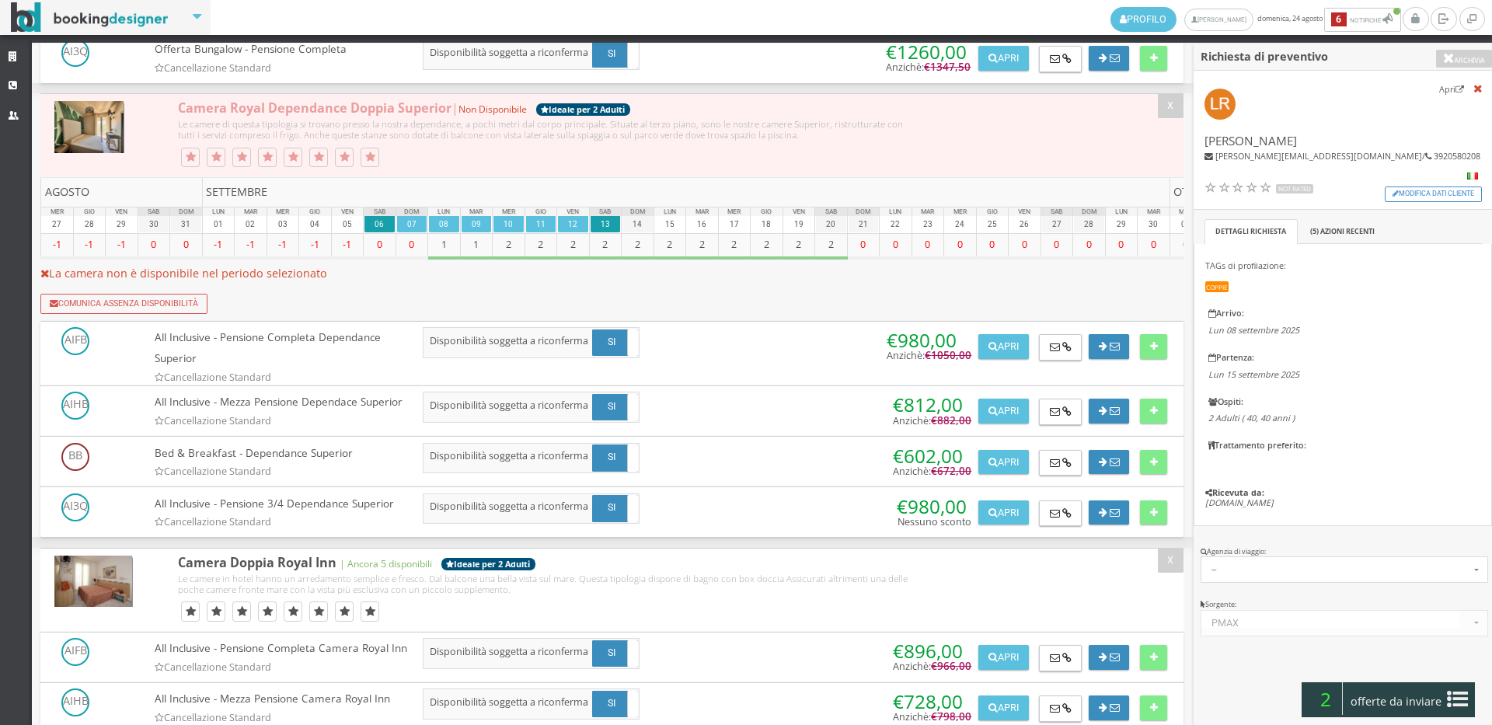
scroll to position [2589, 0]
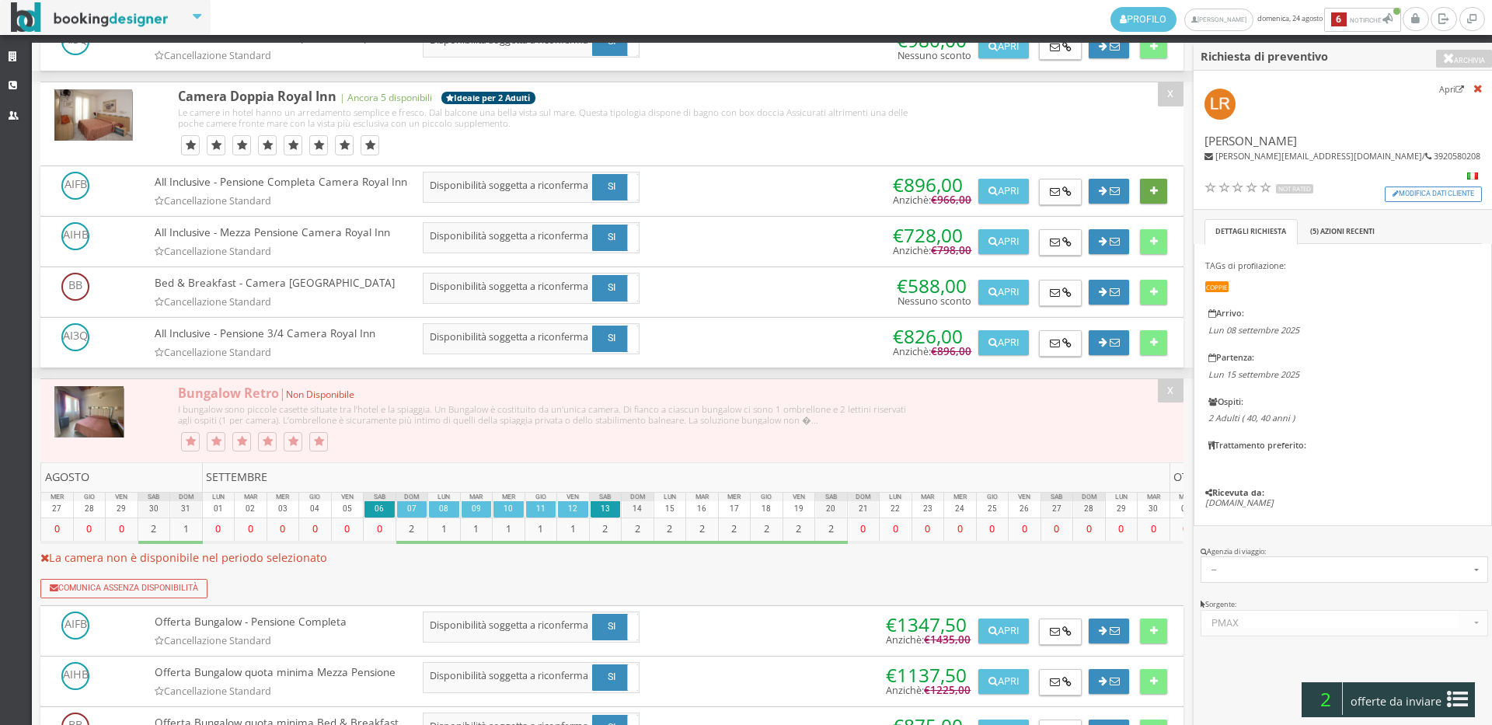
click at [1158, 204] on button at bounding box center [1153, 191] width 27 height 25
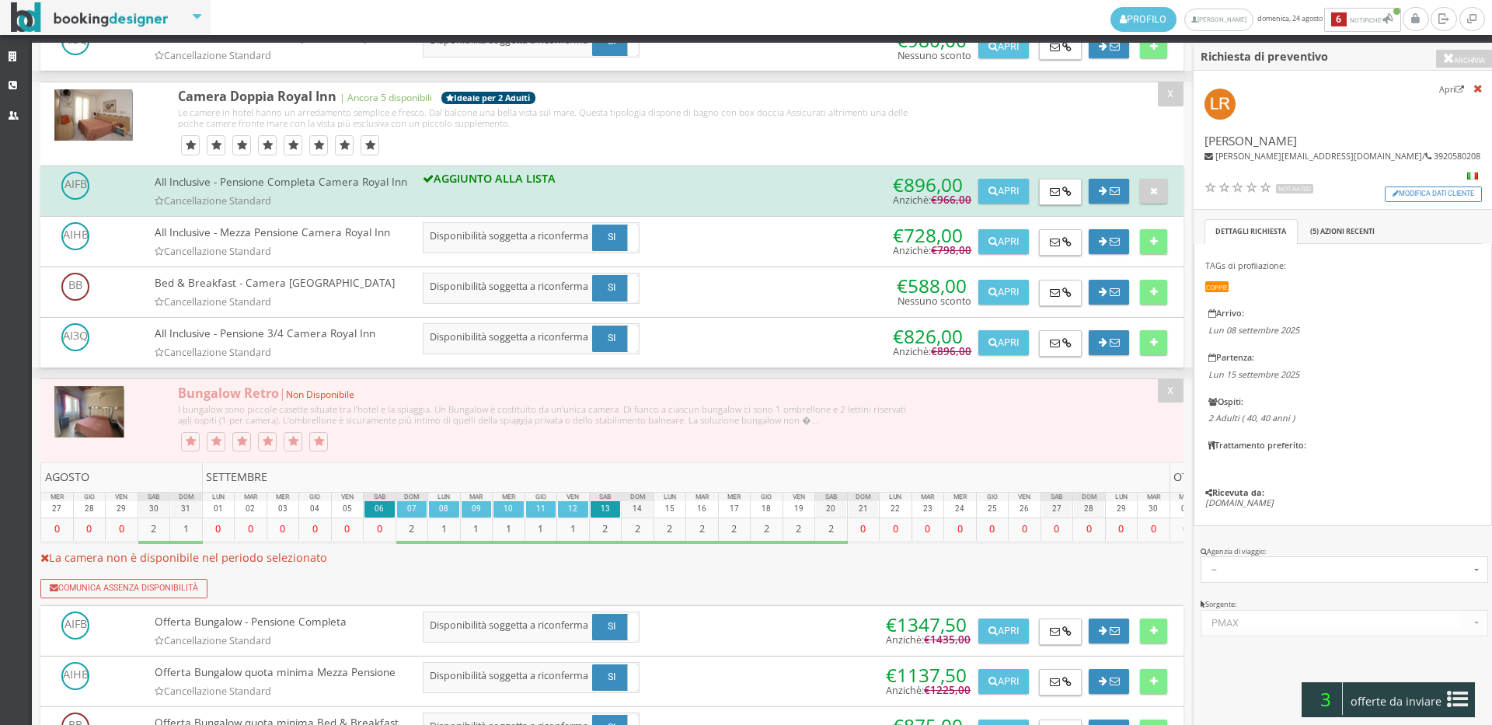
click at [1409, 703] on span "offerte da inviare" at bounding box center [1396, 701] width 101 height 25
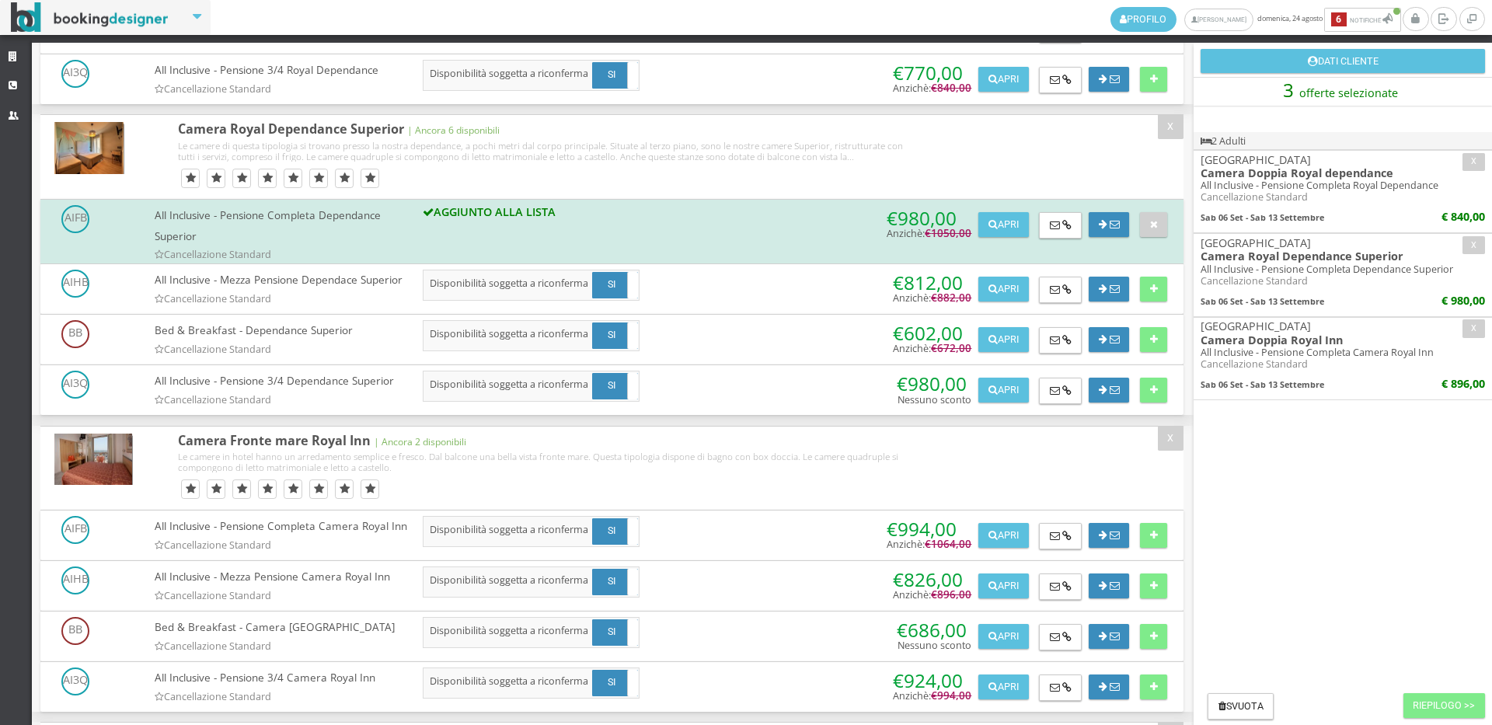
scroll to position [987, 0]
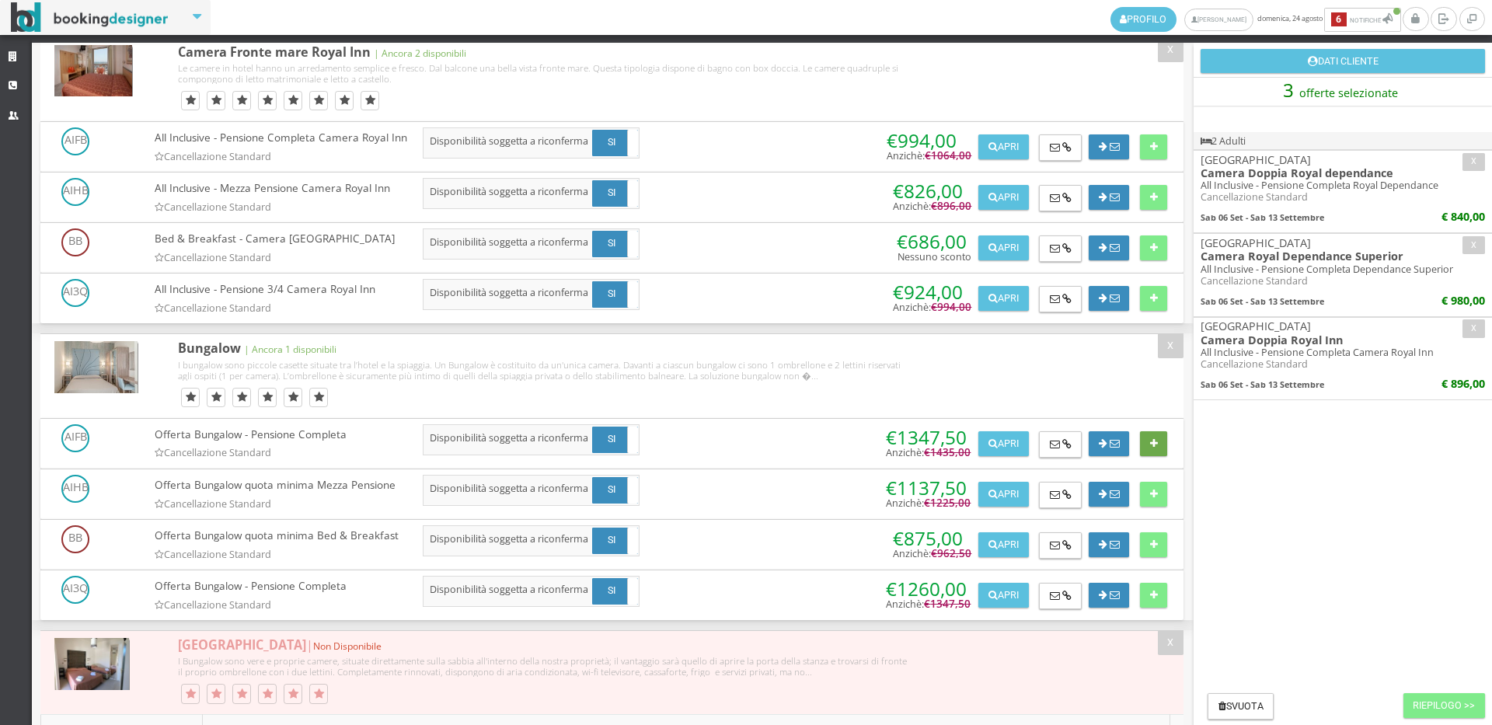
click at [1146, 456] on button at bounding box center [1153, 443] width 27 height 25
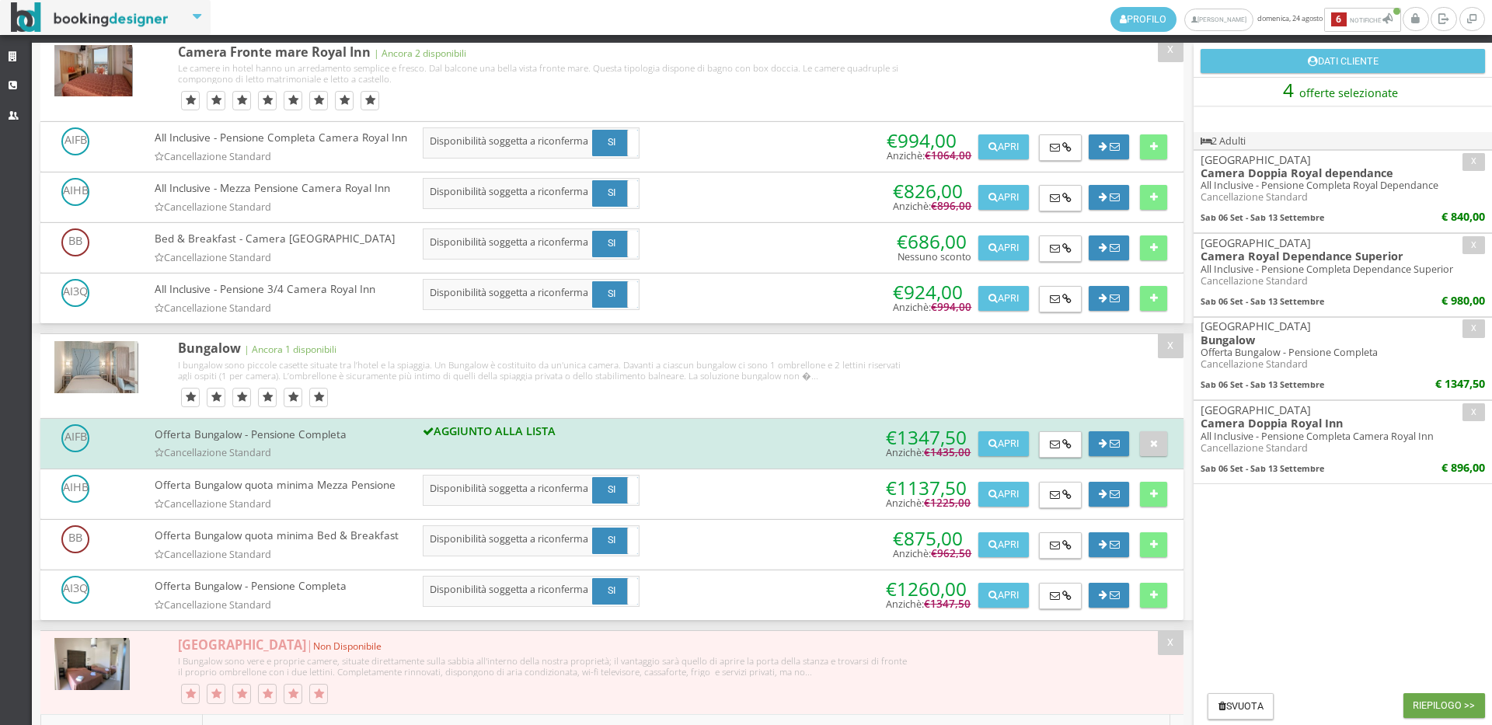
click at [1460, 700] on button "Riepilogo >>" at bounding box center [1444, 705] width 82 height 25
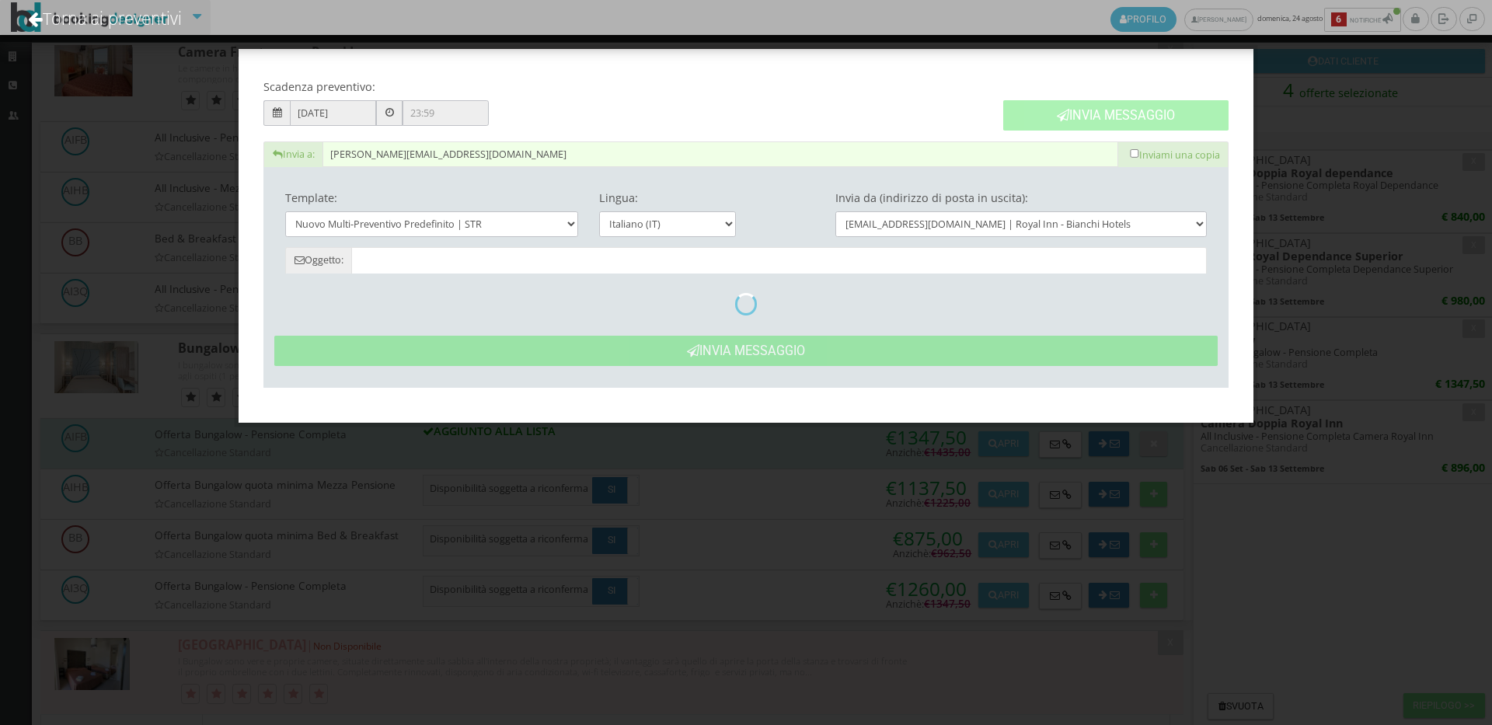
click at [1109, 102] on button "Invia Messaggio" at bounding box center [1115, 115] width 225 height 30
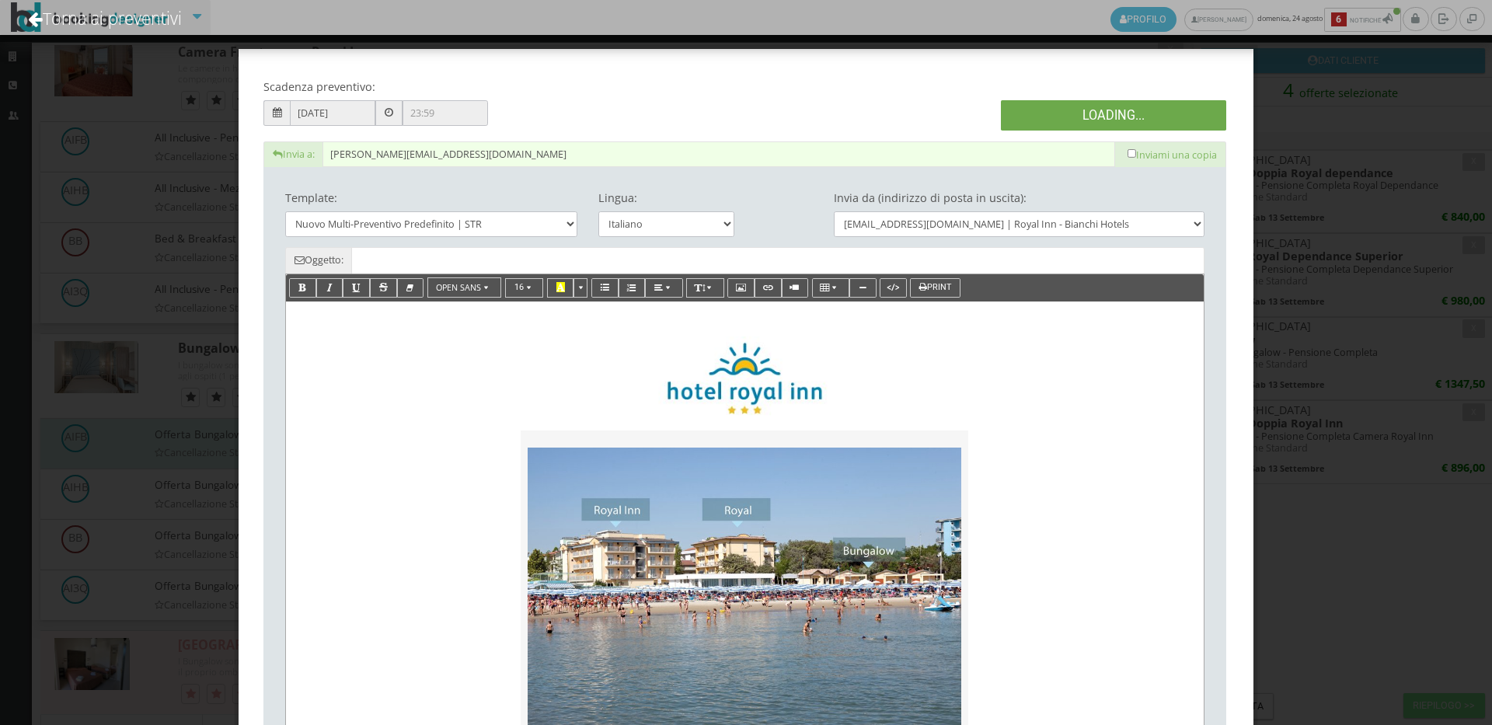
type input "Nuovo Preventivo - Loredana Ropelato dal 06/09/2025 al 13/09/2025"
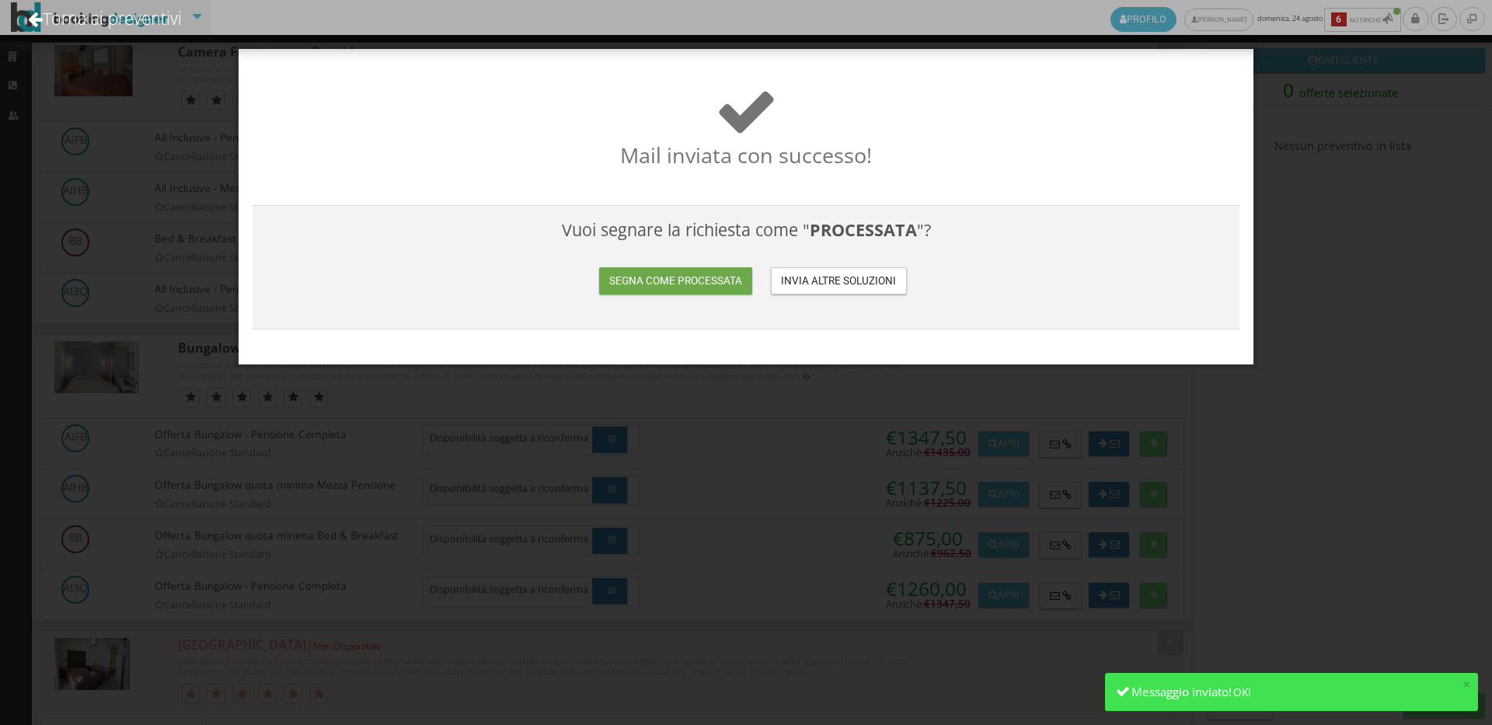
click at [674, 275] on button "Segna come processata" at bounding box center [675, 280] width 152 height 27
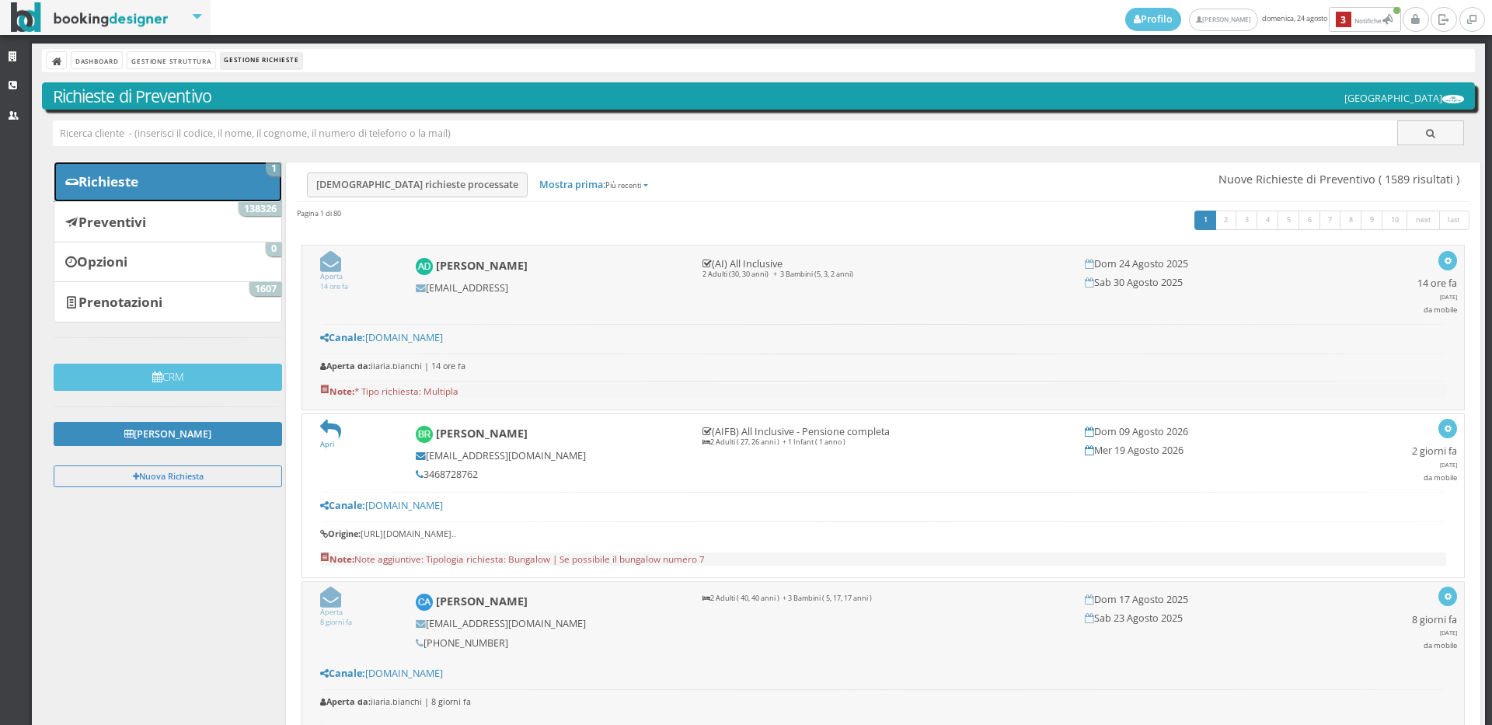
click at [145, 195] on link "Richieste 1" at bounding box center [168, 182] width 228 height 40
click at [223, 286] on link "Prenotazioni 1607" at bounding box center [168, 301] width 228 height 40
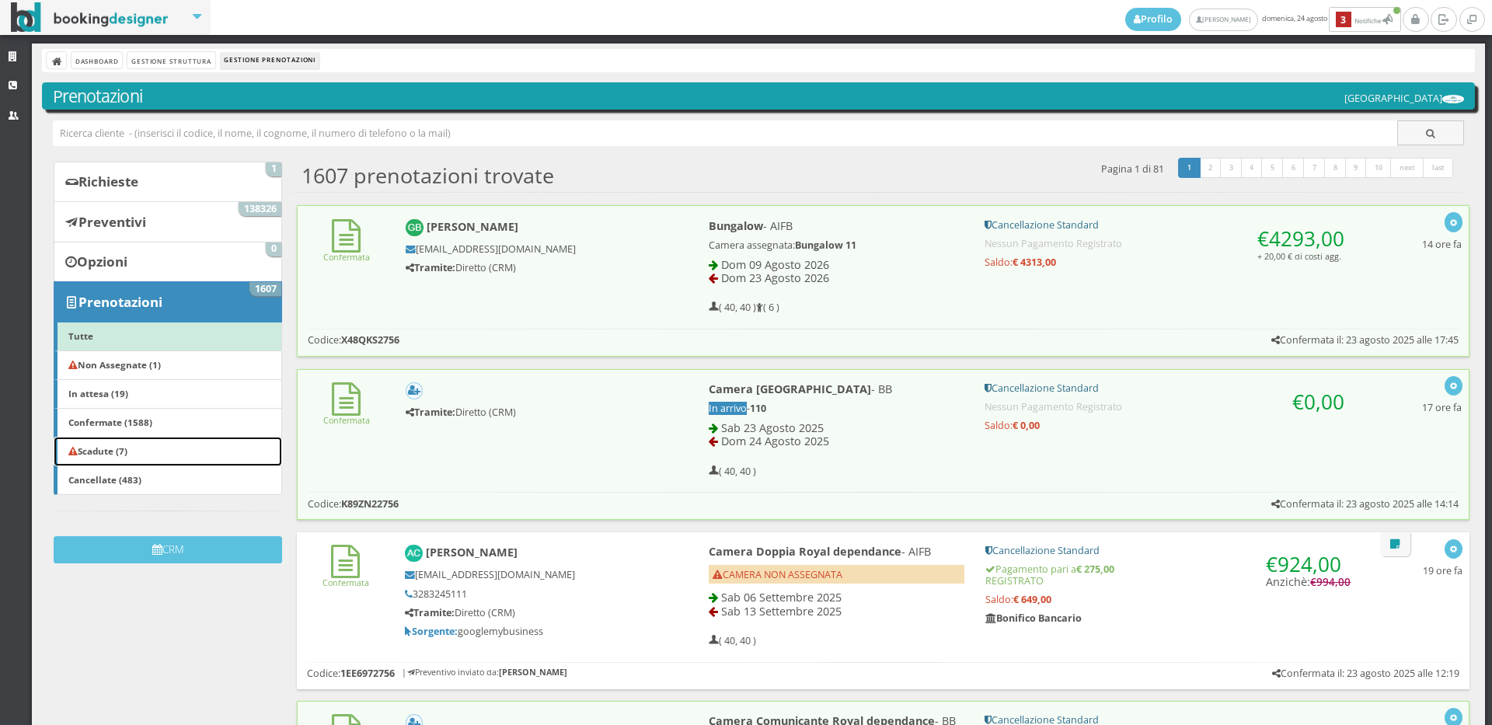
click at [127, 451] on b "Scadute (7)" at bounding box center [97, 450] width 59 height 12
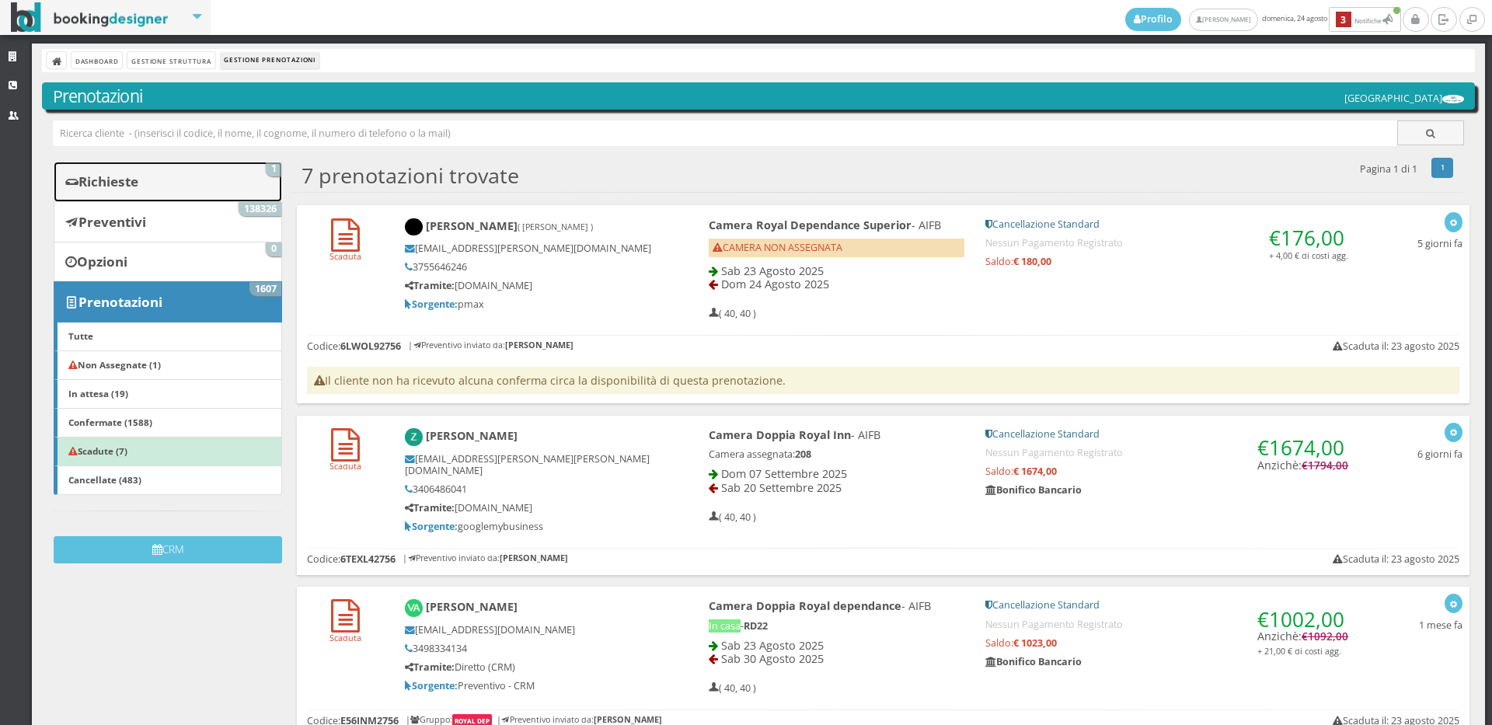
click at [242, 172] on link "Richieste 1" at bounding box center [168, 182] width 228 height 40
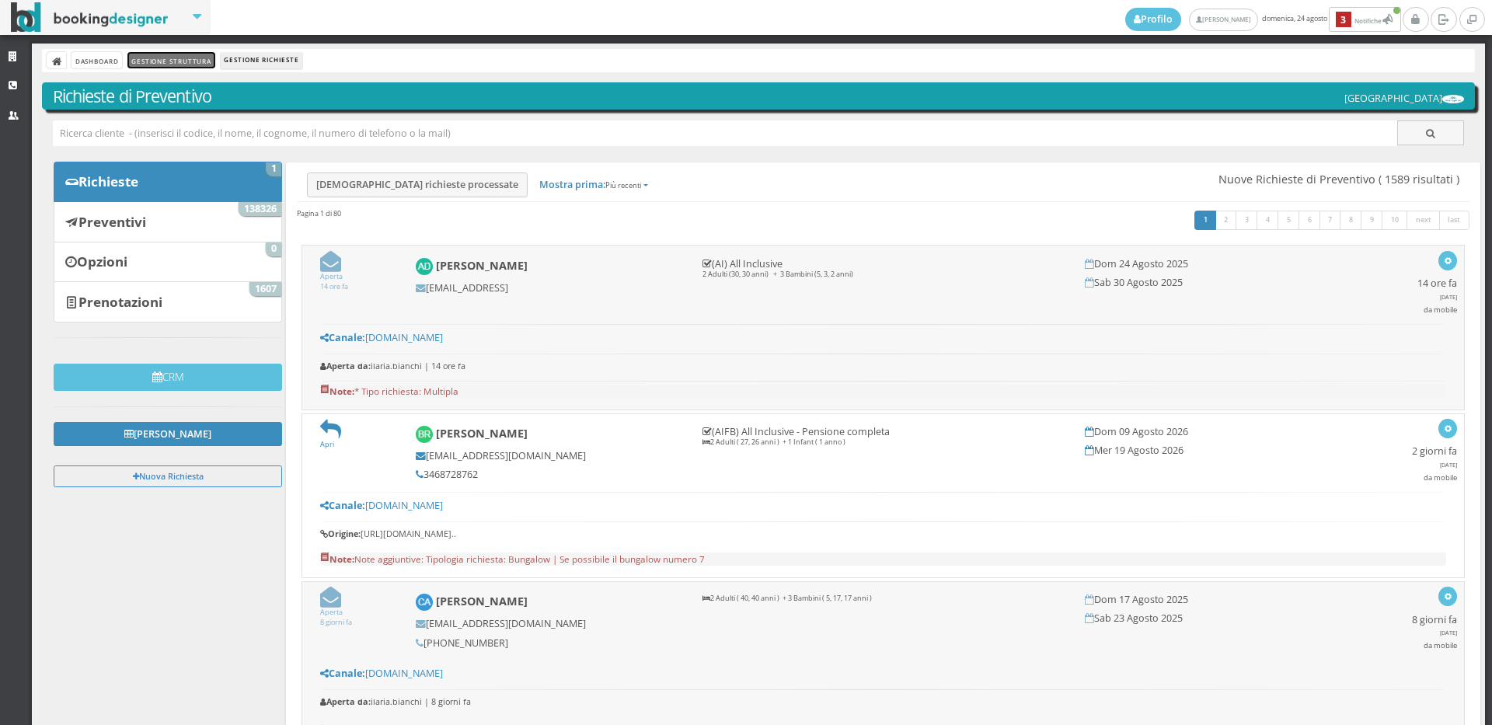
click at [160, 60] on link "Gestione Struttura" at bounding box center [170, 60] width 87 height 16
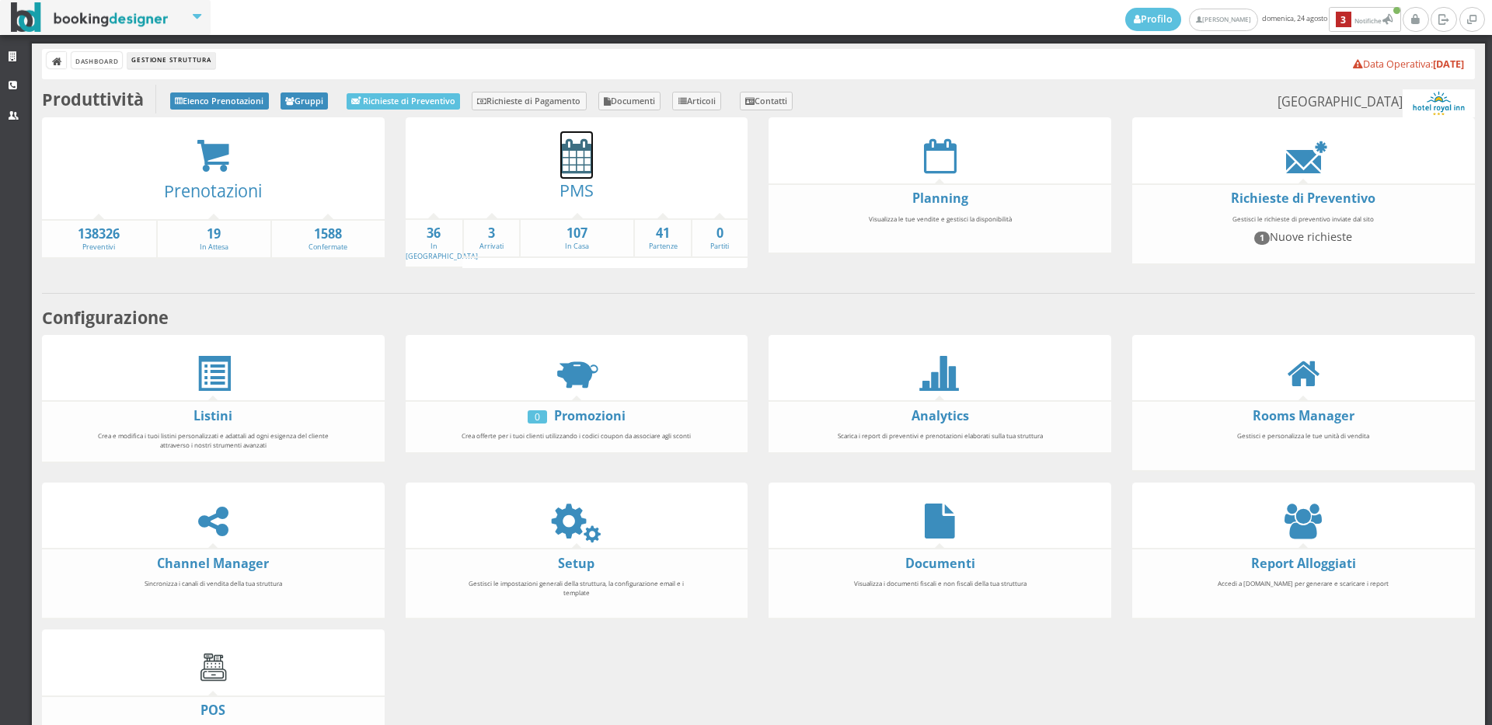
click at [587, 164] on icon at bounding box center [576, 155] width 33 height 35
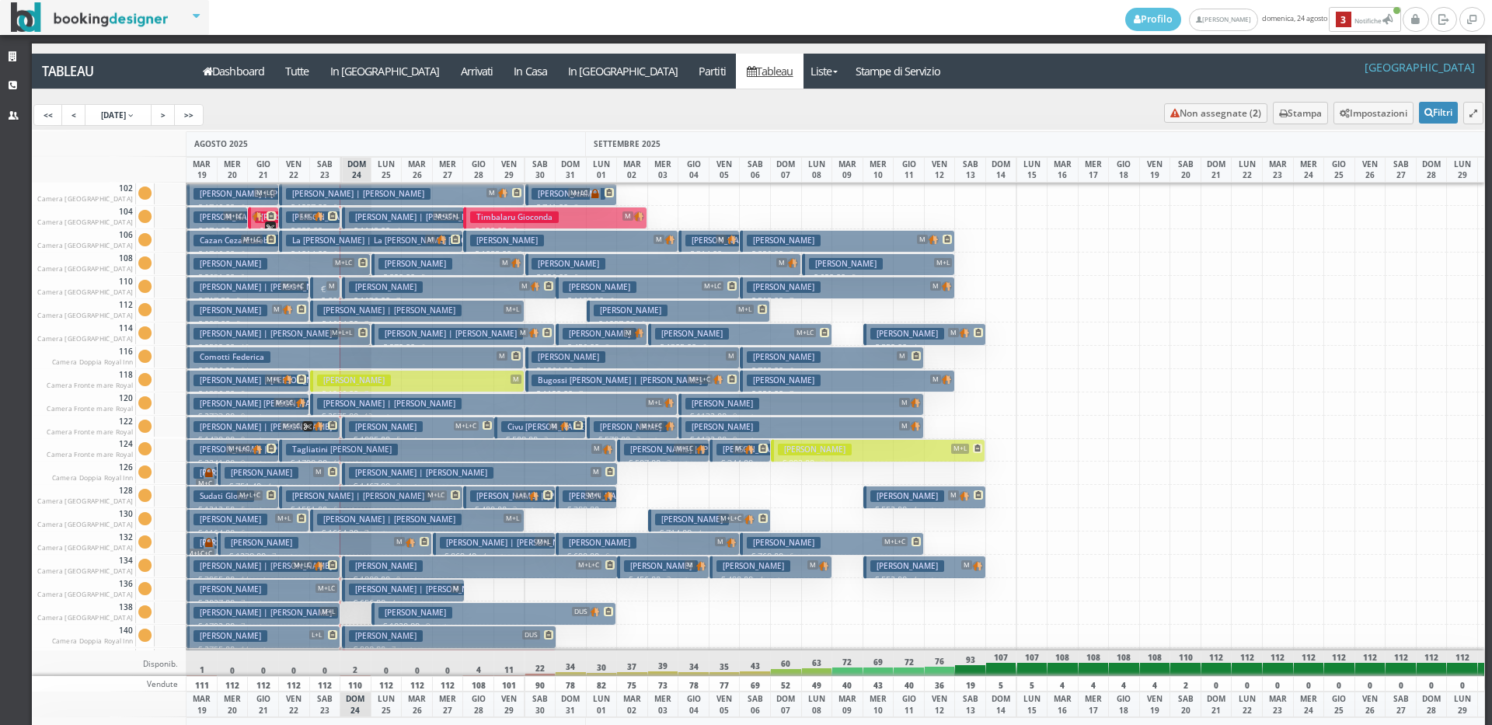
click at [326, 284] on p "€ 0.00 1 notti" at bounding box center [326, 307] width 19 height 49
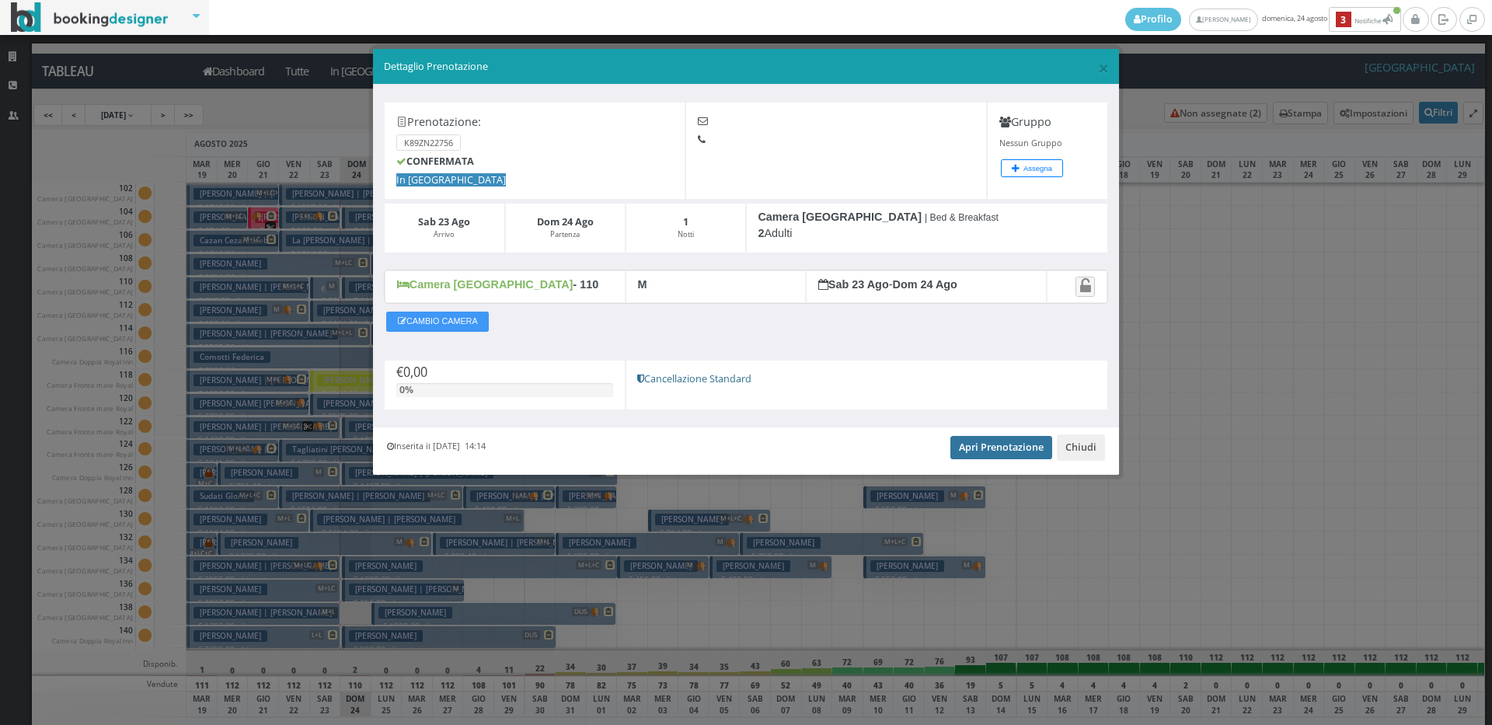
click at [975, 450] on link "Apri Prenotazione" at bounding box center [1001, 447] width 102 height 23
click at [1102, 67] on span "×" at bounding box center [1103, 67] width 11 height 26
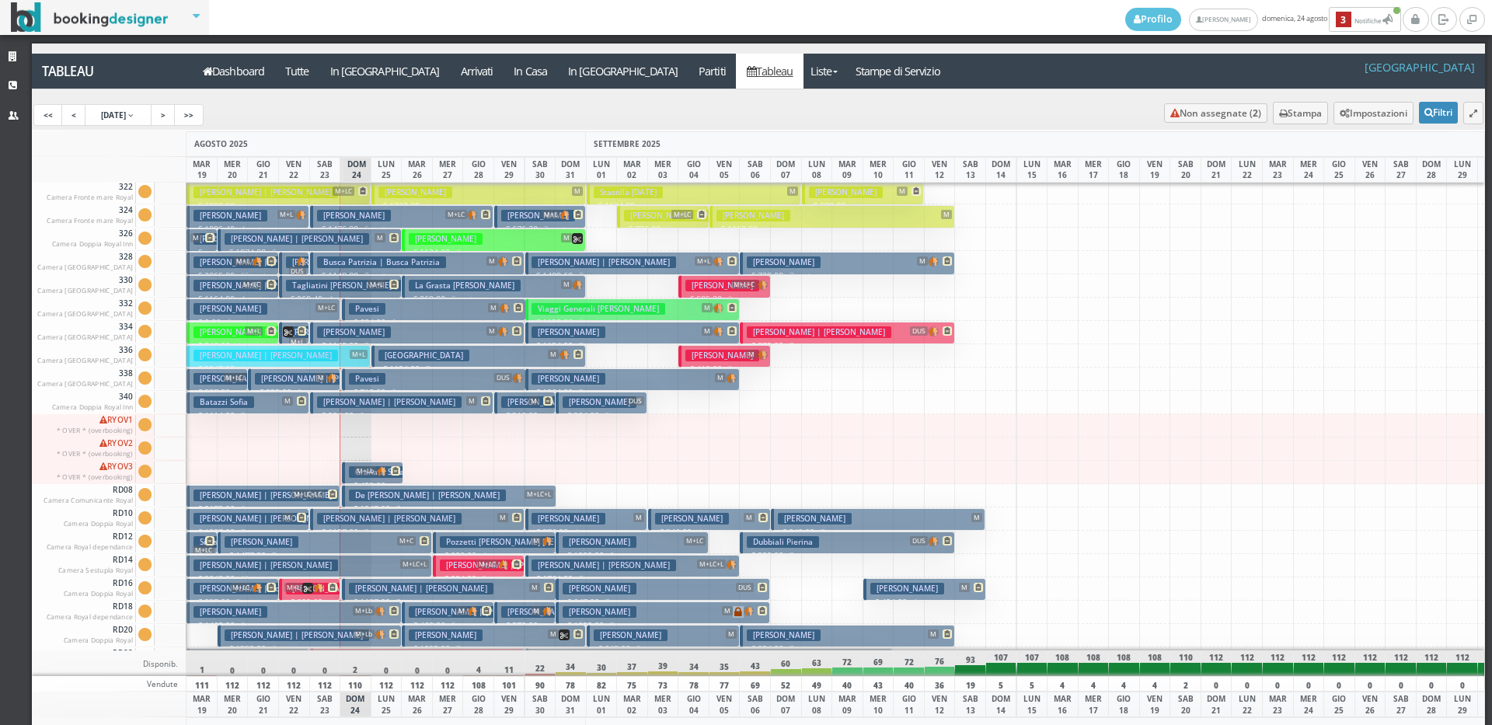
scroll to position [1477, 0]
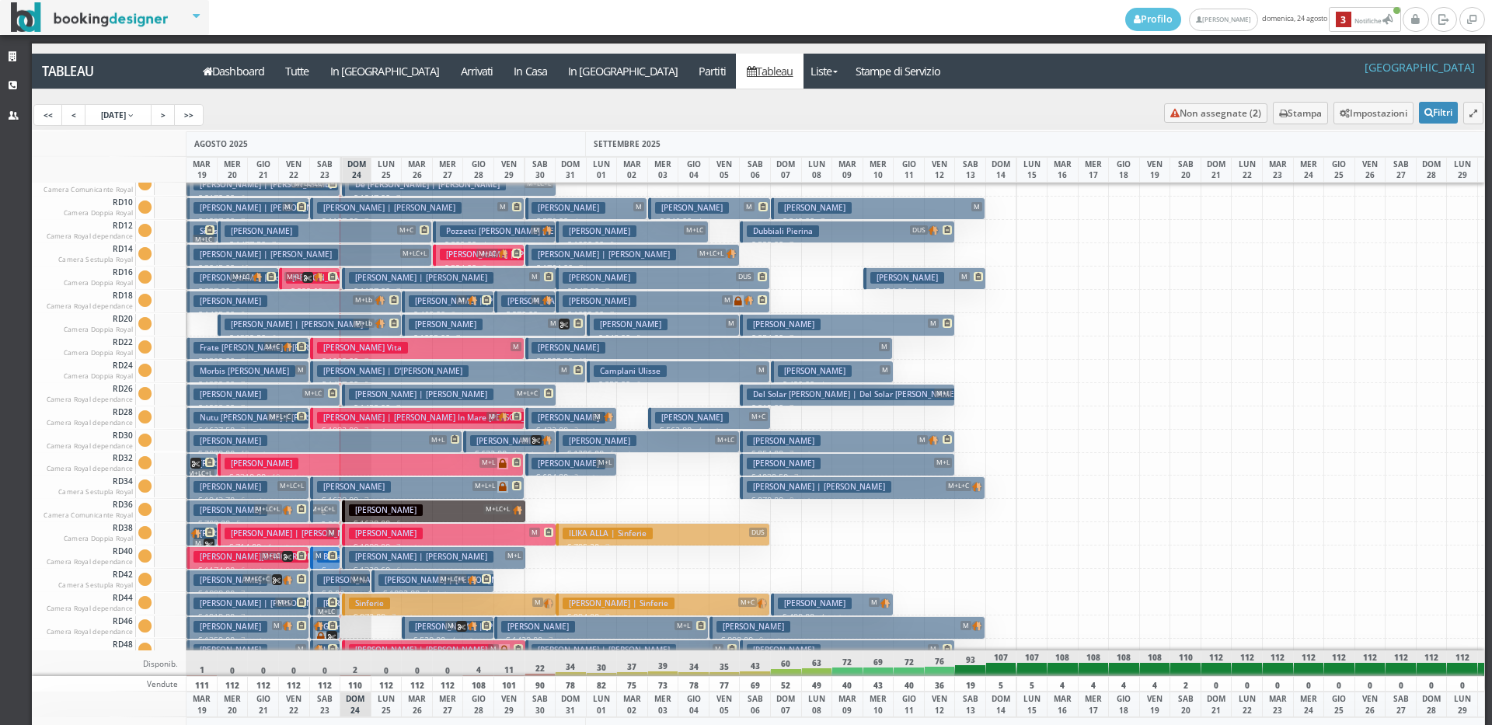
click at [305, 276] on icon at bounding box center [307, 277] width 11 height 11
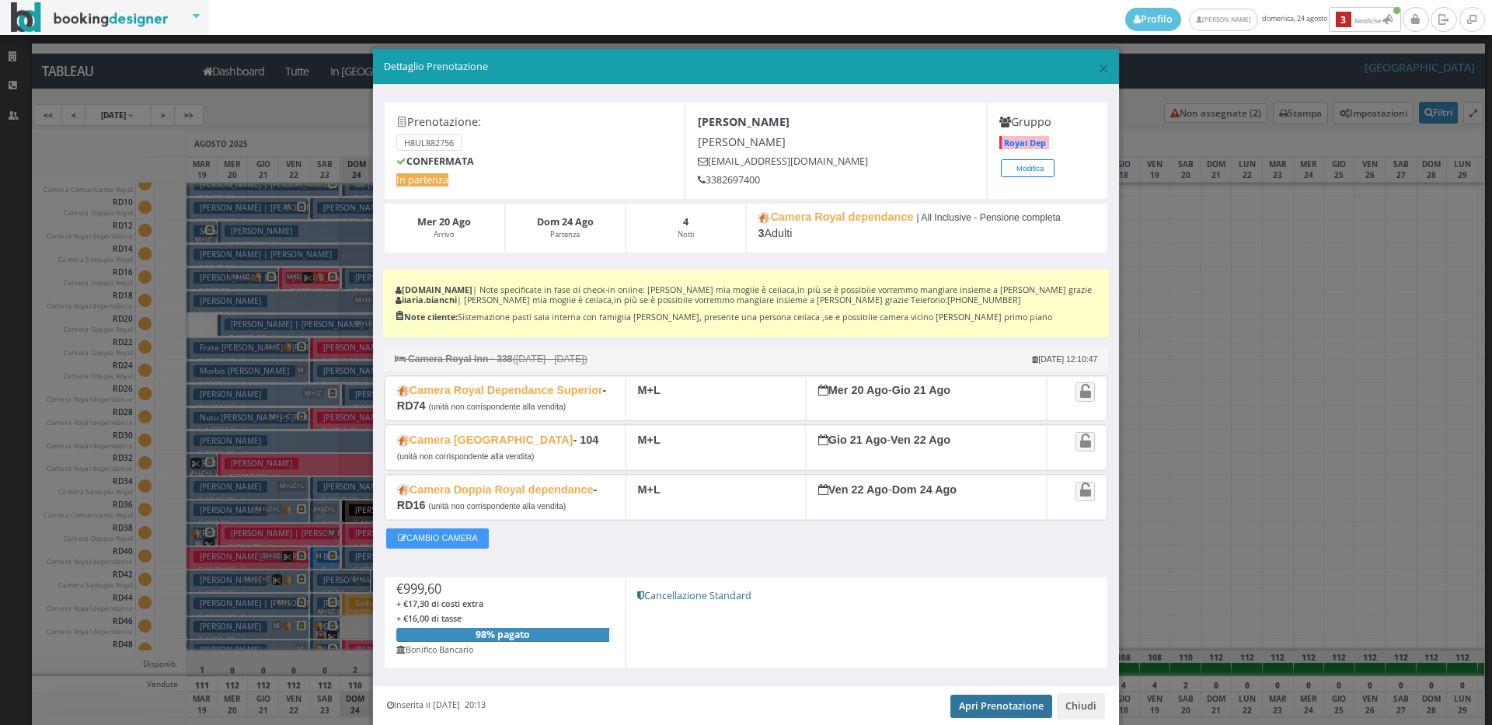
click at [989, 718] on link "Apri Prenotazione" at bounding box center [1001, 706] width 102 height 23
